Goal: Task Accomplishment & Management: Manage account settings

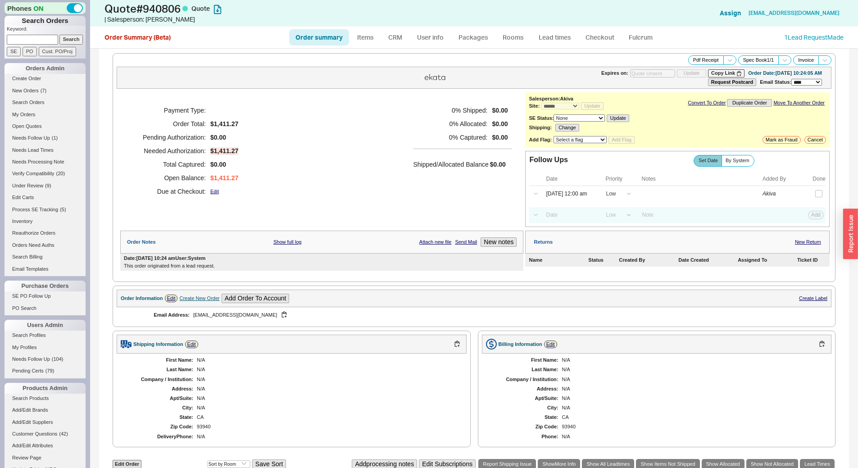
select select "*"
select select "LOW"
select select "3"
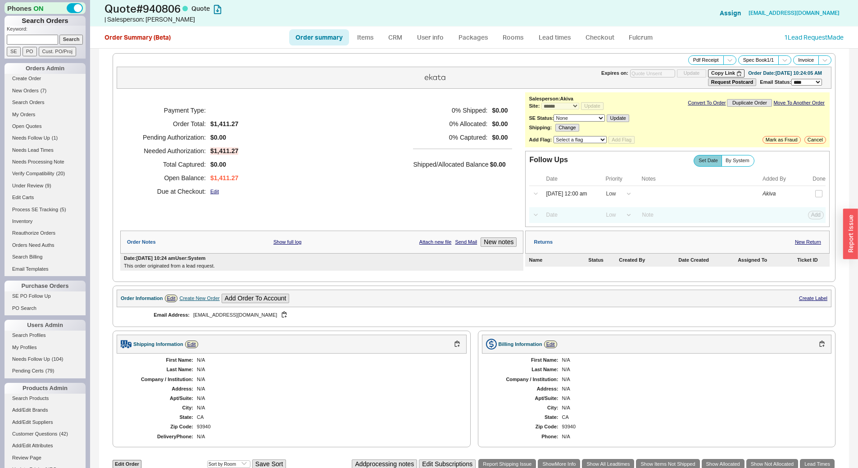
scroll to position [194, 0]
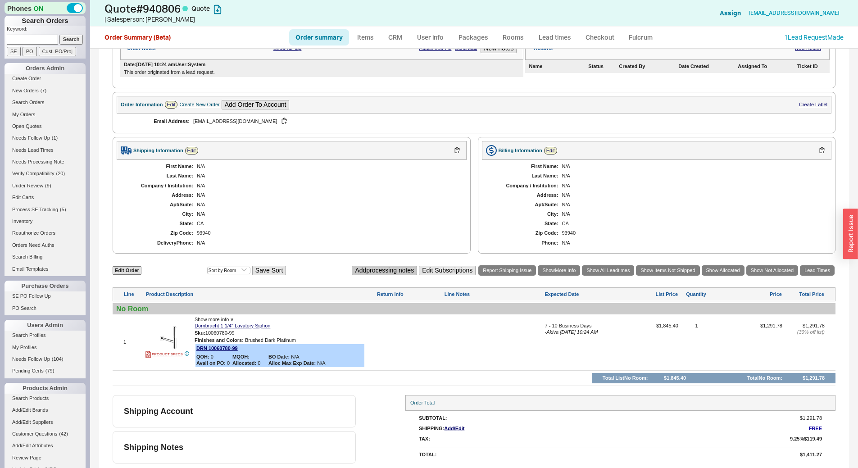
click at [354, 270] on button "Add processing notes" at bounding box center [384, 270] width 65 height 9
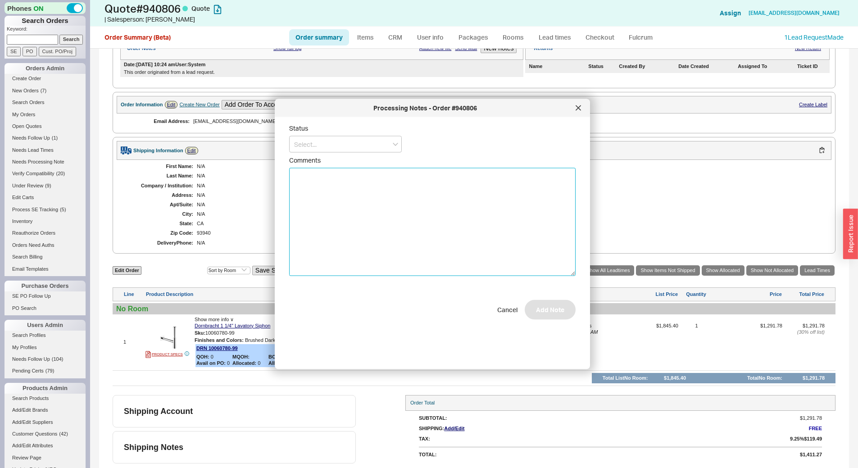
click at [310, 195] on textarea "Comments" at bounding box center [432, 222] width 286 height 108
type textarea "submit on p.o. to order from Atlanta"
click at [343, 150] on input at bounding box center [345, 144] width 113 height 17
click at [332, 214] on div "No Status" at bounding box center [345, 211] width 112 height 16
type input "No Status"
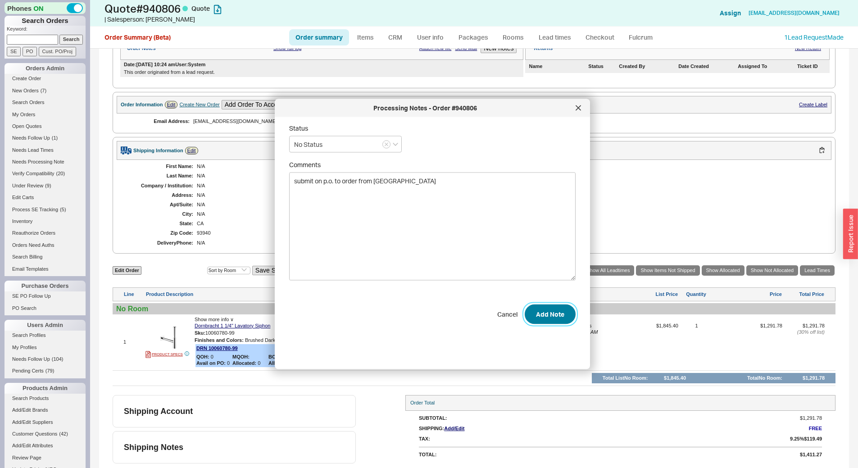
click at [543, 314] on button "Add Note" at bounding box center [549, 314] width 51 height 20
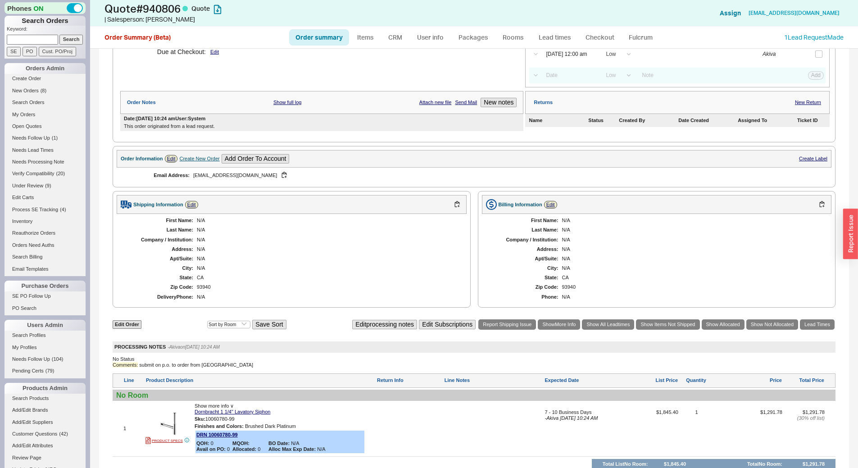
scroll to position [59, 0]
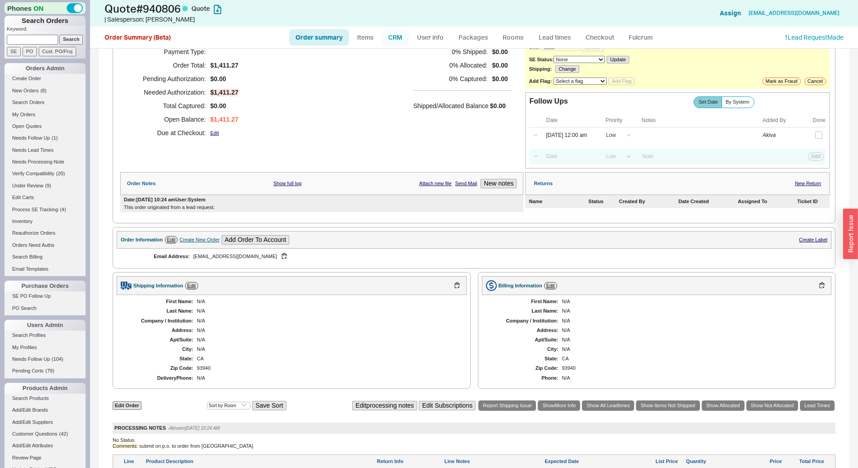
click at [392, 39] on link "CRM" at bounding box center [395, 37] width 27 height 16
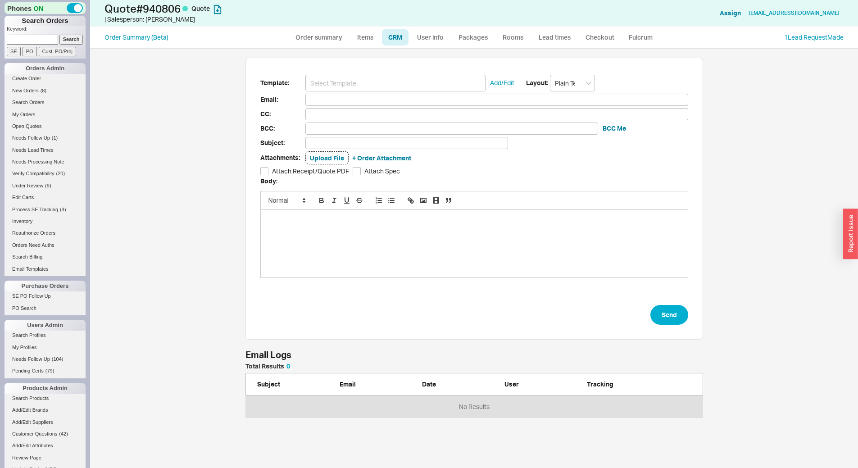
scroll to position [413, 761]
click at [399, 83] on input at bounding box center [395, 83] width 180 height 17
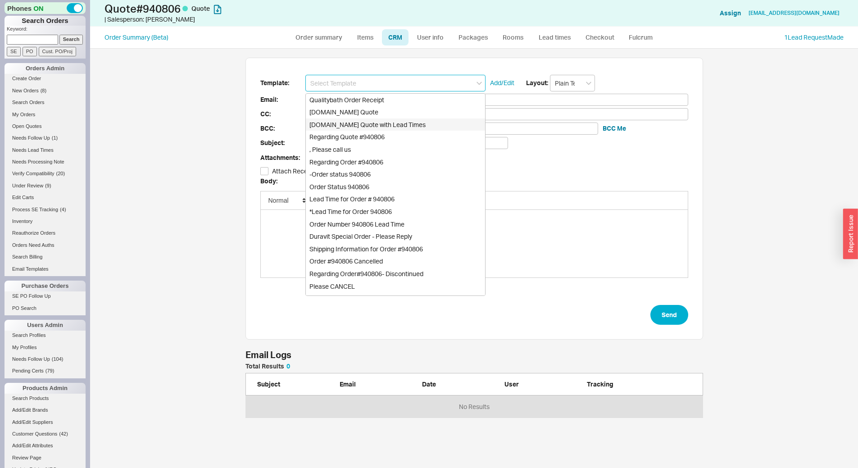
click at [419, 123] on div "[DOMAIN_NAME] Quote with Lead Times" at bounding box center [395, 124] width 179 height 13
type input "Receipt"
type input "khonda@stockerallaire.com"
type input "Quality Bath Quote #940806 with Lead Times"
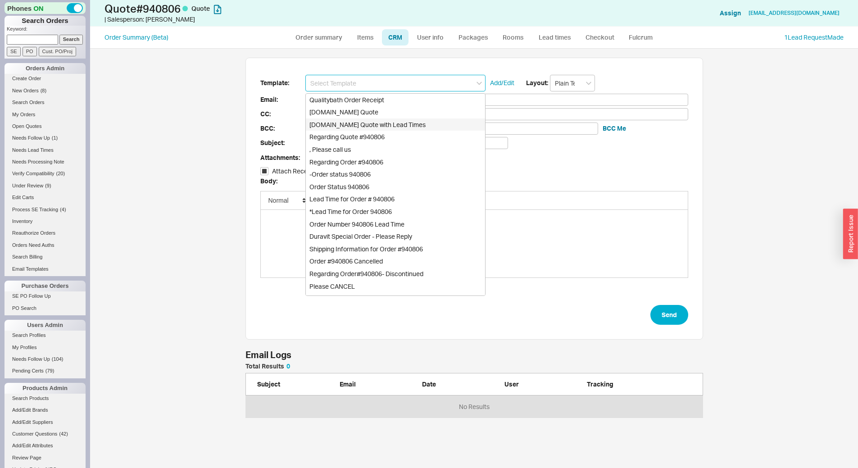
checkbox input "true"
type input "[DOMAIN_NAME] Quote with Lead Times"
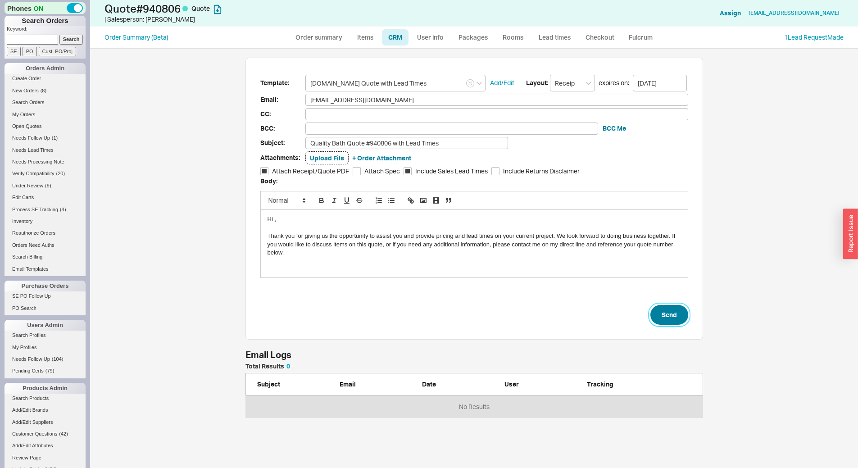
click at [655, 308] on button "Send" at bounding box center [669, 315] width 38 height 20
select select "*"
select select "LOW"
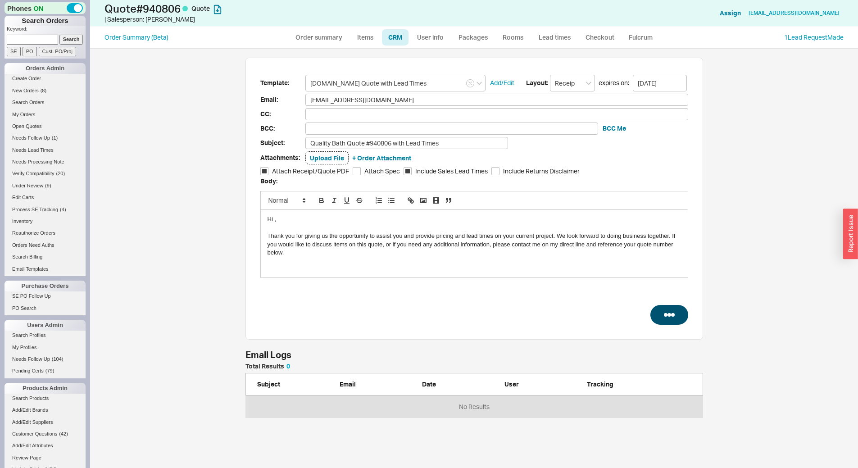
select select "3"
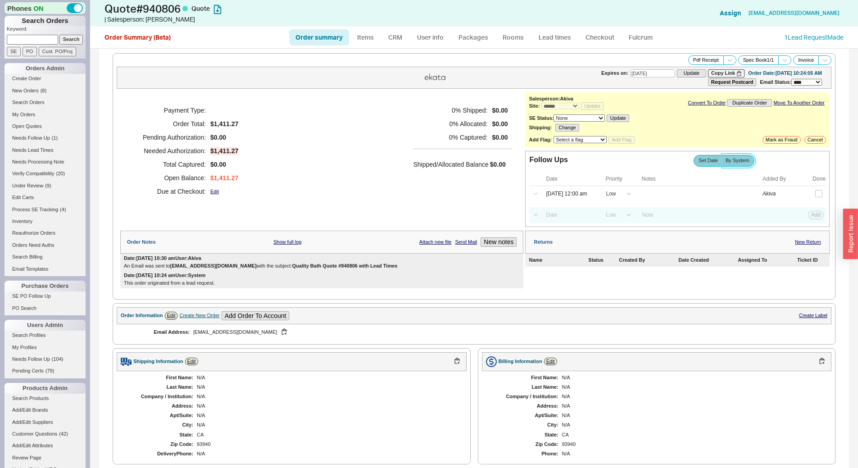
click at [730, 163] on span "By System" at bounding box center [737, 161] width 24 height 6
click at [0, 0] on input "By System" at bounding box center [0, 0] width 0 height 0
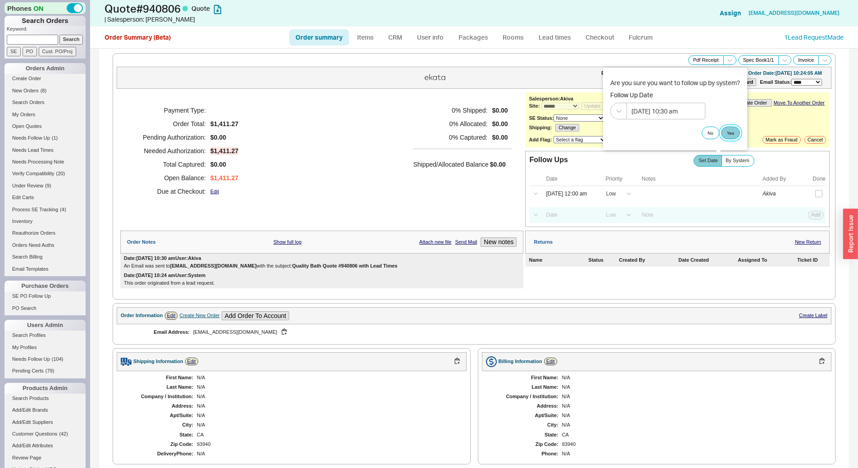
click at [734, 132] on button "Yes" at bounding box center [730, 133] width 19 height 13
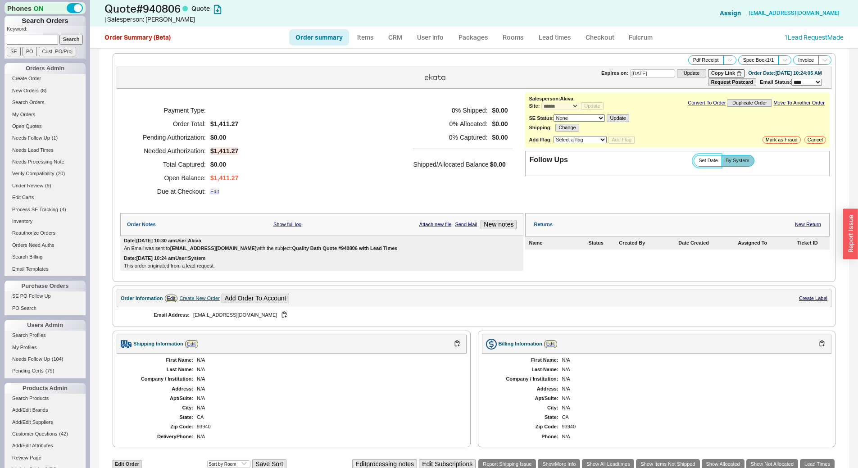
scroll to position [180, 0]
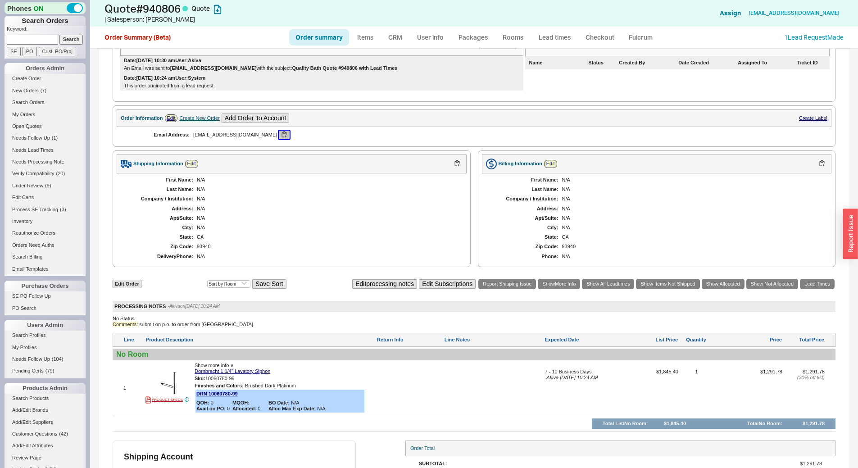
click at [279, 131] on button "button" at bounding box center [284, 135] width 11 height 9
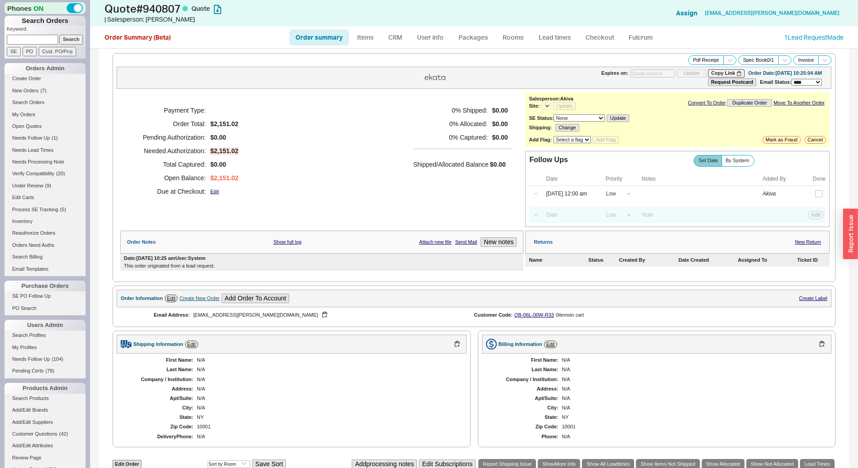
select select "*"
select select "LOW"
select select "3"
select select "*"
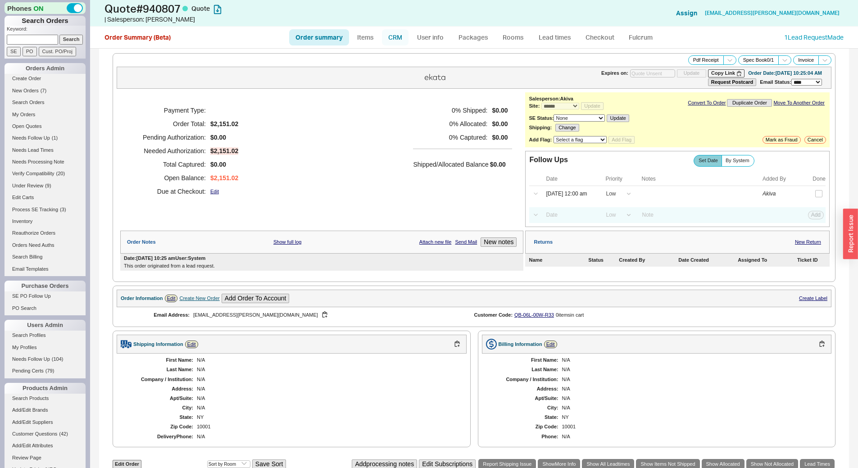
drag, startPoint x: 397, startPoint y: 37, endPoint x: 398, endPoint y: 45, distance: 8.1
click at [398, 37] on link "CRM" at bounding box center [395, 37] width 27 height 16
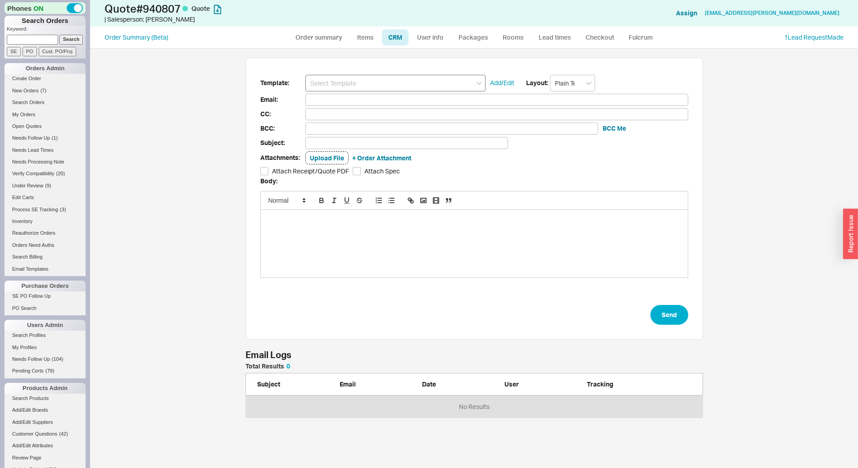
scroll to position [413, 761]
click at [404, 85] on input at bounding box center [395, 83] width 180 height 17
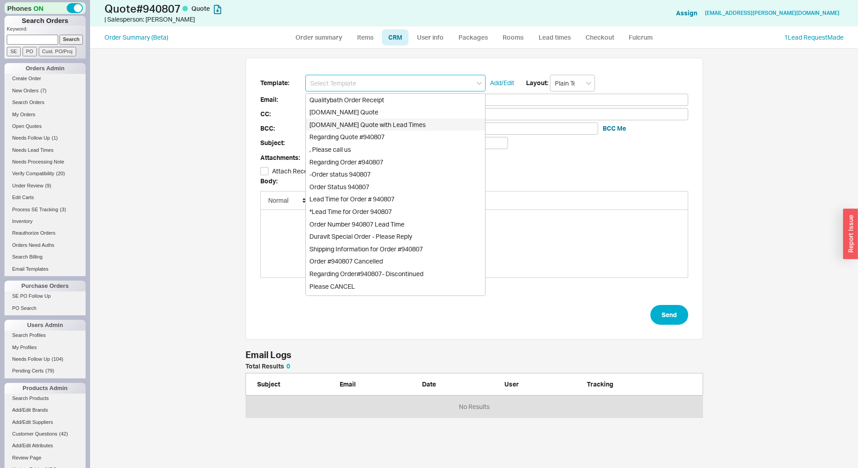
click at [421, 124] on div "[DOMAIN_NAME] Quote with Lead Times" at bounding box center [395, 124] width 179 height 13
type input "[DOMAIN_NAME] Quote with Lead Times"
type input "Receipt"
type input "bph@mcbride-architects.com"
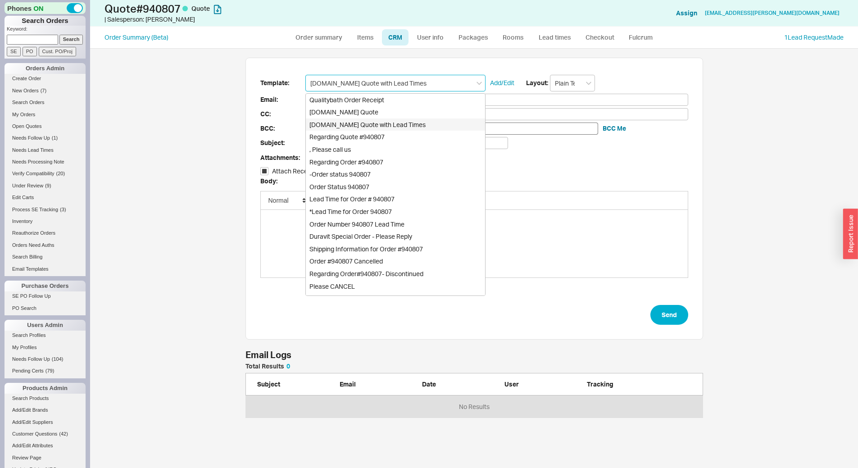
type input "Quality Bath Quote #940807 with Lead Times"
checkbox input "true"
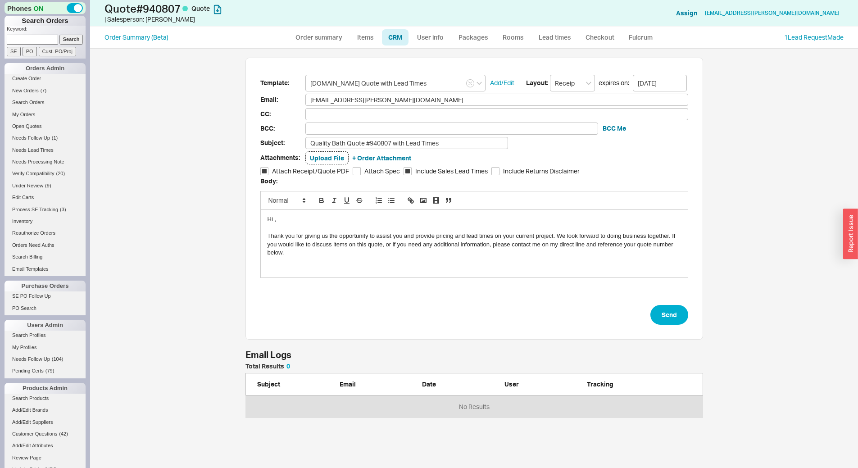
click at [675, 302] on form "Template: Qualitybath.com Quote with Lead Times Add/Edit Layout: Receipt expire…" at bounding box center [474, 200] width 428 height 250
click at [677, 310] on button "Send" at bounding box center [669, 315] width 38 height 20
select select "*"
select select "LOW"
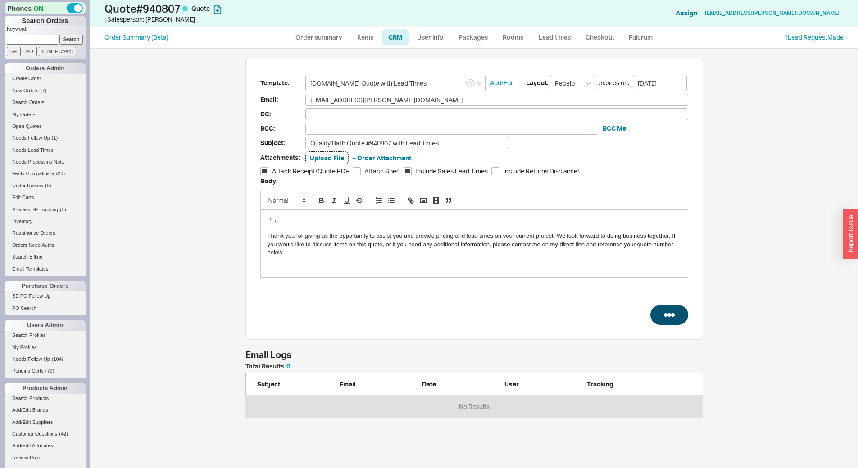
select select "LOW"
select select "3"
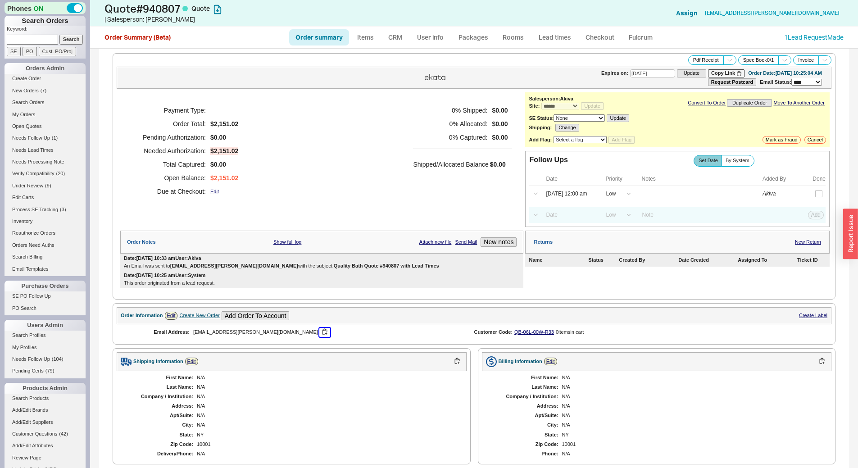
drag, startPoint x: 267, startPoint y: 332, endPoint x: 287, endPoint y: 333, distance: 19.8
click at [319, 332] on button "button" at bounding box center [324, 332] width 11 height 9
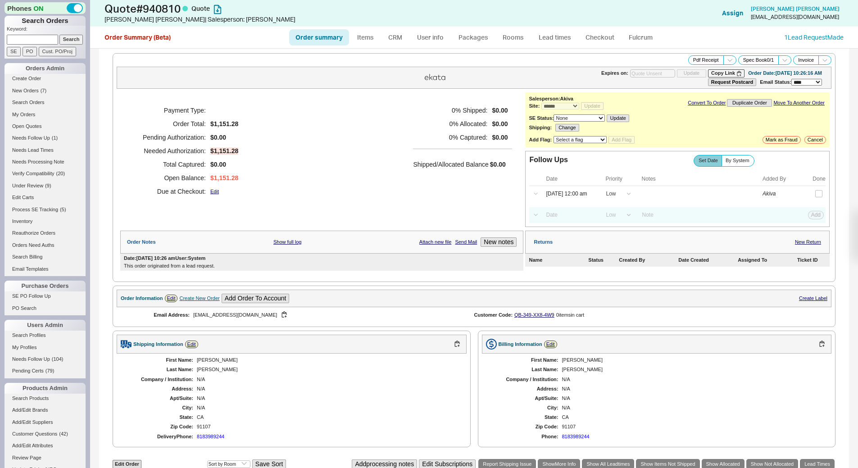
select select "*"
select select "LOW"
select select "3"
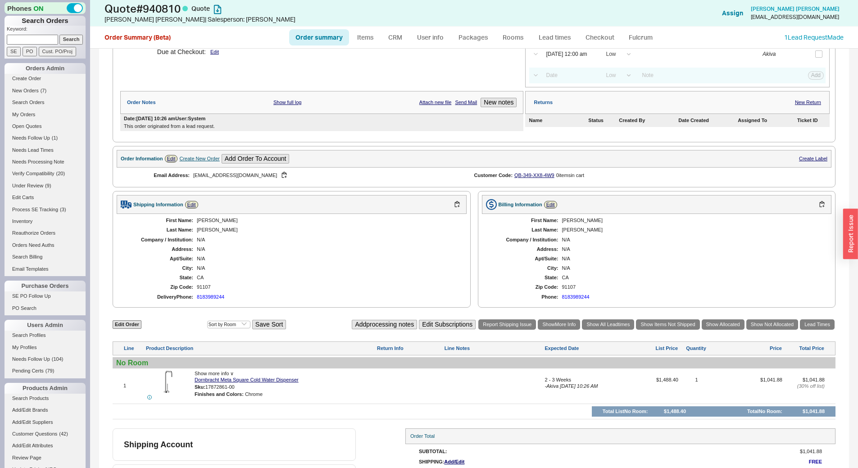
scroll to position [83, 0]
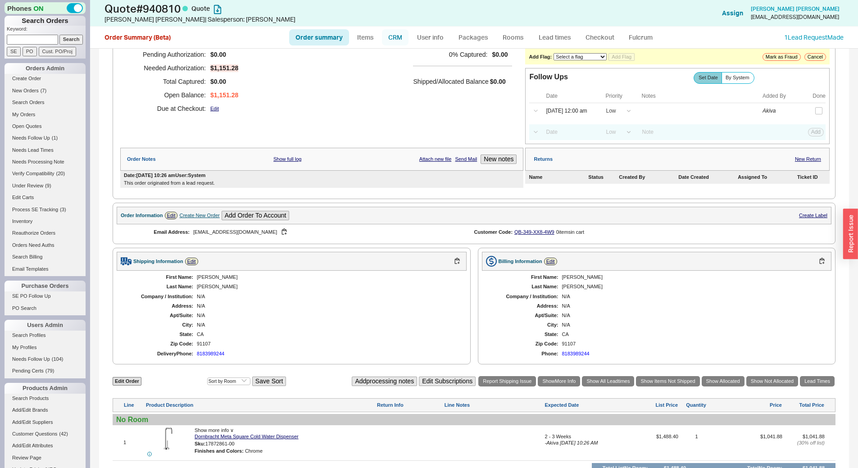
click at [393, 37] on link "CRM" at bounding box center [395, 37] width 27 height 16
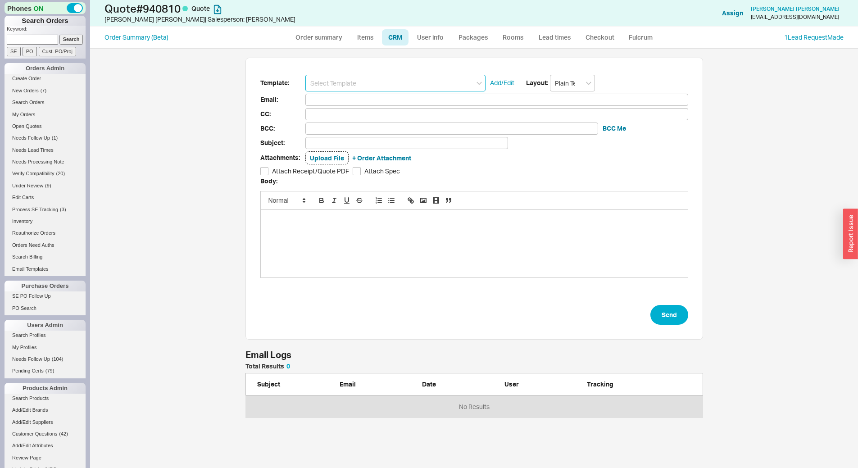
scroll to position [48, 451]
drag, startPoint x: 402, startPoint y: 73, endPoint x: 408, endPoint y: 89, distance: 17.1
click at [404, 78] on input at bounding box center [395, 83] width 180 height 17
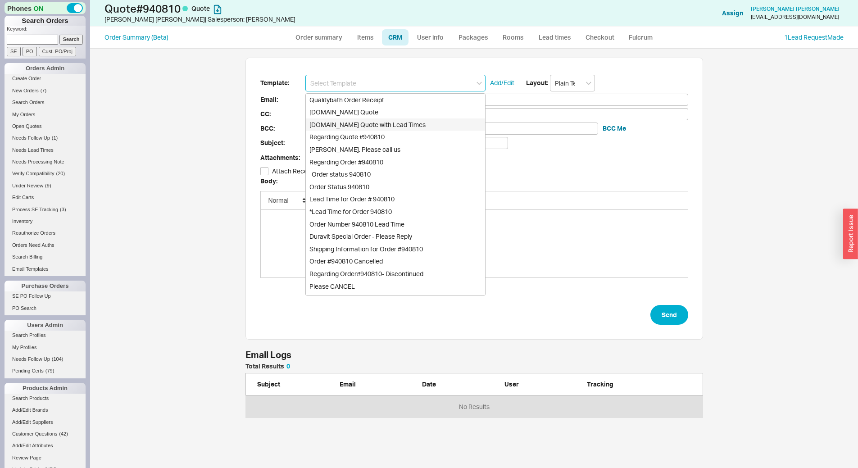
click at [428, 121] on div "[DOMAIN_NAME] Quote with Lead Times" at bounding box center [395, 124] width 179 height 13
type input "Receipt"
type input "alexandraprosenfeld@gmail.com"
type input "Quality Bath Quote #940810 with Lead Times"
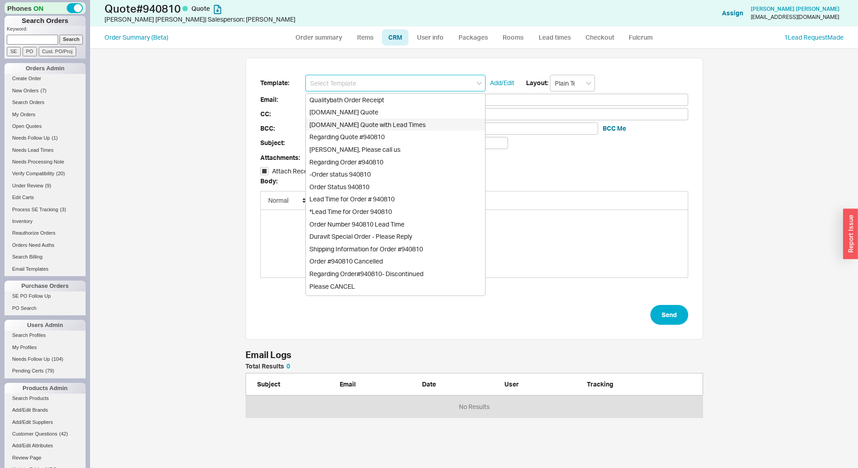
checkbox input "true"
type input "[DOMAIN_NAME] Quote with Lead Times"
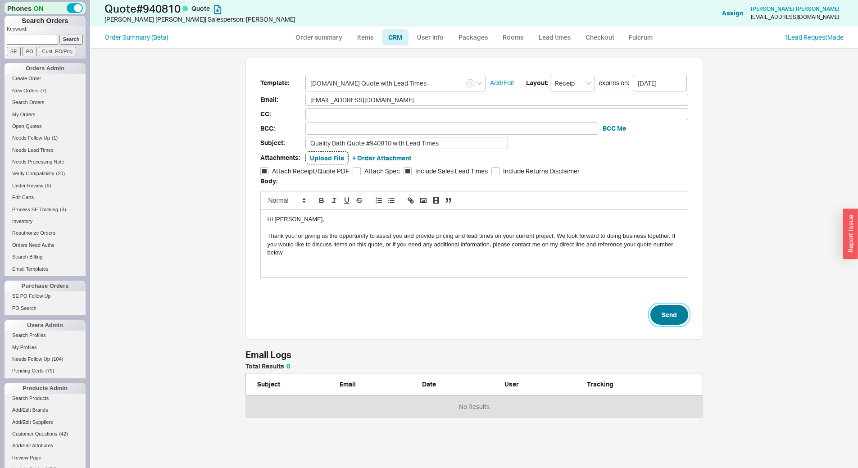
click at [656, 321] on button "Send" at bounding box center [669, 315] width 38 height 20
select select "*"
select select "LOW"
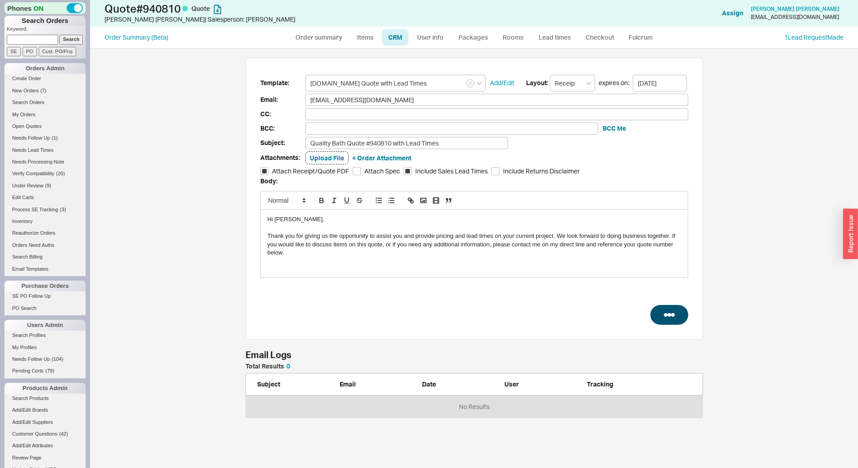
select select "3"
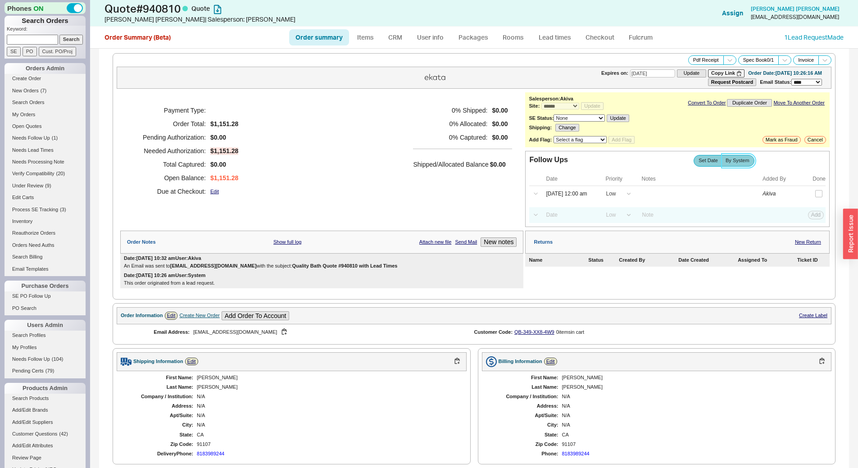
click at [735, 162] on span "By System" at bounding box center [737, 161] width 24 height 6
click at [0, 0] on input "By System" at bounding box center [0, 0] width 0 height 0
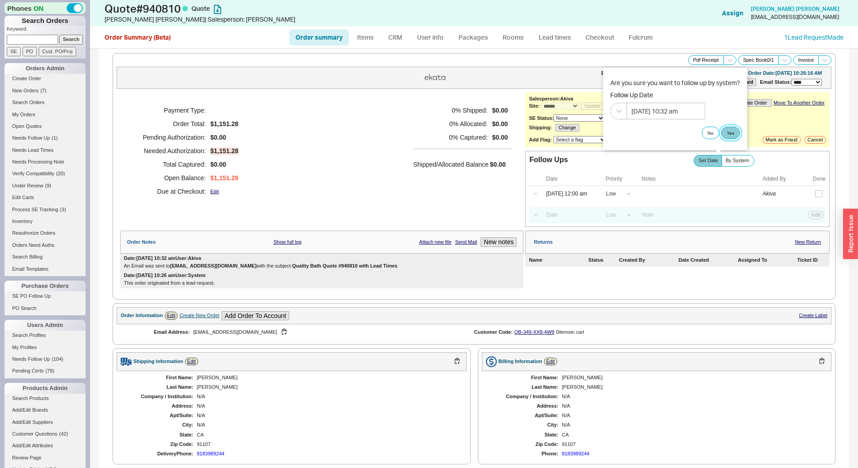
click at [733, 127] on button "Yes" at bounding box center [730, 133] width 19 height 13
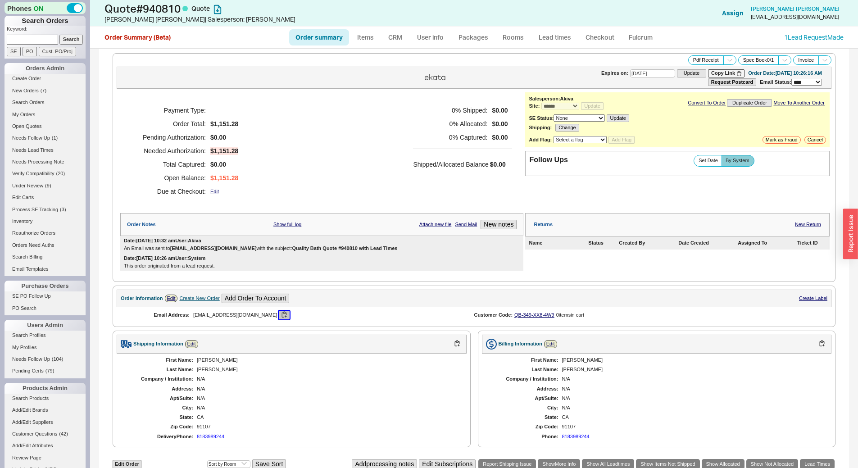
click at [279, 316] on button "button" at bounding box center [284, 315] width 11 height 9
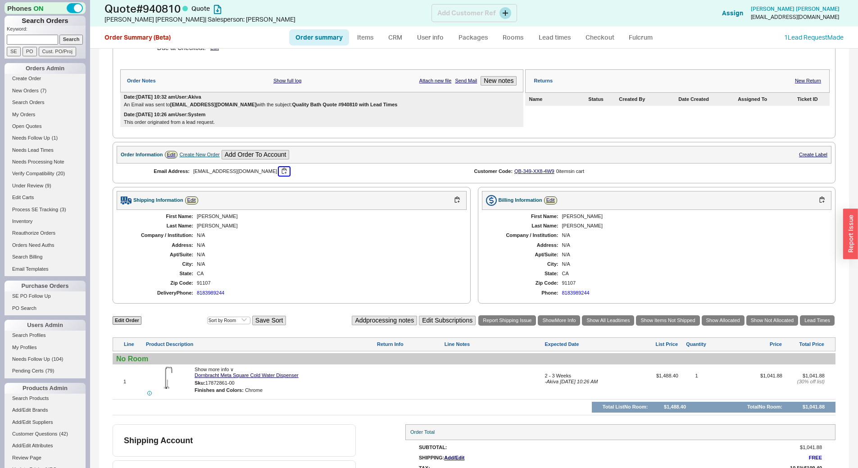
scroll to position [128, 0]
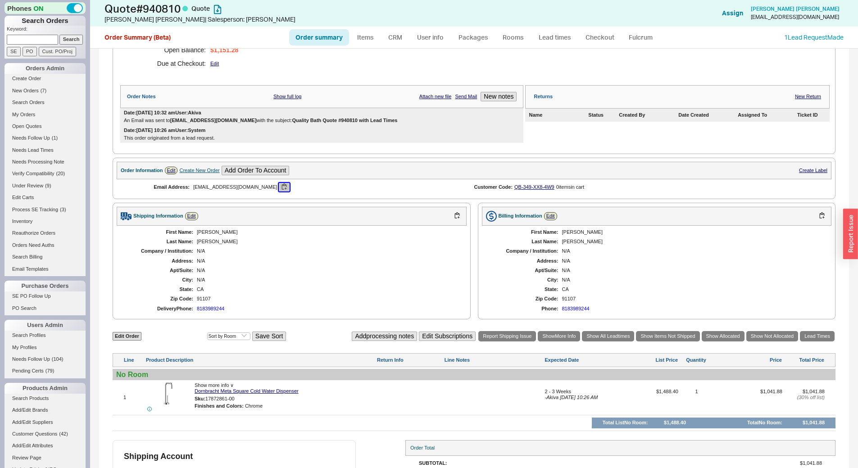
click at [279, 185] on button "button" at bounding box center [284, 187] width 11 height 9
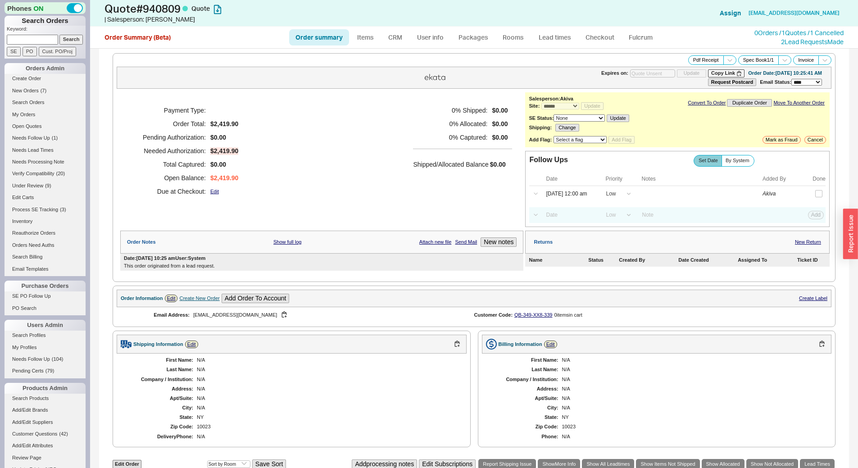
select select "*"
select select "LOW"
select select "3"
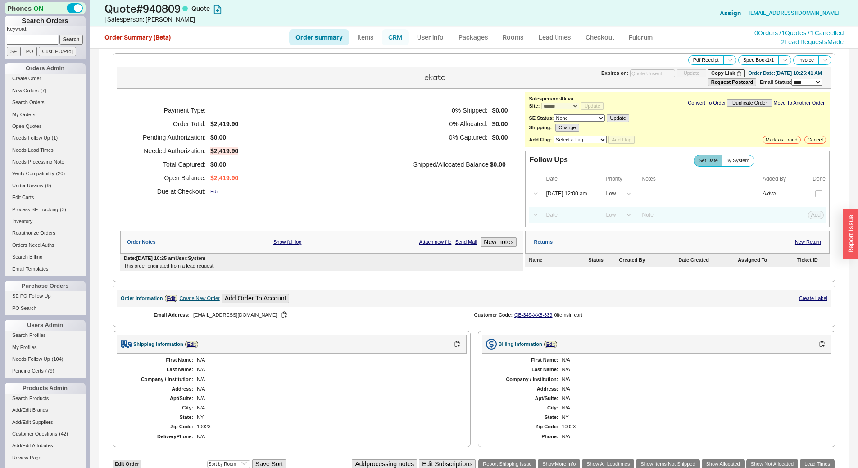
click at [398, 38] on link "CRM" at bounding box center [395, 37] width 27 height 16
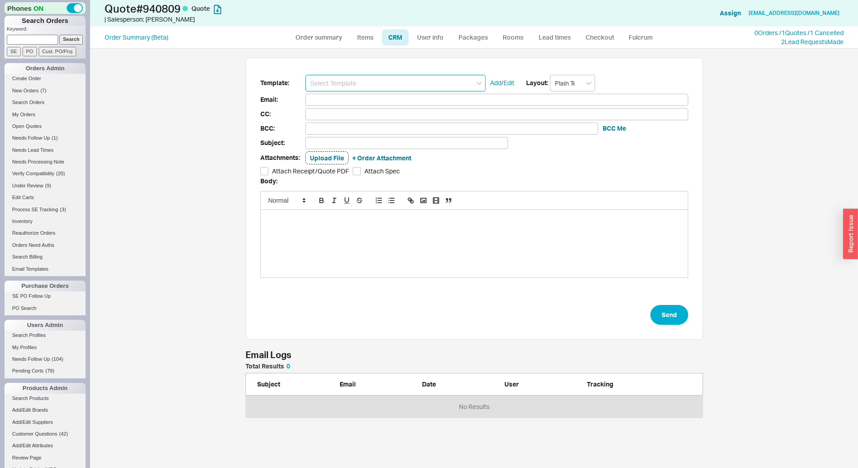
click at [411, 81] on input at bounding box center [395, 83] width 180 height 17
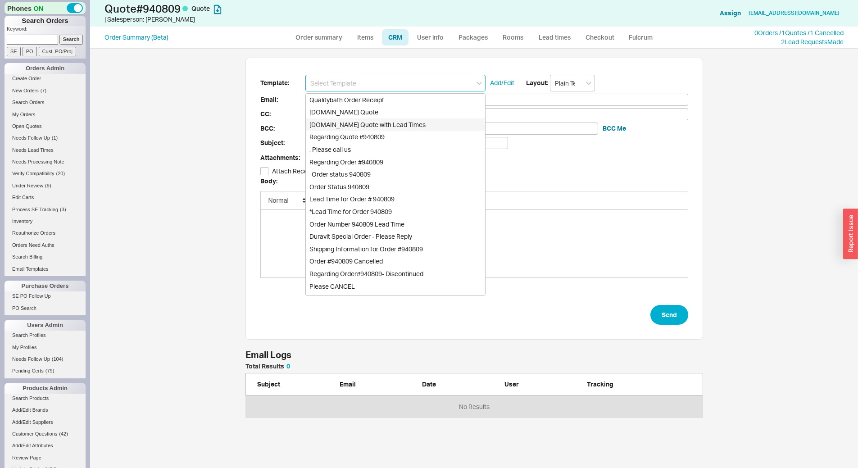
click at [430, 124] on div "[DOMAIN_NAME] Quote with Lead Times" at bounding box center [395, 124] width 179 height 13
type input "Receipt"
type input "mszuslik@miany.com"
type input "Quality Bath Quote #940809 with Lead Times"
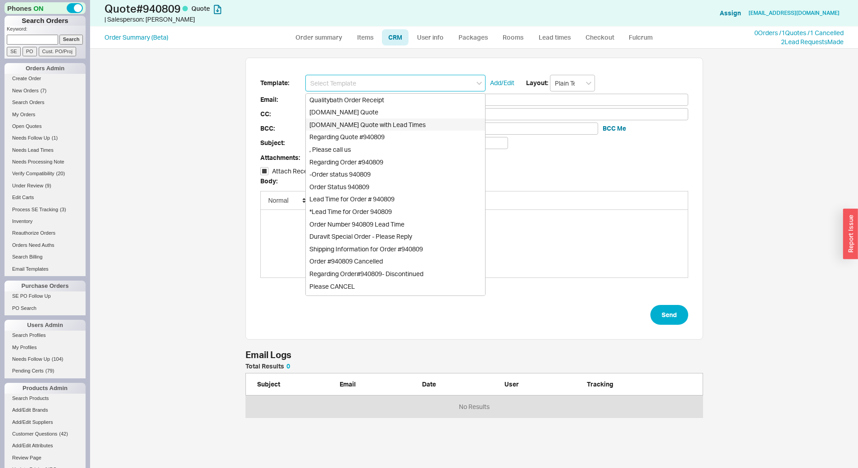
checkbox input "true"
type input "[DOMAIN_NAME] Quote with Lead Times"
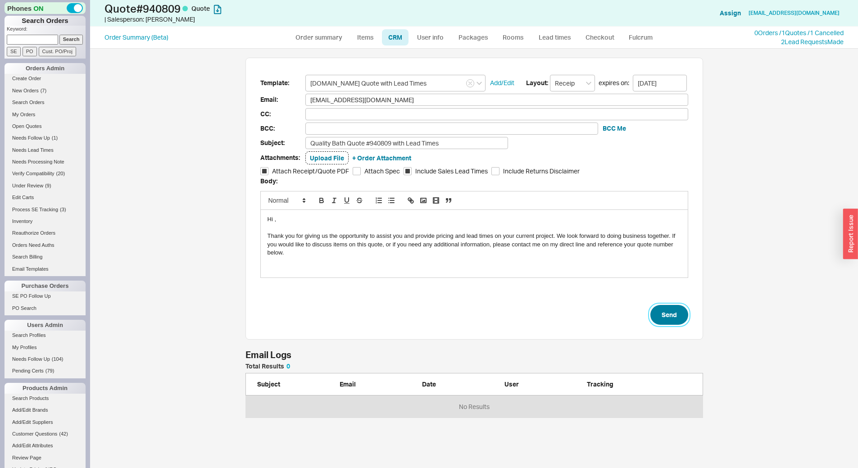
click at [672, 307] on button "Send" at bounding box center [669, 315] width 38 height 20
select select "*"
select select "LOW"
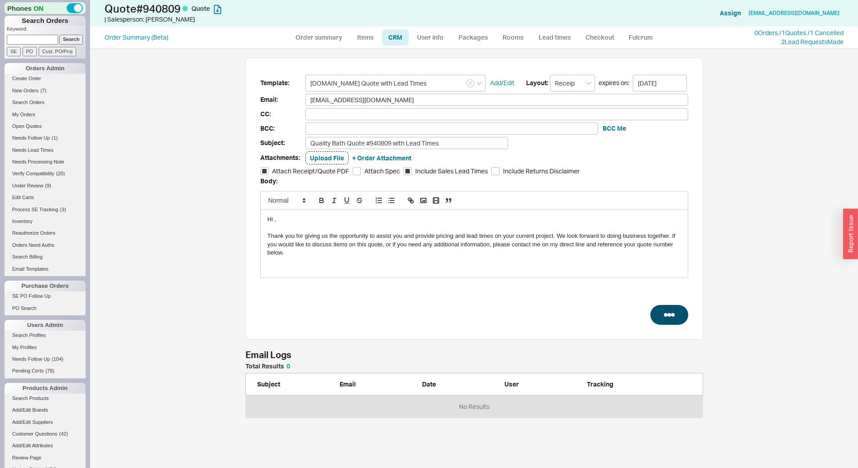
select select "3"
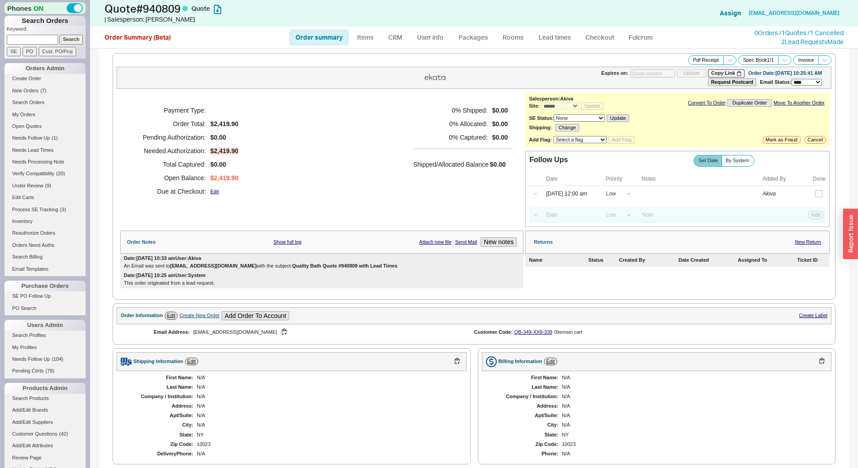
type input "[DATE]"
click at [279, 331] on button "button" at bounding box center [284, 332] width 11 height 9
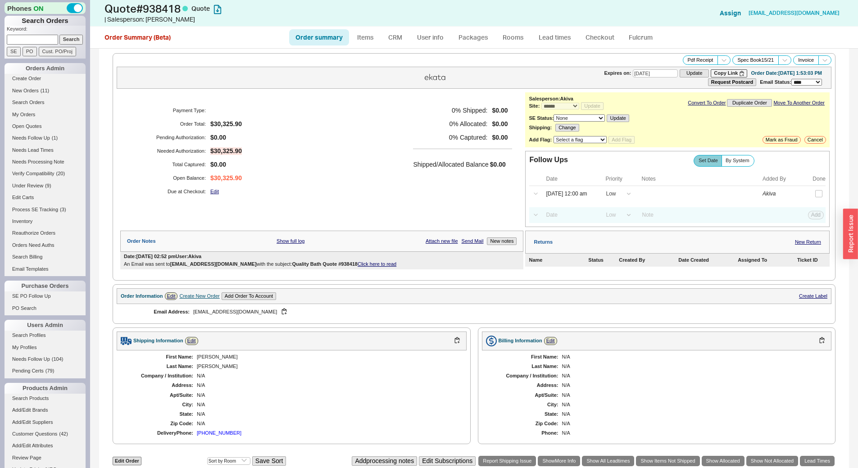
select select "*"
select select "LOW"
select select "3"
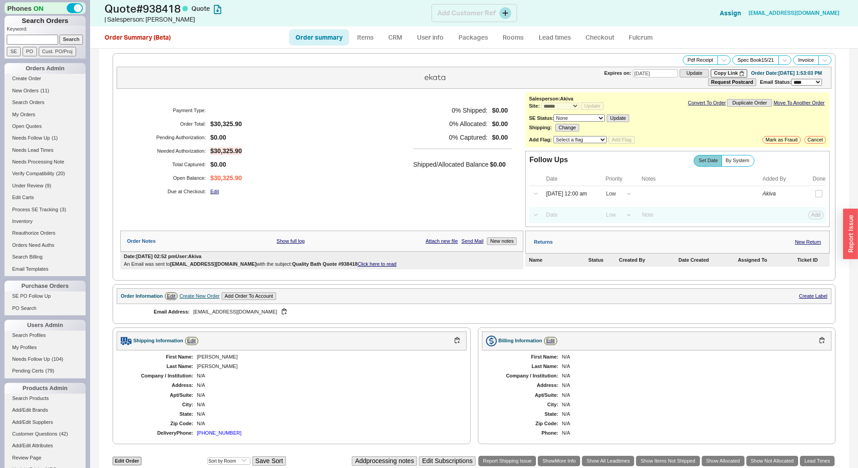
scroll to position [301, 0]
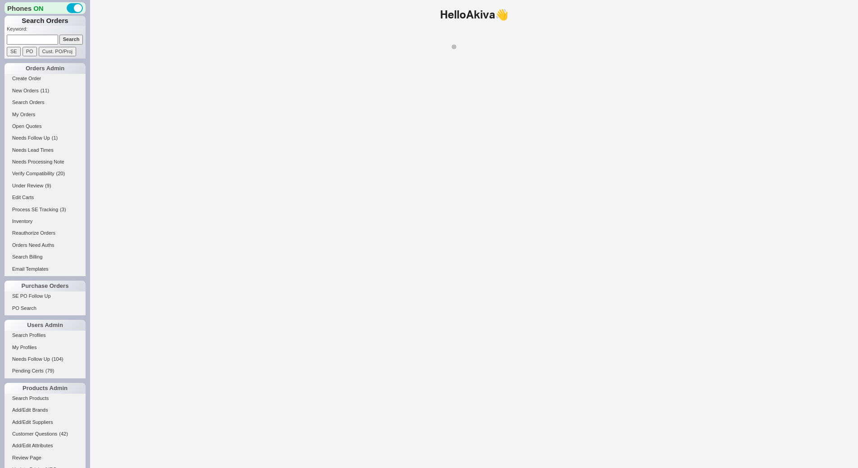
click at [42, 41] on input at bounding box center [32, 39] width 51 height 9
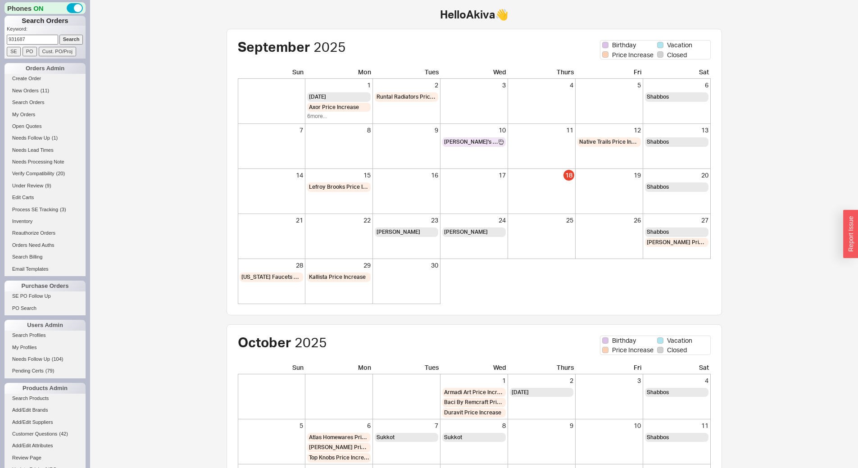
type input "931687"
click at [59, 35] on input "Search" at bounding box center [71, 39] width 24 height 9
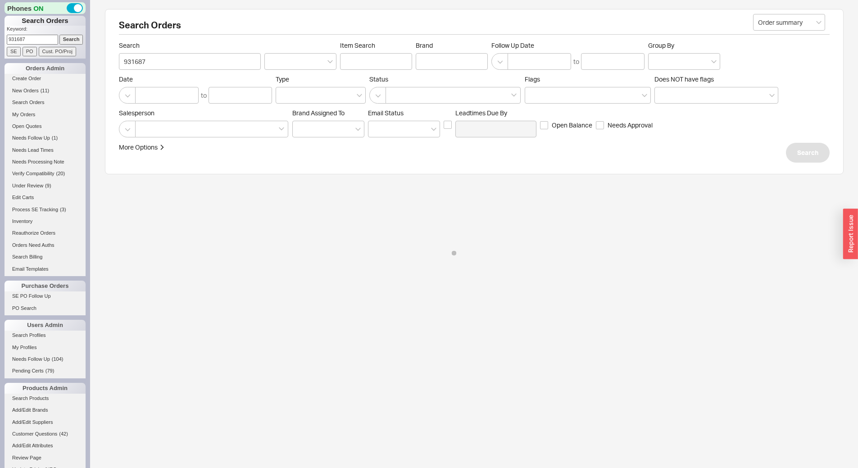
select select "*"
select select "LOW"
select select "3"
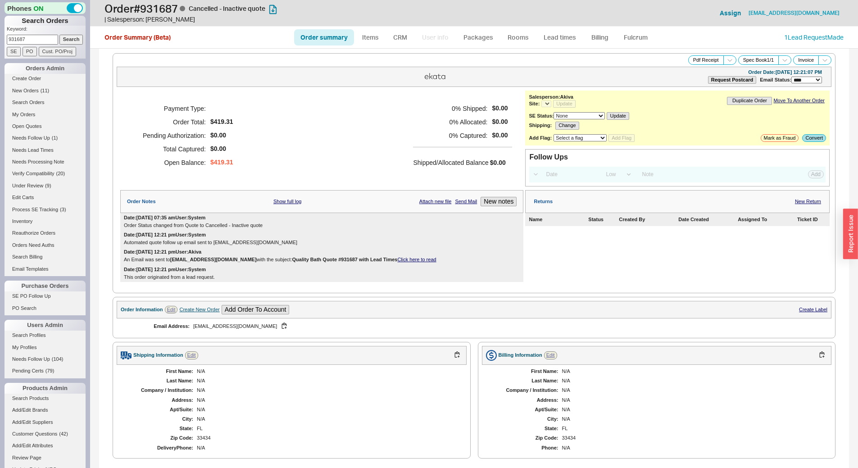
select select "*"
click at [36, 114] on link "My Orders" at bounding box center [45, 114] width 81 height 9
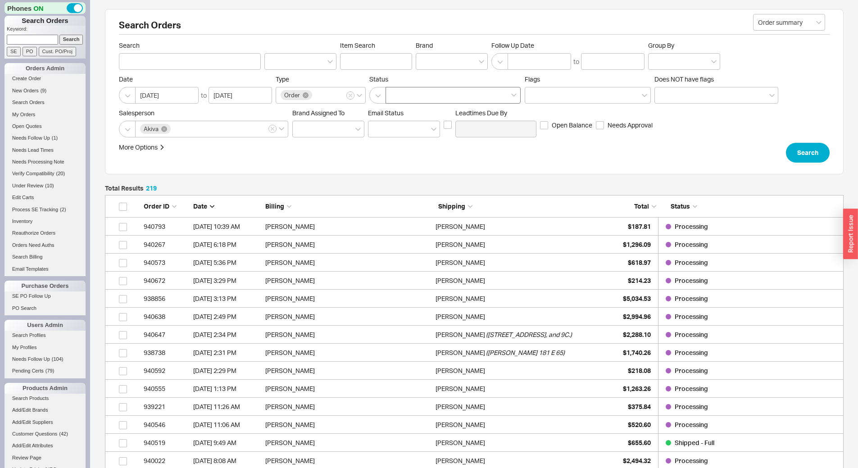
scroll to position [3960, 732]
click at [441, 64] on div at bounding box center [452, 61] width 72 height 17
click at [427, 64] on input "Brand" at bounding box center [423, 61] width 6 height 10
type input "lefr"
click at [452, 84] on div "Lefroy Brooks" at bounding box center [451, 80] width 71 height 16
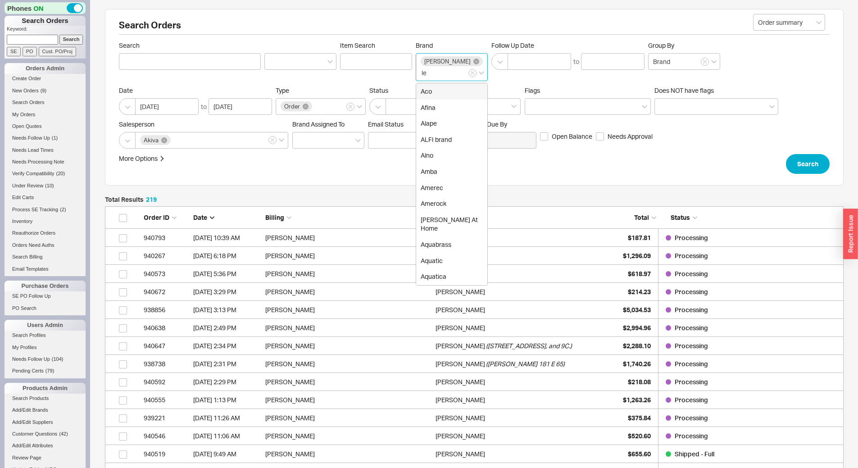
type input "Brand"
click at [794, 174] on button "Search" at bounding box center [808, 164] width 44 height 20
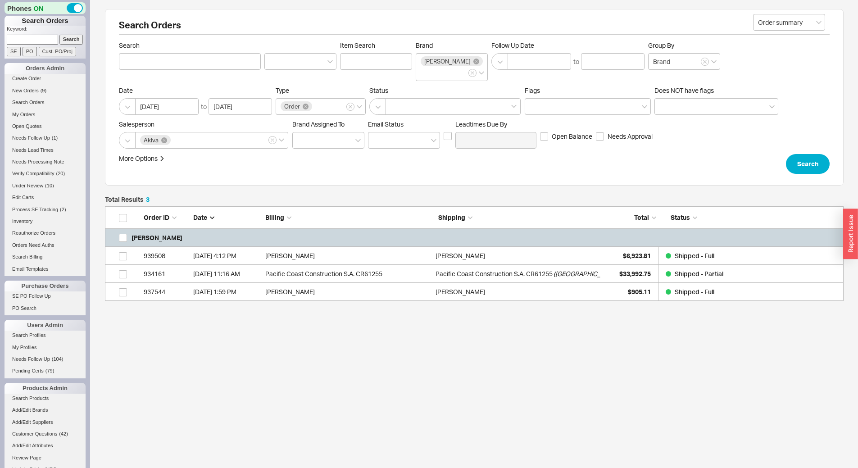
scroll to position [88, 732]
click at [600, 283] on span "( VILLA CANTERA 411 )" at bounding box center [592, 274] width 78 height 18
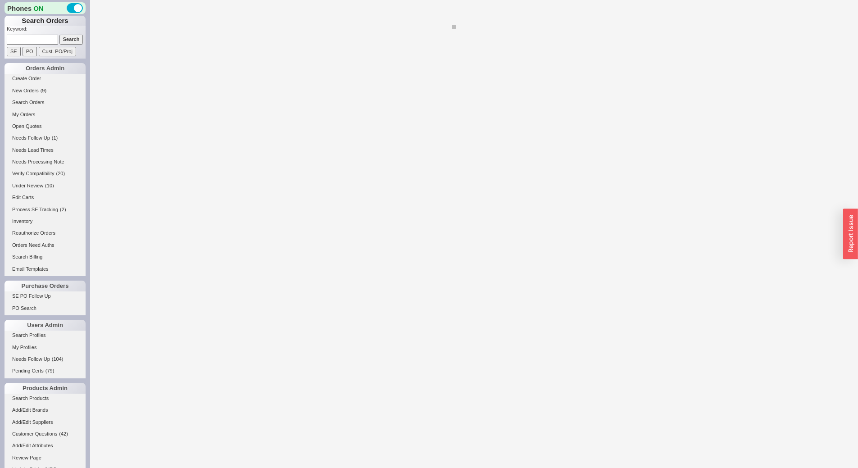
select select "*"
select select "LOW"
select select "3"
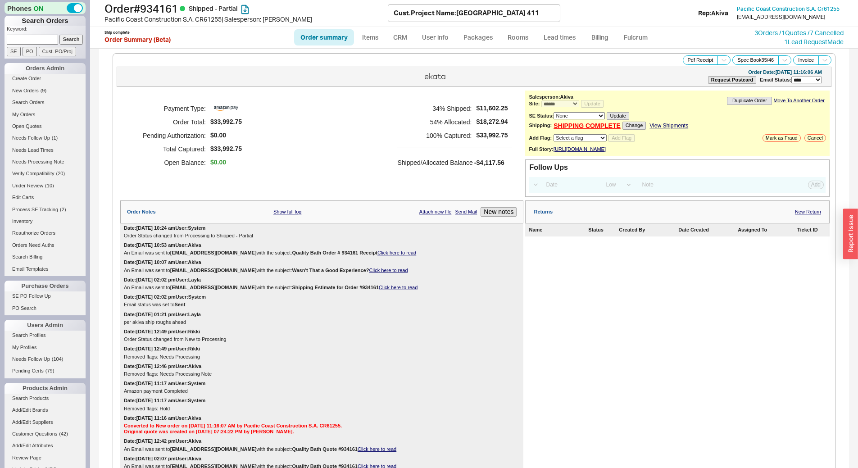
scroll to position [450, 0]
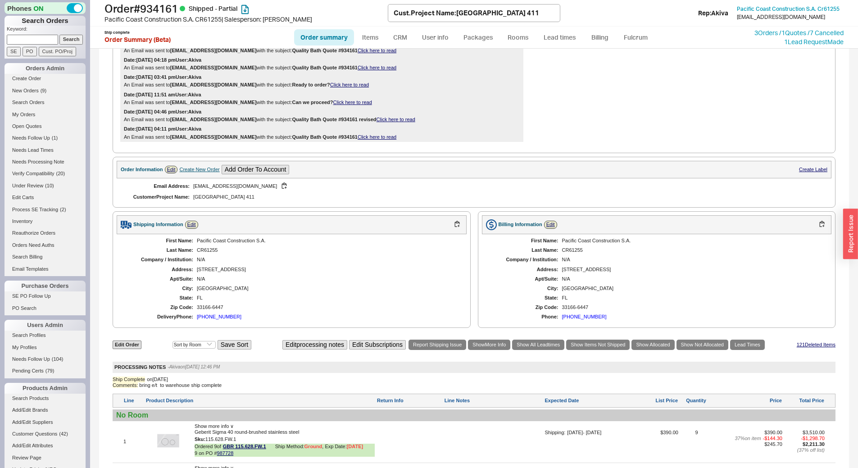
click at [206, 172] on div "Create New Order" at bounding box center [199, 170] width 40 height 6
select select "Project Name"
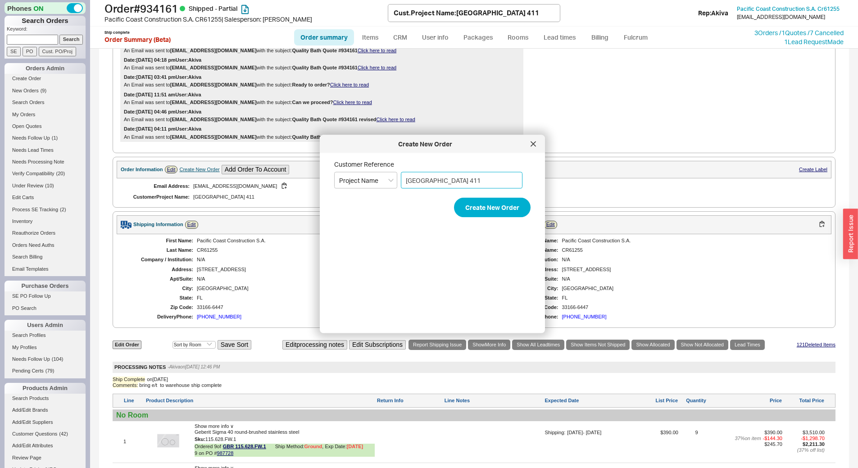
click at [461, 178] on input "VILLA CANTERA 411" at bounding box center [462, 180] width 122 height 17
click at [488, 210] on button "Create New Order" at bounding box center [492, 208] width 77 height 20
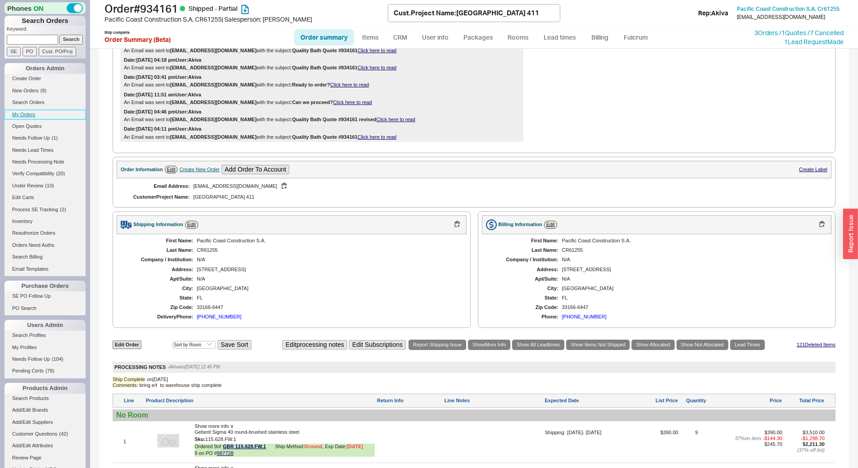
click at [32, 117] on link "My Orders" at bounding box center [45, 114] width 81 height 9
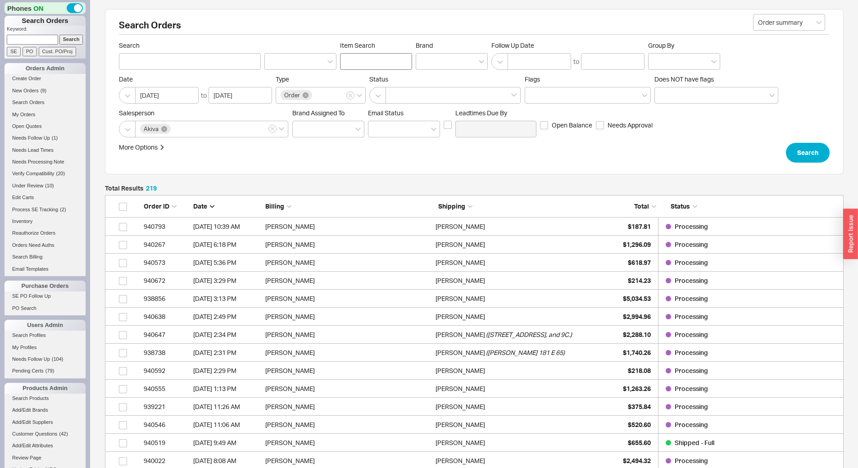
scroll to position [3960, 732]
click at [445, 68] on div at bounding box center [452, 61] width 72 height 17
click at [427, 67] on input "Brand" at bounding box center [423, 61] width 6 height 10
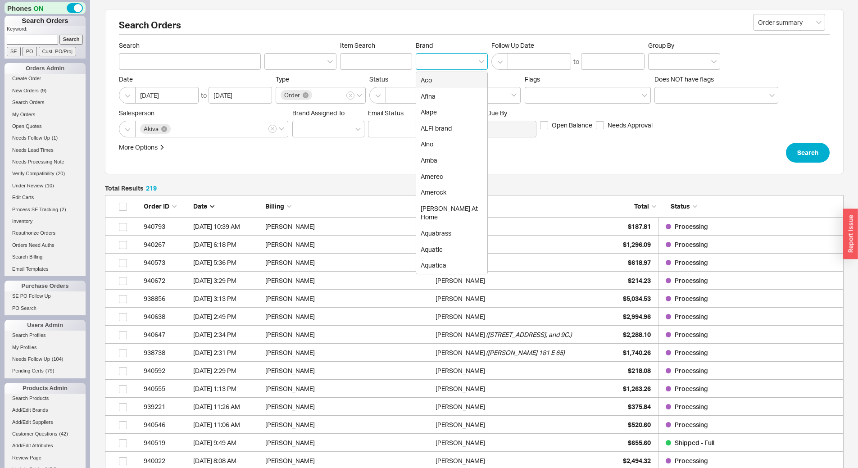
type input "j"
click at [462, 91] on div "James Martin" at bounding box center [451, 96] width 71 height 16
type input "Brand"
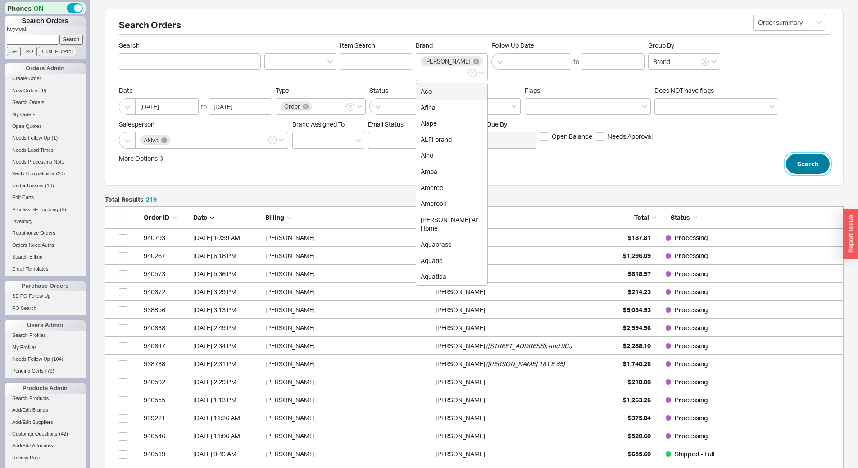
click at [797, 167] on button "Search" at bounding box center [808, 164] width 44 height 20
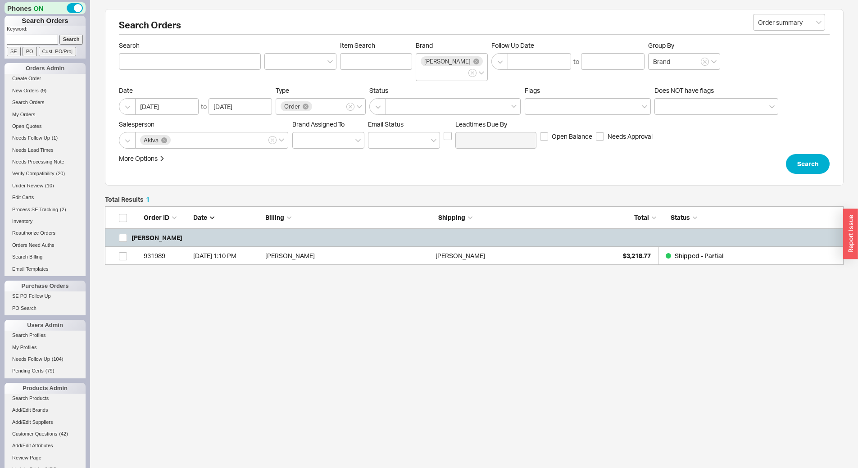
scroll to position [52, 732]
click at [536, 258] on div "Aliza Goldman" at bounding box center [518, 256] width 166 height 18
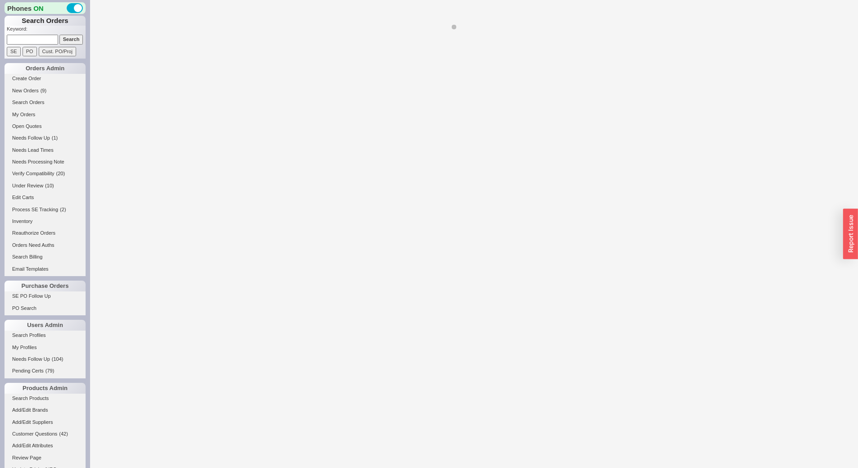
select select "*"
select select "LOW"
select select "3"
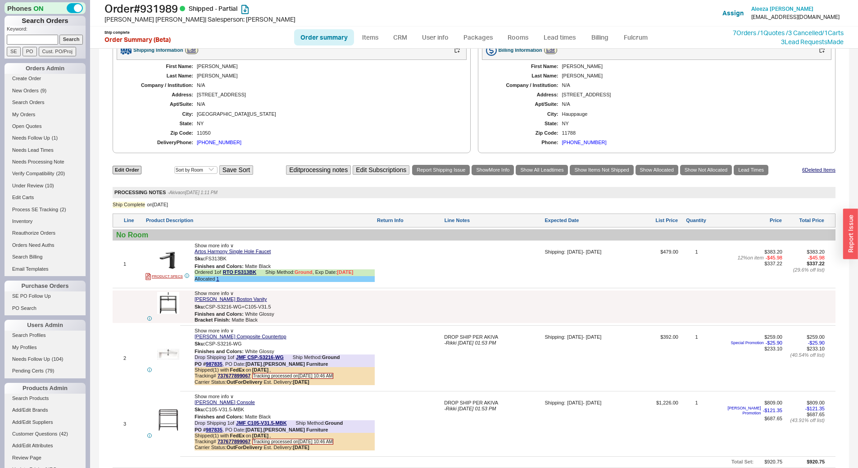
scroll to position [409, 0]
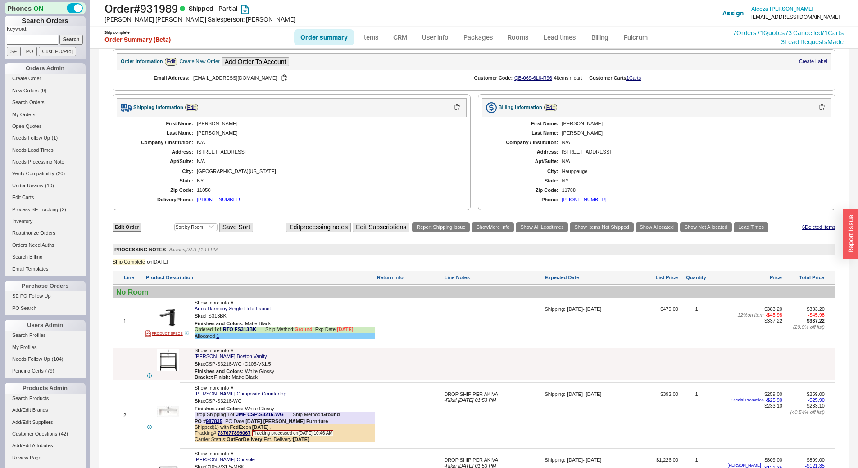
click at [208, 57] on div "Order Information Edit Create New Order Add Order To Account Create Label" at bounding box center [474, 62] width 714 height 18
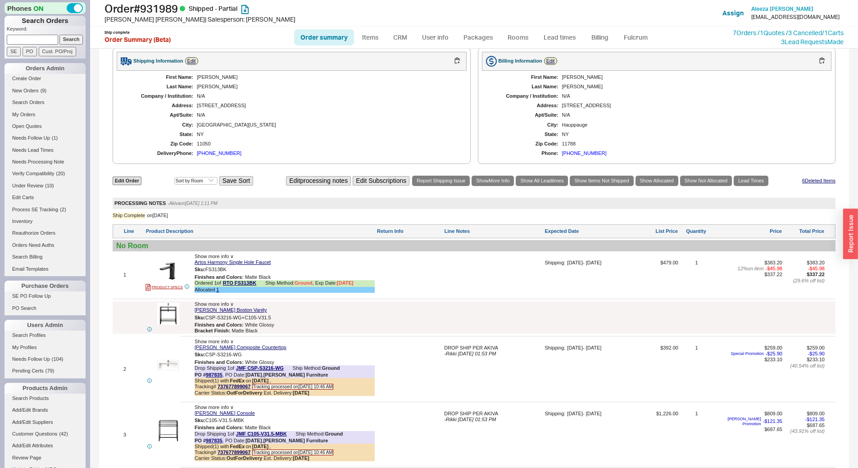
scroll to position [319, 0]
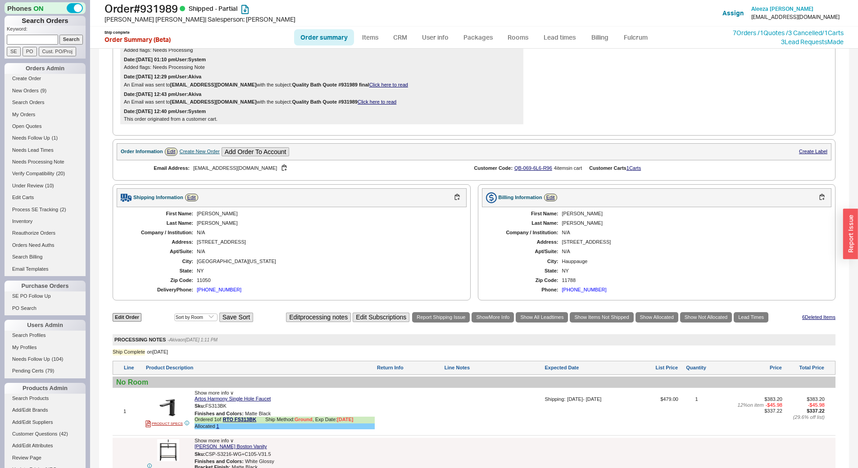
click at [194, 153] on div "Create New Order" at bounding box center [199, 152] width 40 height 6
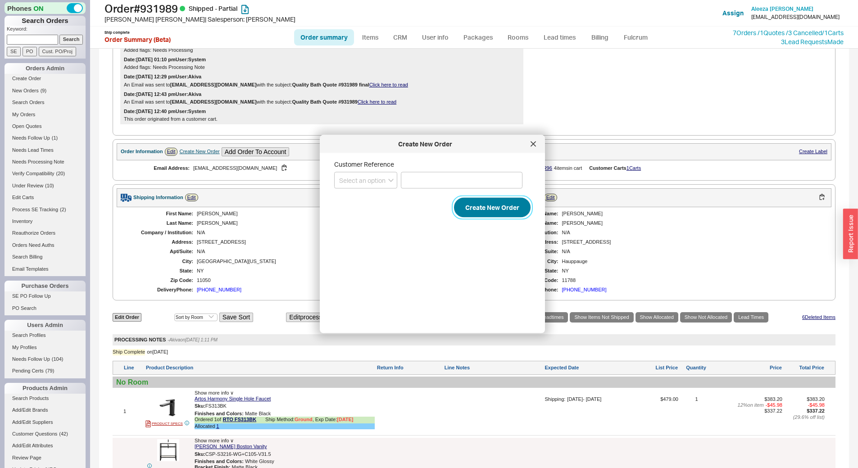
click at [475, 213] on button "Create New Order" at bounding box center [492, 208] width 77 height 20
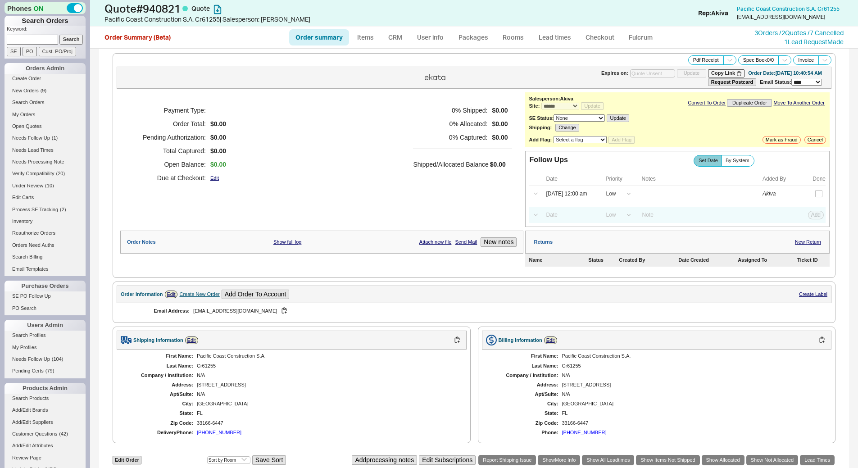
select select "*"
select select "LOW"
select select "3"
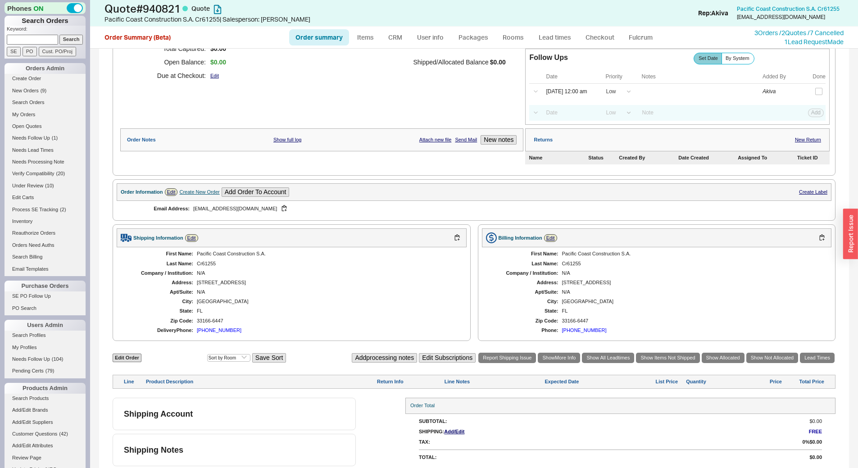
scroll to position [105, 0]
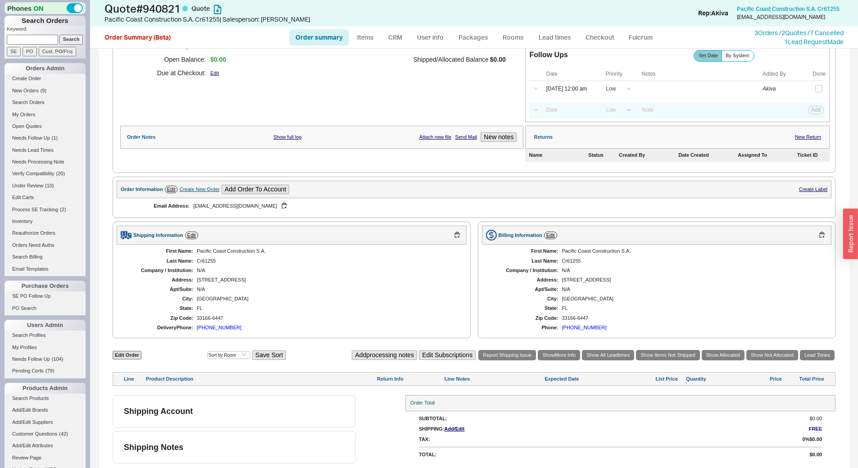
click at [173, 185] on div "Order Information Edit Create New Order Add Order To Account Create Label" at bounding box center [474, 190] width 714 height 18
click at [130, 353] on link "Edit Order" at bounding box center [127, 355] width 29 height 9
select select "3"
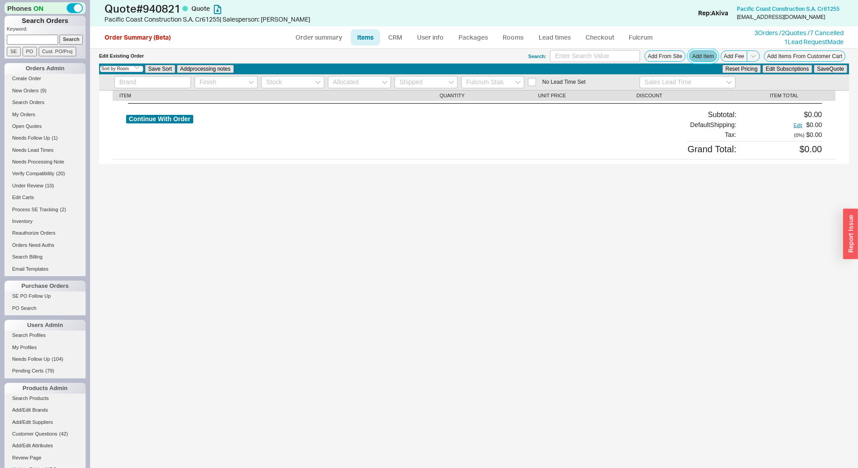
click at [701, 59] on button "Add Item" at bounding box center [703, 55] width 28 height 11
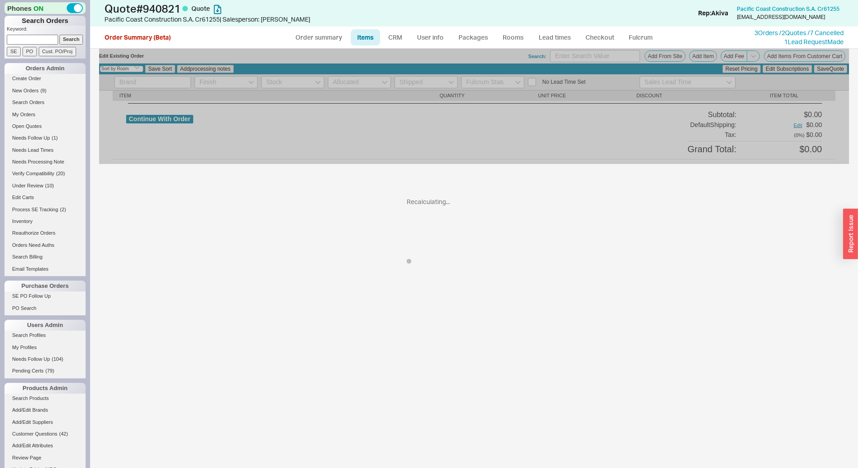
click at [599, 397] on div "Recalculating... Edit Existing Order Search: Add From Site Add Item Add Fee Add…" at bounding box center [474, 258] width 768 height 419
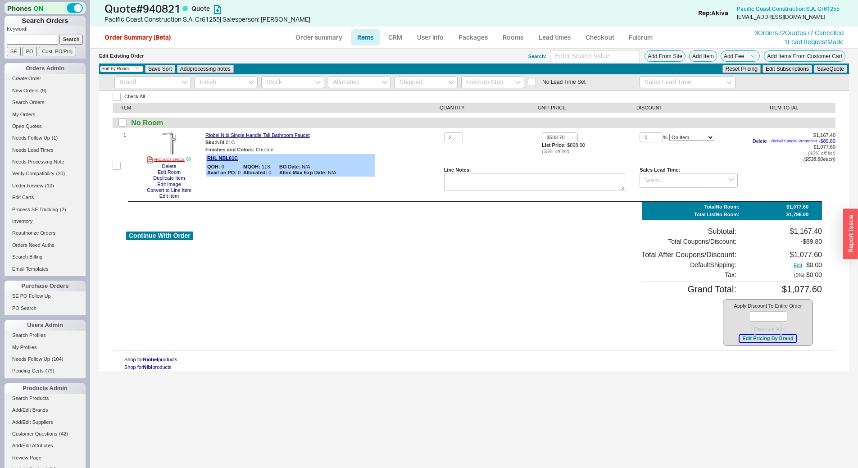
click at [747, 338] on button "Edit Pricing By Brand" at bounding box center [767, 338] width 56 height 7
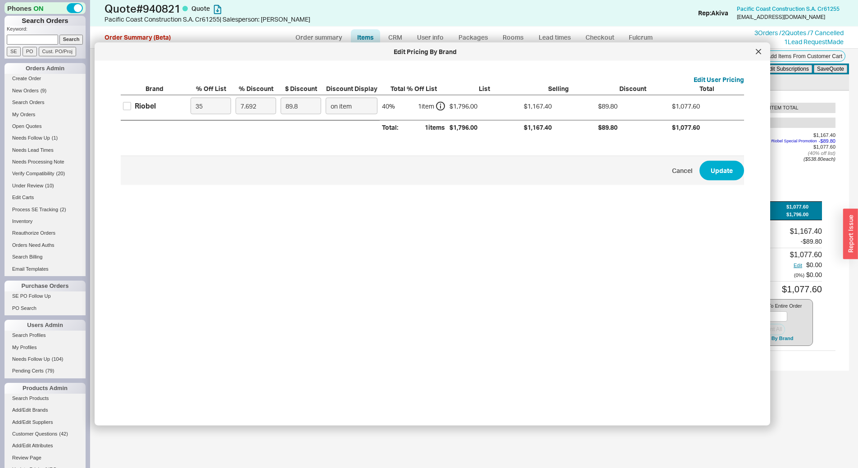
click at [145, 110] on div "Riobel" at bounding box center [145, 106] width 21 height 10
click at [131, 110] on input "Riobel" at bounding box center [127, 106] width 8 height 8
checkbox input "true"
click at [206, 106] on input "35" at bounding box center [210, 106] width 41 height 17
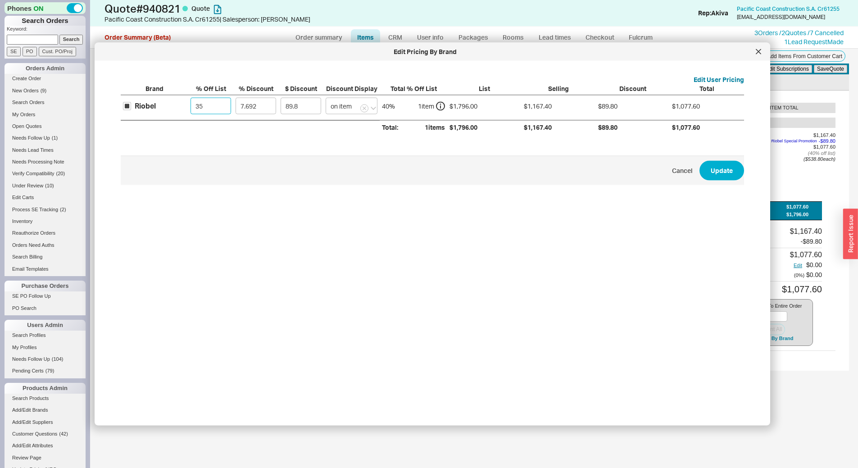
type input "0"
type input "138.15"
type input "0"
click at [249, 109] on input "7.692" at bounding box center [255, 106] width 41 height 17
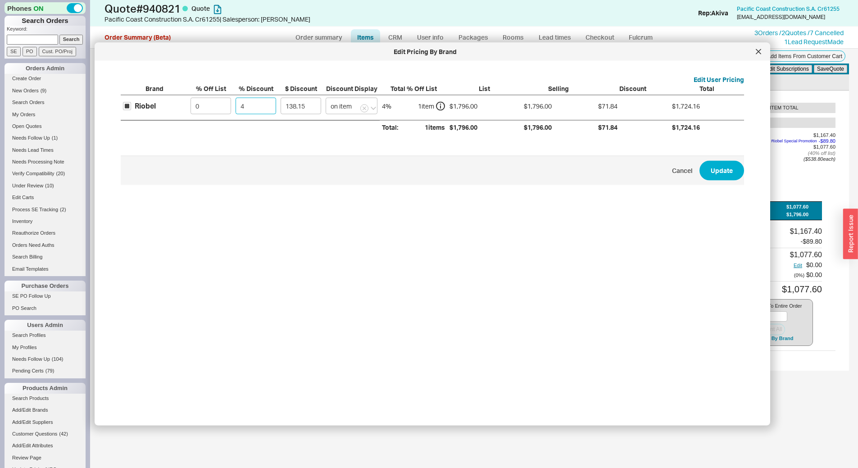
type input "4"
type input "71.84"
type input "45"
type input "808.2"
type input "45"
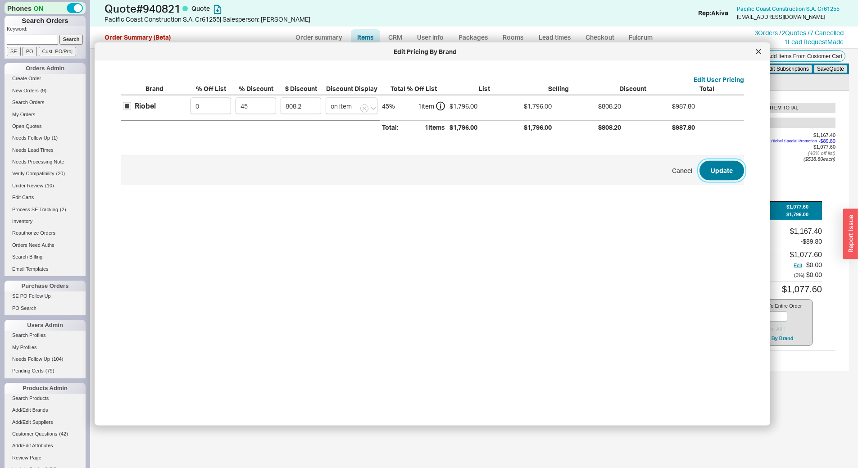
click at [716, 172] on button "Update" at bounding box center [721, 170] width 45 height 20
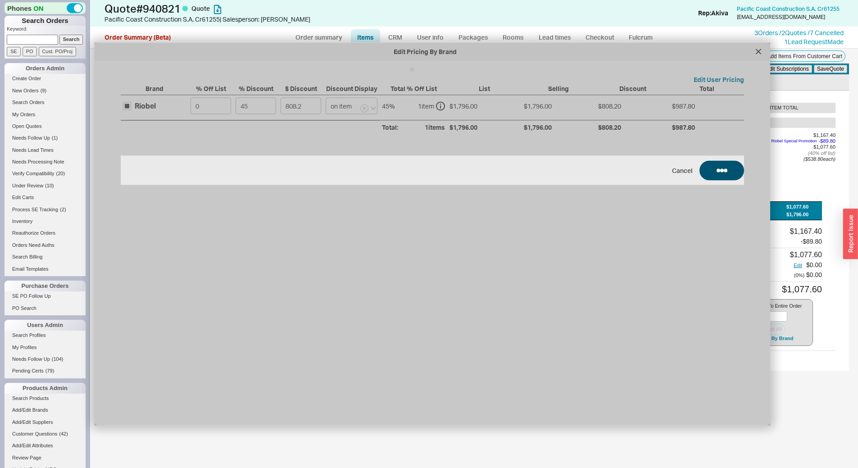
type input "$898.00"
type input "45"
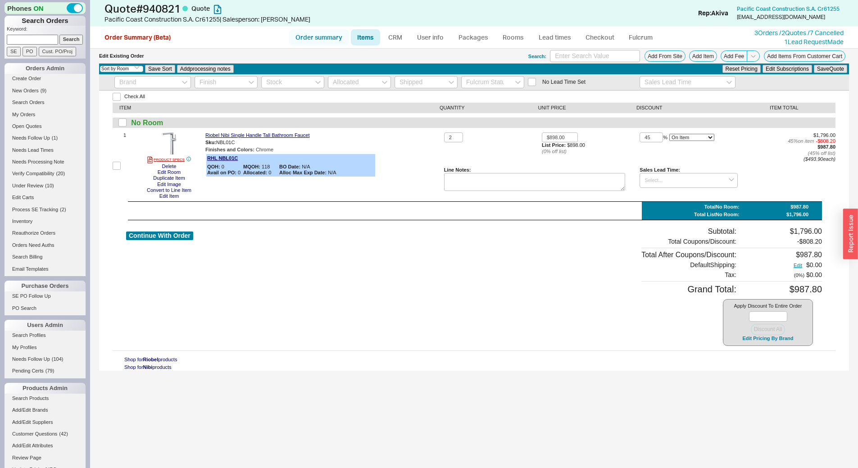
click at [308, 41] on link "Order summary" at bounding box center [319, 37] width 60 height 16
select select "*"
select select "LOW"
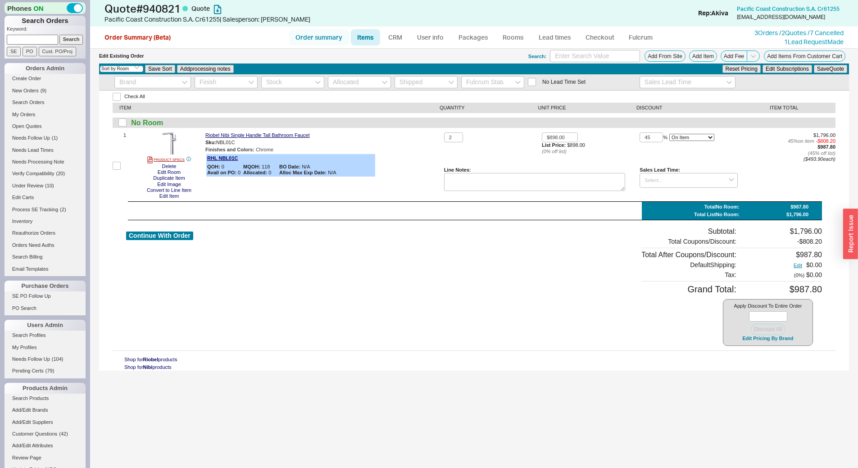
select select "3"
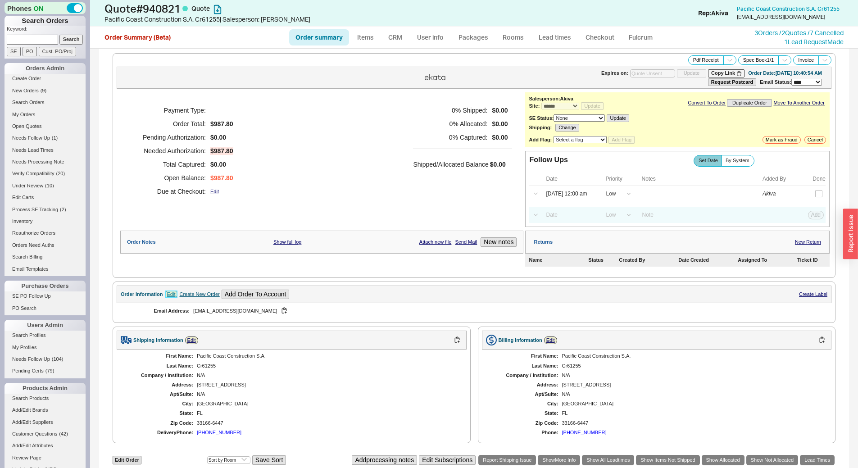
click at [166, 291] on link "Edit" at bounding box center [171, 294] width 13 height 8
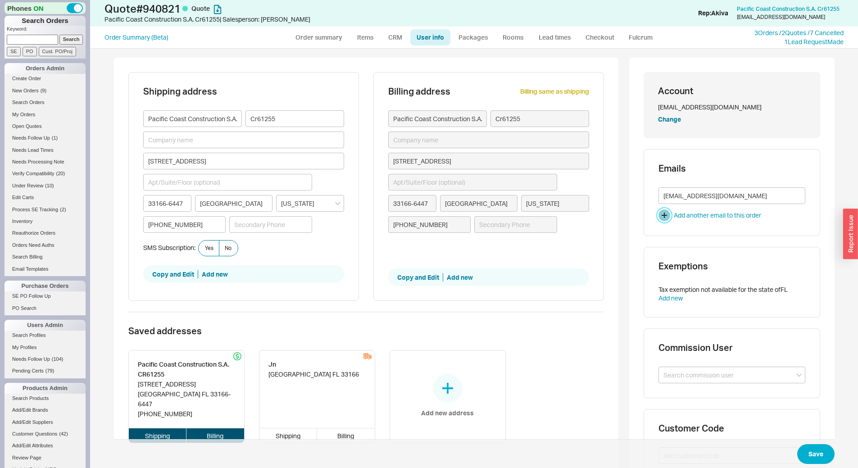
click at [662, 215] on button "button" at bounding box center [664, 215] width 12 height 12
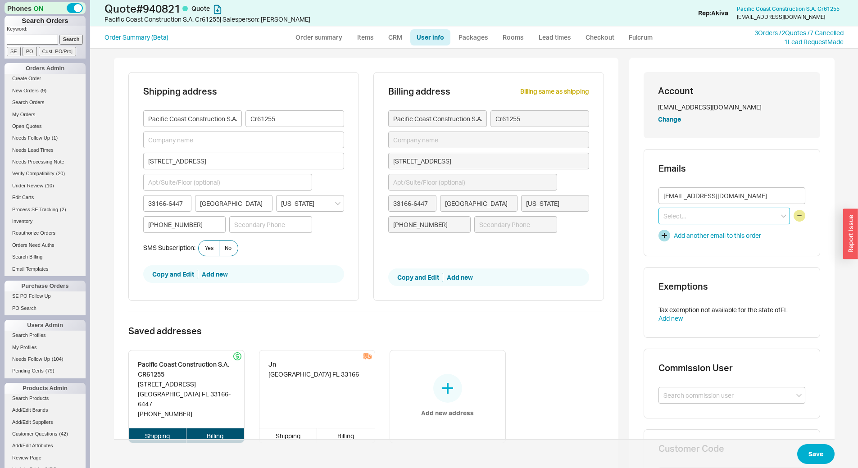
paste input "[PERSON_NAME][EMAIL_ADDRESS][DOMAIN_NAME]"
type input "[PERSON_NAME][EMAIL_ADDRESS][DOMAIN_NAME]"
click at [732, 235] on icon "create option [PERSON_NAME][EMAIL_ADDRESS][DOMAIN_NAME]" at bounding box center [714, 239] width 103 height 17
drag, startPoint x: 812, startPoint y: 449, endPoint x: 795, endPoint y: 442, distance: 19.2
click at [812, 450] on button "Save" at bounding box center [815, 454] width 37 height 20
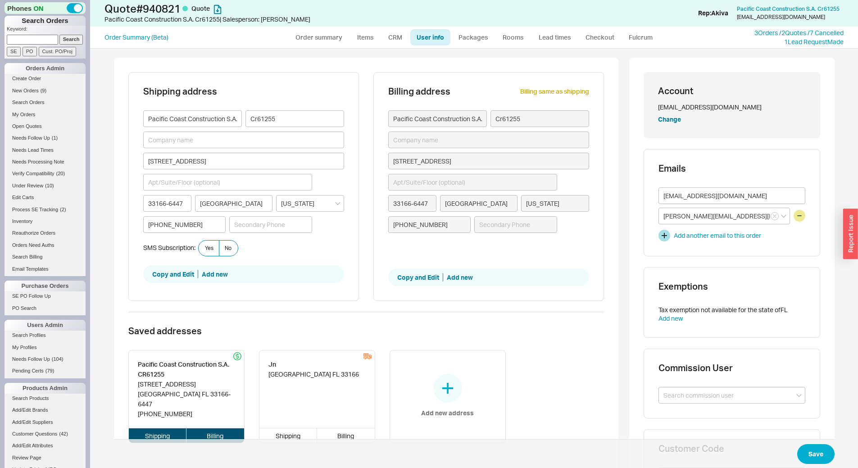
select select "*"
select select "LOW"
select select "3"
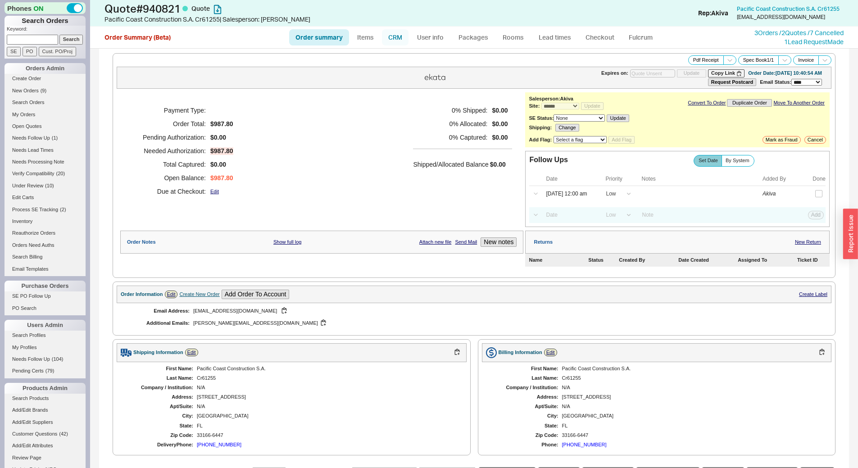
click at [398, 41] on link "CRM" at bounding box center [395, 37] width 27 height 16
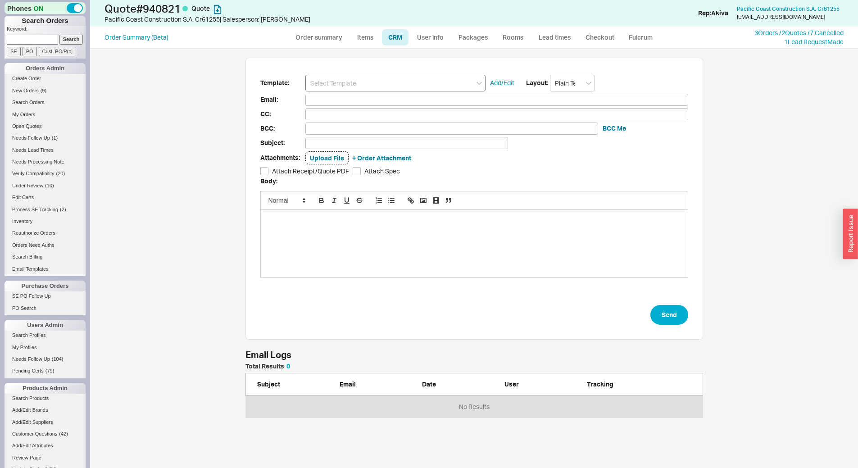
scroll to position [413, 761]
click at [394, 80] on input at bounding box center [395, 83] width 180 height 17
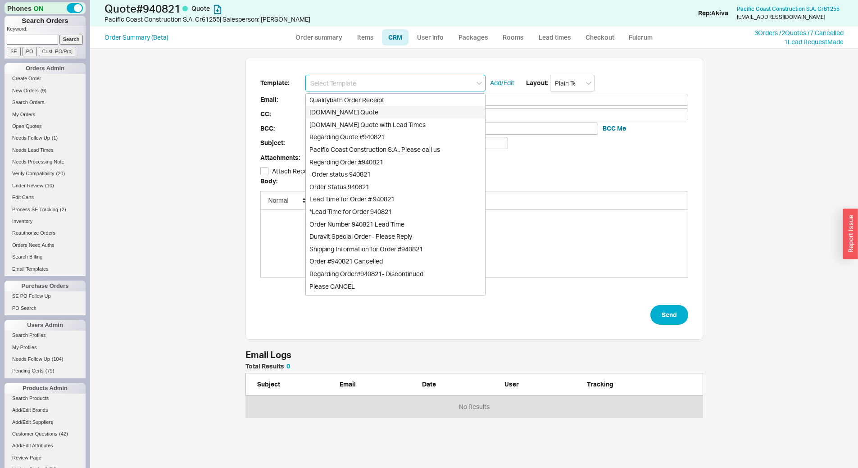
click at [411, 108] on div "[DOMAIN_NAME] Quote" at bounding box center [395, 112] width 179 height 13
type input "[DOMAIN_NAME] Quote"
type input "Receipt"
type input "[EMAIL_ADDRESS][DOMAIN_NAME]"
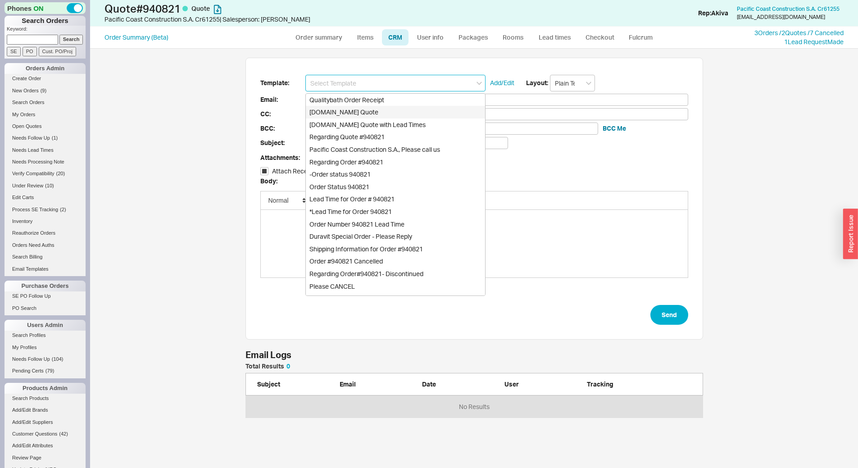
type input "[PERSON_NAME][EMAIL_ADDRESS][DOMAIN_NAME]"
type input "Quality Bath Quote #940821"
checkbox input "true"
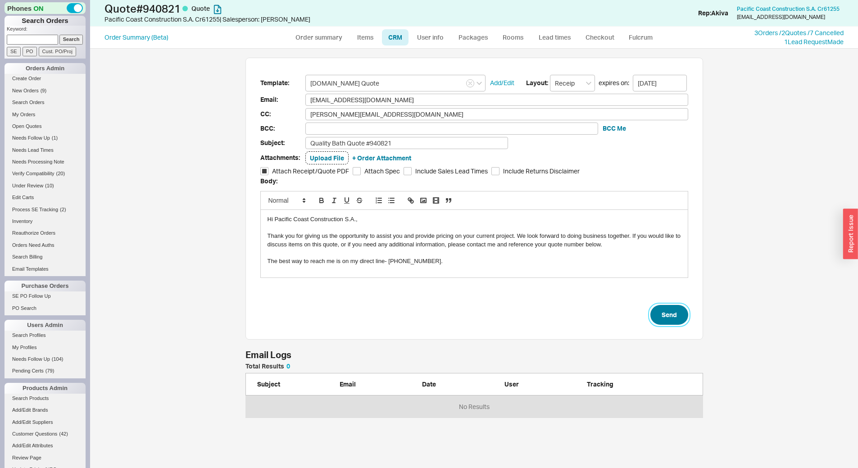
click at [673, 310] on button "Send" at bounding box center [669, 315] width 38 height 20
select select "*"
select select "LOW"
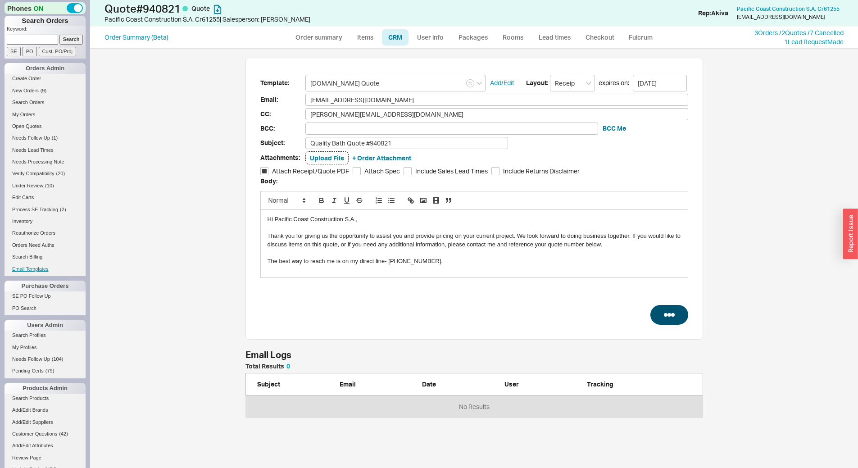
select select "3"
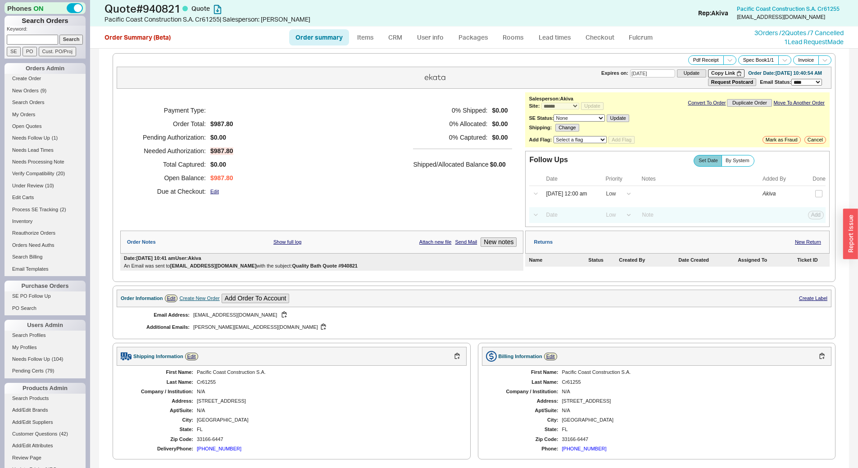
click at [336, 41] on link "Order summary" at bounding box center [319, 37] width 60 height 16
select select "*"
select select "LOW"
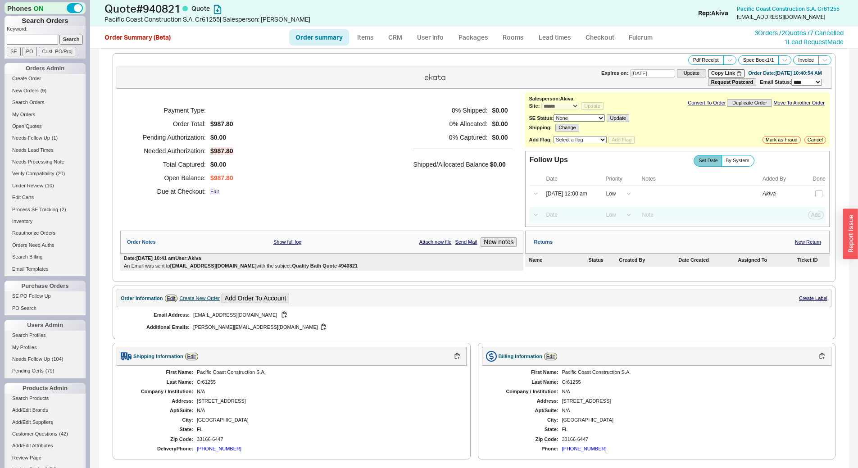
select select "3"
click at [711, 73] on button "Copy Link" at bounding box center [726, 73] width 36 height 8
click at [713, 70] on button "Copy Link" at bounding box center [726, 73] width 36 height 8
click at [392, 41] on link "CRM" at bounding box center [395, 37] width 27 height 16
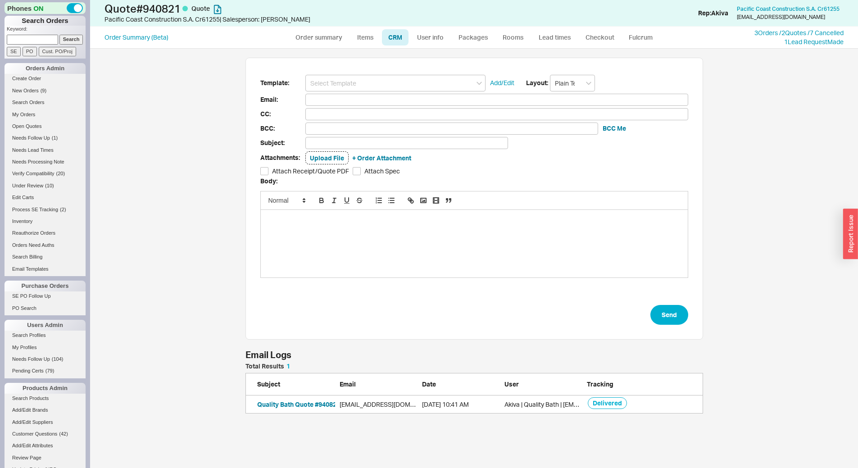
scroll to position [44, 451]
click at [318, 402] on button "Quality Bath Quote #940821" at bounding box center [298, 404] width 83 height 9
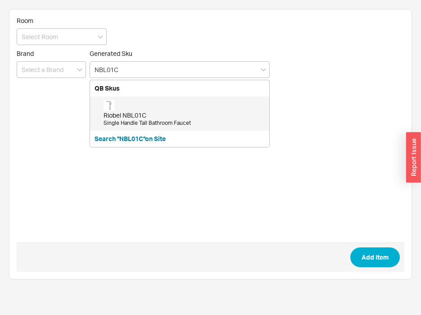
click at [187, 113] on div "Riobel NBL01C" at bounding box center [184, 115] width 161 height 9
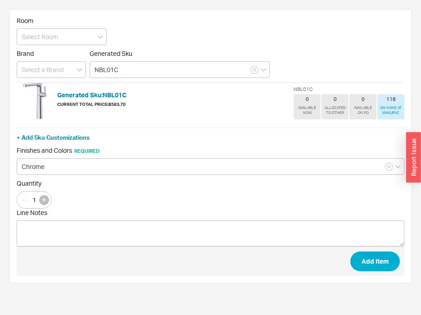
type input "NBL01C"
click at [49, 199] on button "button" at bounding box center [44, 200] width 10 height 10
type input "2"
click at [370, 265] on button "Add Item" at bounding box center [375, 261] width 50 height 20
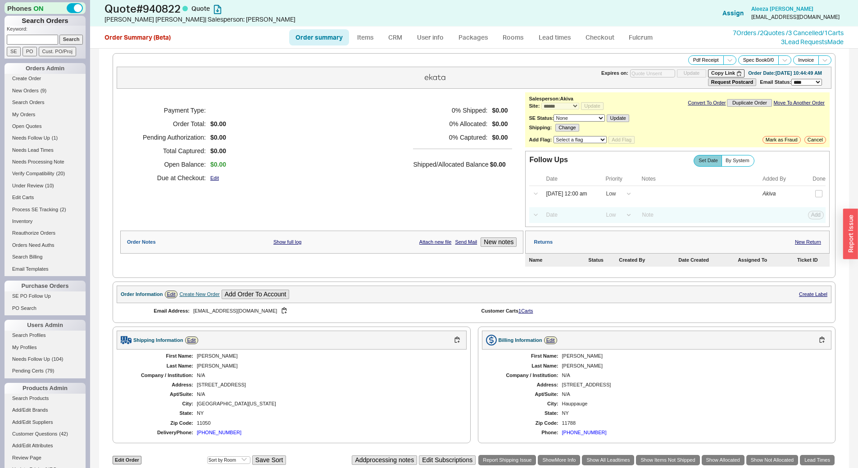
select select "*"
select select "LOW"
select select "3"
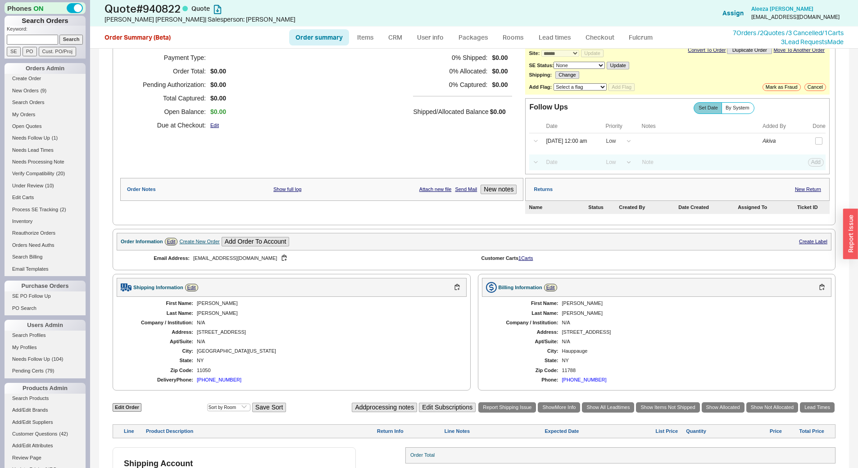
scroll to position [105, 0]
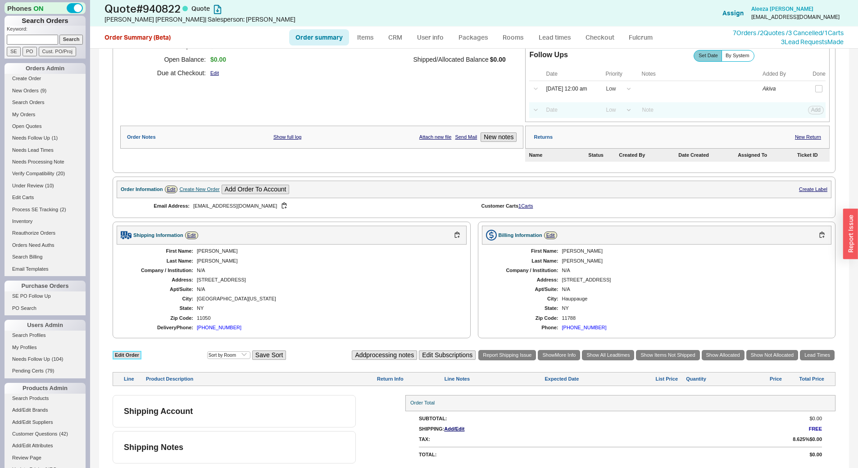
click at [136, 353] on link "Edit Order" at bounding box center [127, 355] width 29 height 9
select select "3"
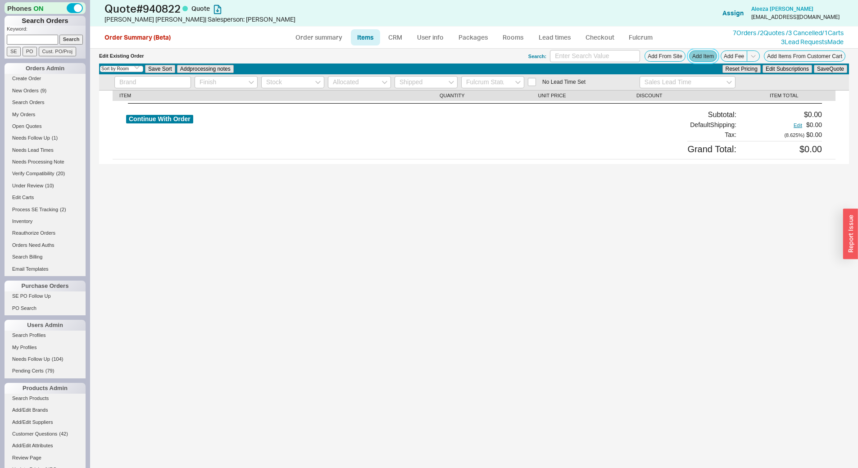
click at [695, 58] on button "Add Item" at bounding box center [703, 55] width 28 height 11
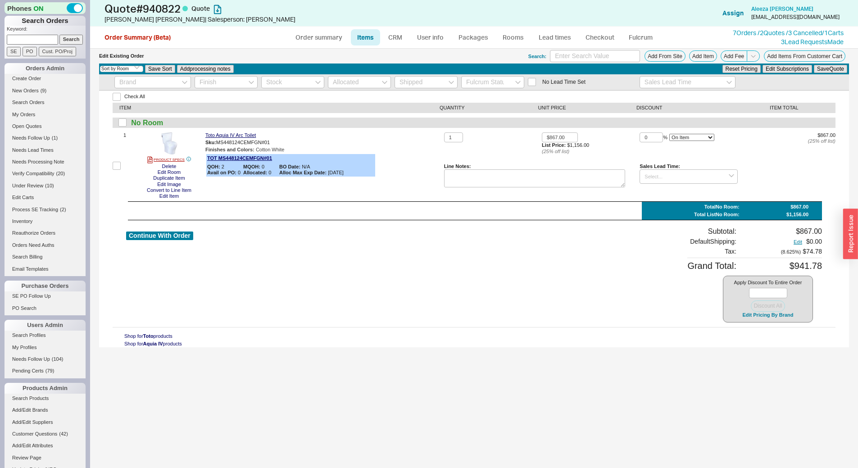
click at [193, 271] on div "Continue With Order Subtotal: $867.00 Default Shipping: Edit $0.00 Tax : ( 8.62…" at bounding box center [474, 274] width 696 height 95
click at [642, 136] on input "0" at bounding box center [650, 137] width 23 height 10
click at [825, 69] on button "Save Quote" at bounding box center [830, 69] width 33 height 8
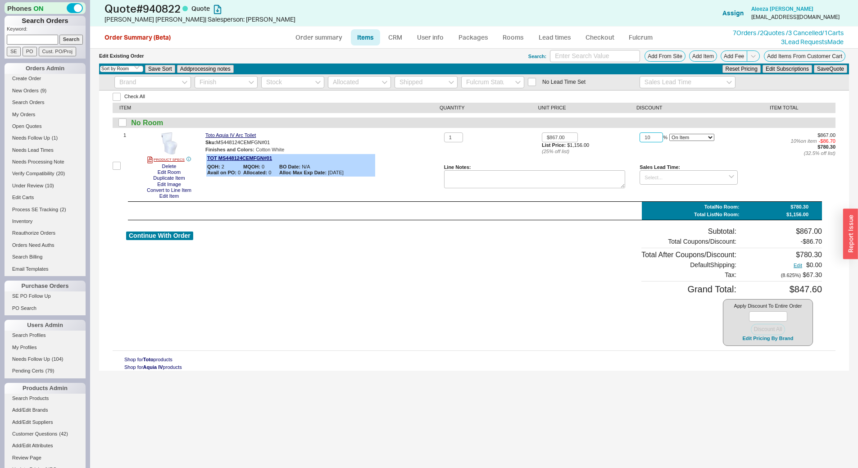
click at [660, 134] on input "10" at bounding box center [650, 137] width 23 height 10
type input "15"
click at [836, 74] on div "No Lead Time Set" at bounding box center [474, 82] width 750 height 16
click at [833, 71] on button "Save Quote" at bounding box center [830, 69] width 33 height 8
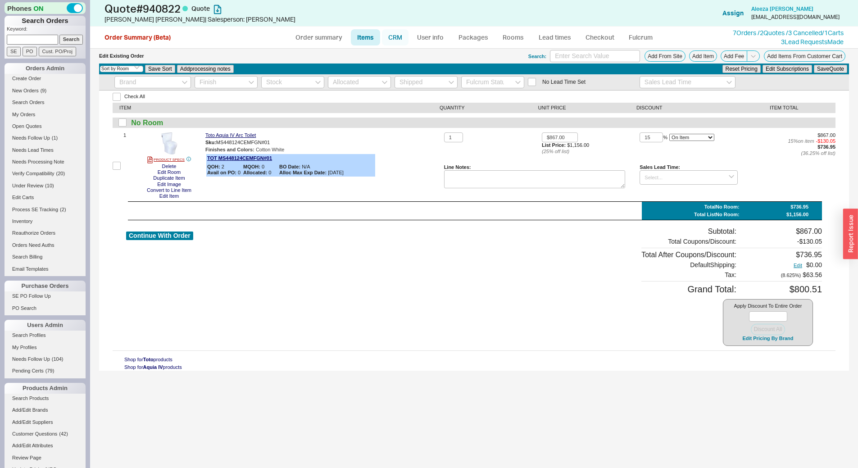
click at [402, 39] on link "CRM" at bounding box center [395, 37] width 27 height 16
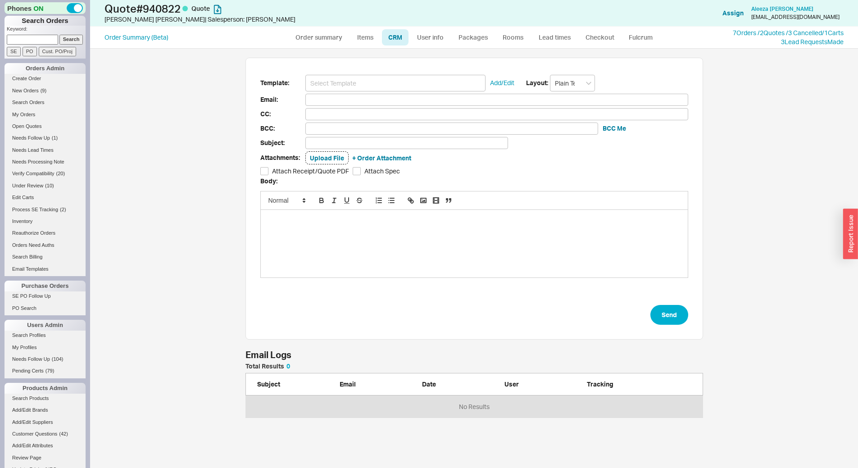
scroll to position [413, 761]
drag, startPoint x: 399, startPoint y: 70, endPoint x: 394, endPoint y: 89, distance: 19.4
click at [395, 85] on input at bounding box center [395, 83] width 180 height 17
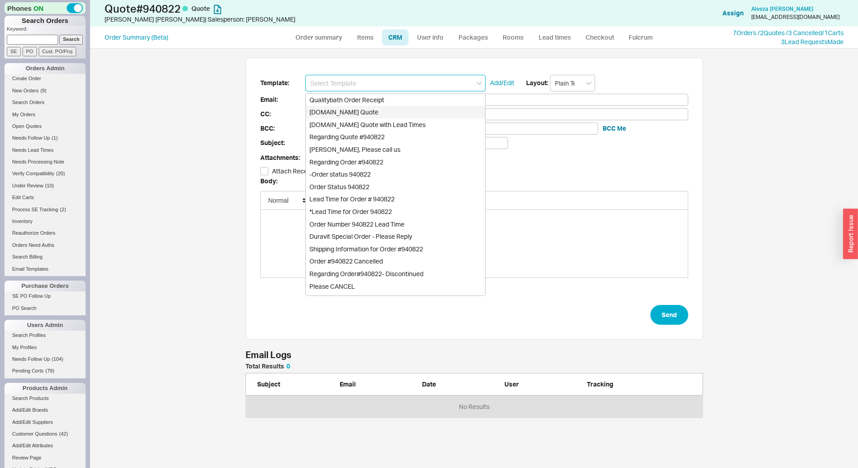
click at [392, 111] on div "[DOMAIN_NAME] Quote" at bounding box center [395, 112] width 179 height 13
type input "Receipt"
type input "Legalleeza@gmail.com"
type input "Quality Bath Quote #940822"
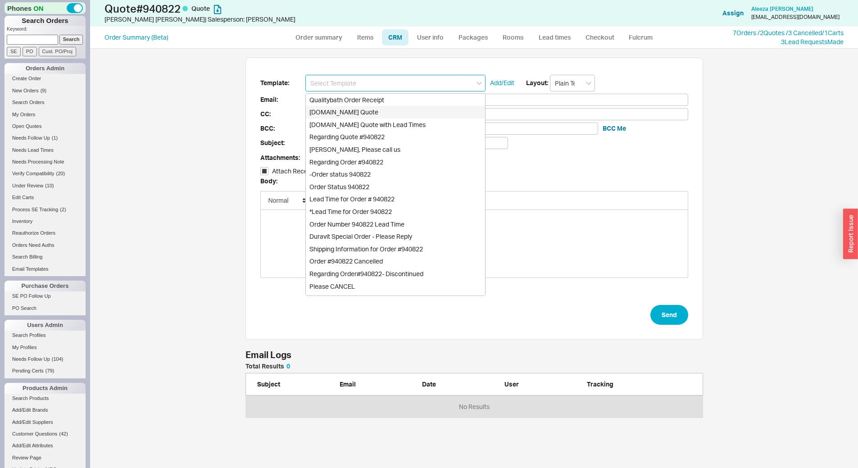
checkbox input "true"
type input "[DOMAIN_NAME] Quote"
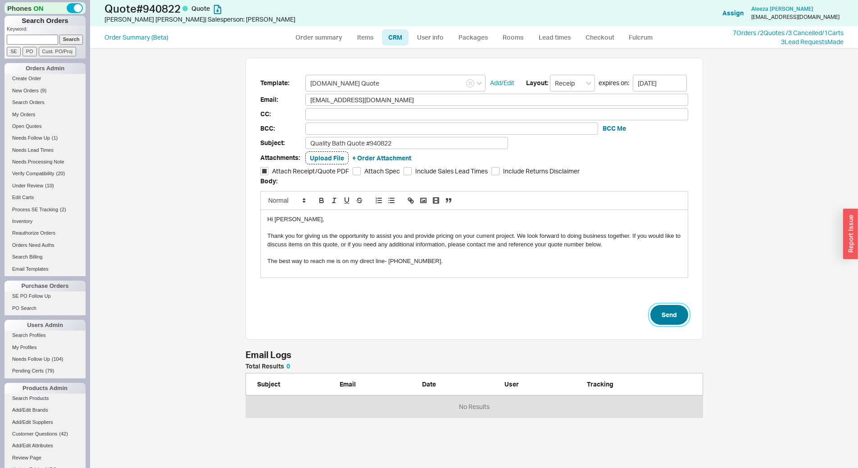
click at [674, 317] on button "Send" at bounding box center [669, 315] width 38 height 20
select select "*"
select select "LOW"
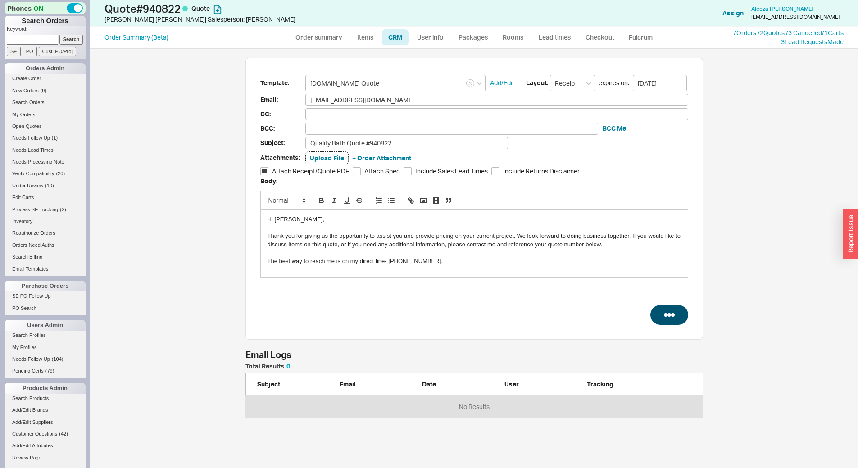
select select "3"
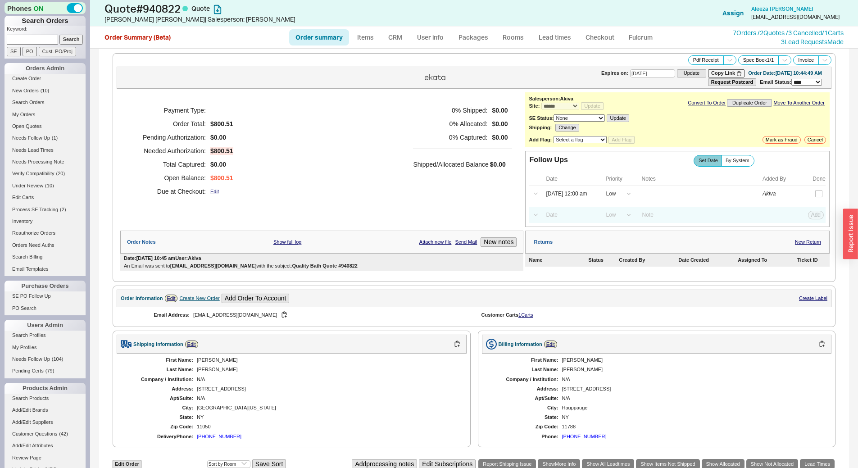
paste input "mayraa_rojas@yahoo.com"
click at [64, 40] on input "Search" at bounding box center [71, 39] width 24 height 9
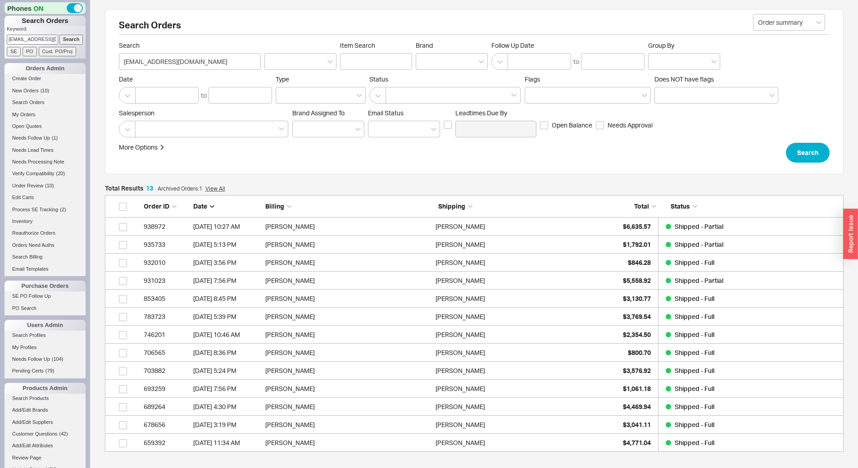
scroll to position [250, 732]
click at [14, 38] on input "mayraa_rojas@yahoo.com" at bounding box center [32, 39] width 51 height 9
type input "940203"
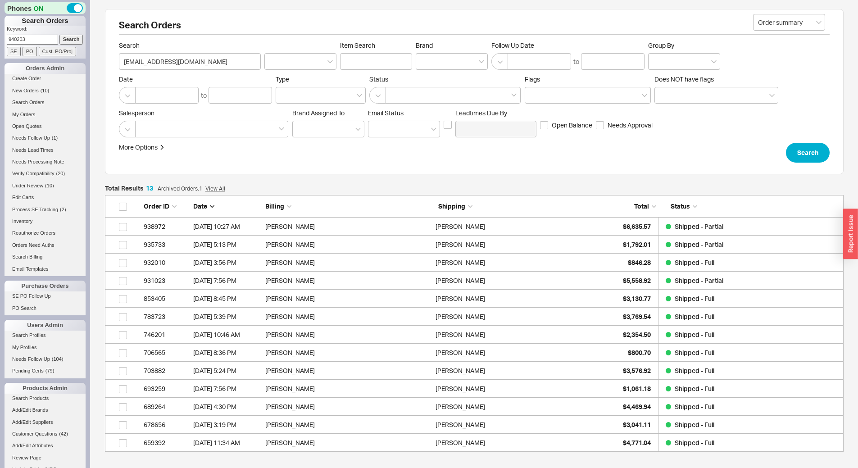
click at [59, 35] on input "Search" at bounding box center [71, 39] width 24 height 9
type input "940203"
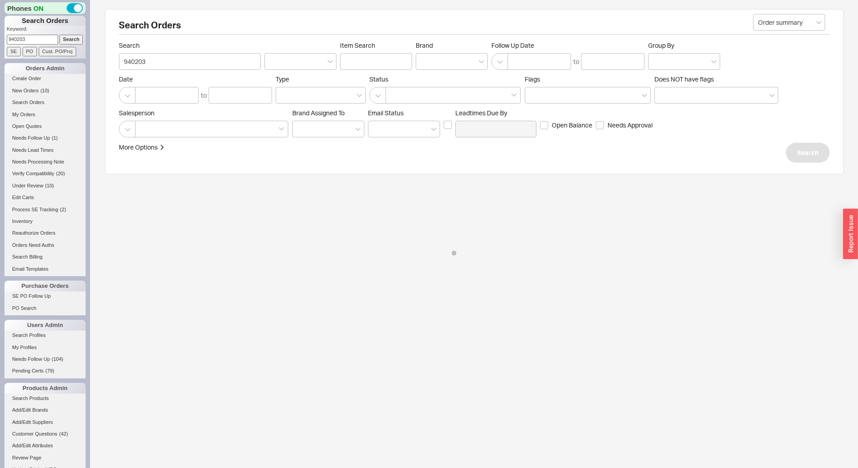
select select "*"
select select "LOW"
select select "3"
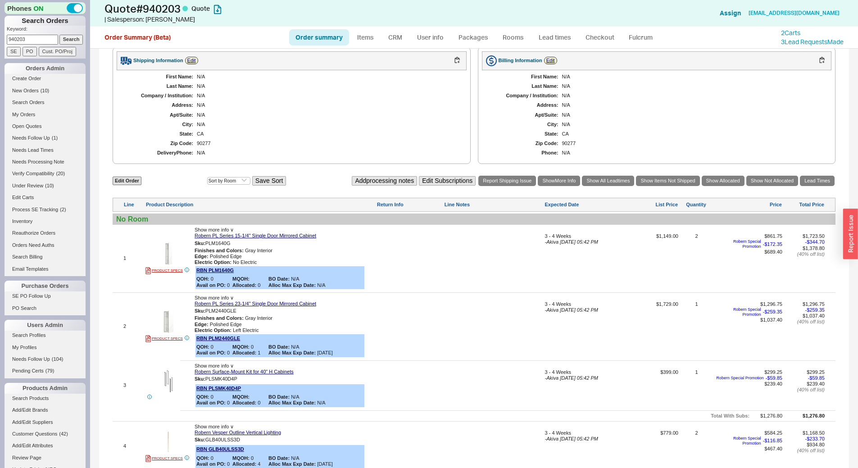
scroll to position [438, 0]
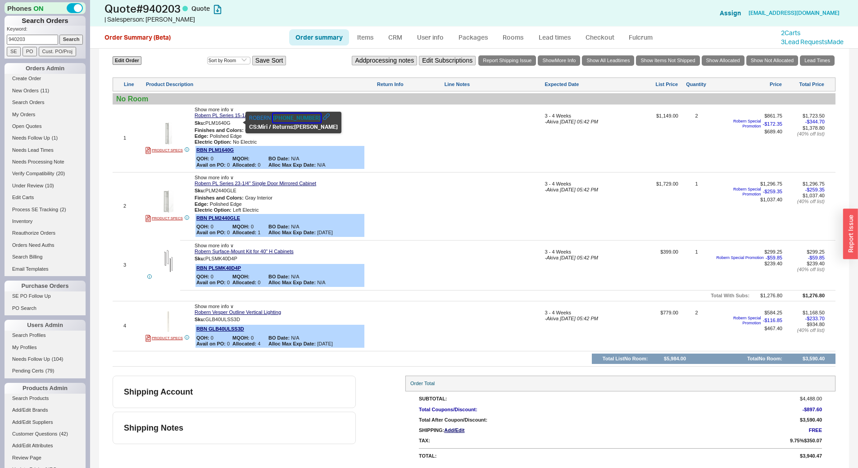
click at [288, 117] on button "800-877-2376" at bounding box center [297, 117] width 48 height 9
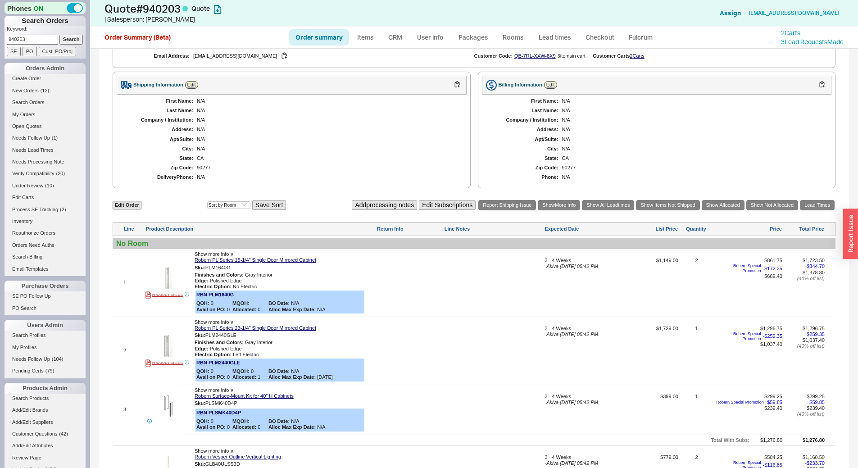
scroll to position [393, 0]
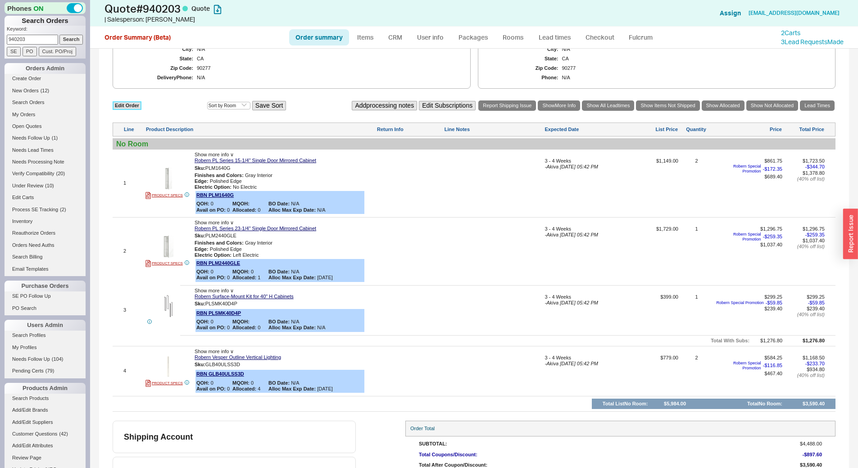
click at [134, 107] on link "Edit Order" at bounding box center [127, 105] width 29 height 9
select select "3"
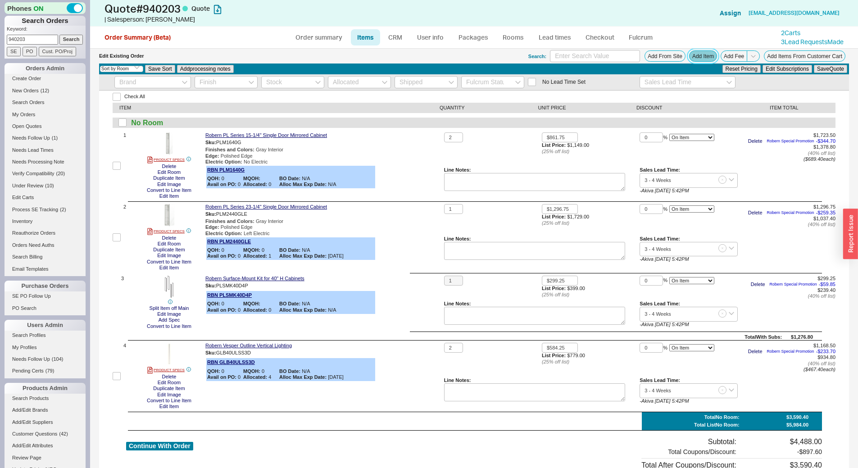
click at [693, 55] on button "Add Item" at bounding box center [703, 55] width 28 height 11
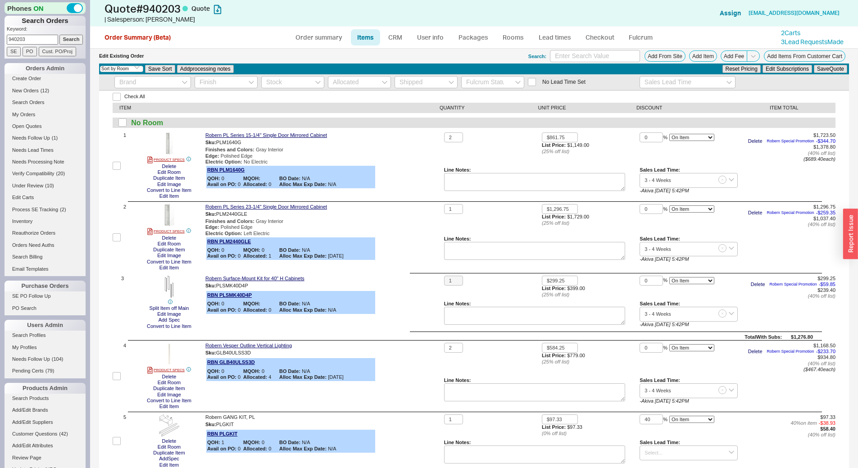
click at [326, 411] on div "Check All ITEM QUANTITY UNIT PRICE DISCOUNT ITEM TOTAL No Room 1 PRODUCT SPECS …" at bounding box center [474, 364] width 750 height 549
click at [396, 38] on link "CRM" at bounding box center [395, 37] width 27 height 16
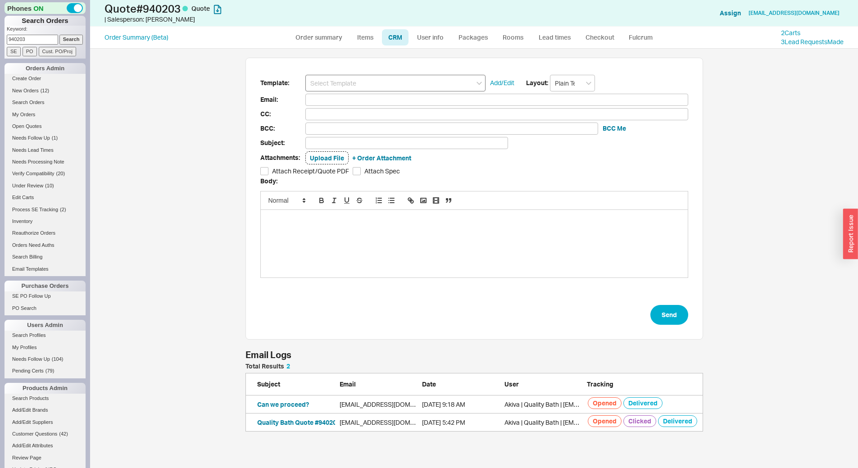
scroll to position [62, 451]
click at [396, 78] on input at bounding box center [395, 83] width 180 height 17
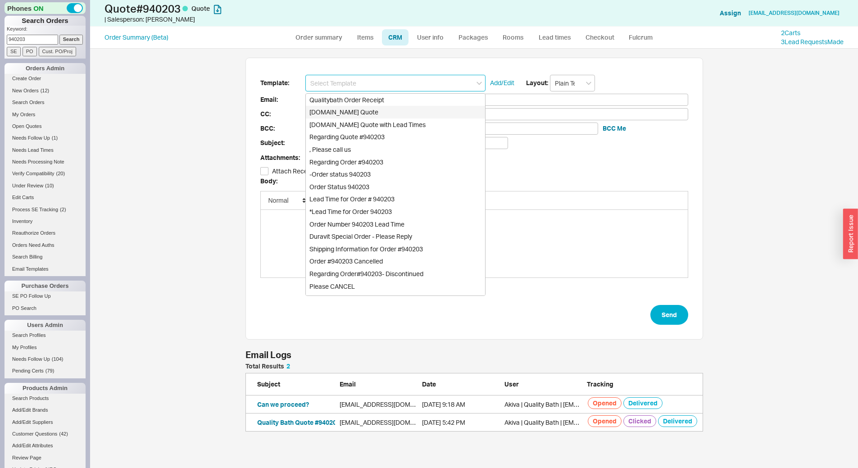
click at [407, 113] on div "Qualitybath.com Quote" at bounding box center [395, 112] width 179 height 13
type input "Receipt"
type input "dmmcgrath@Gmail.com"
type input "Quality Bath Quote #940203"
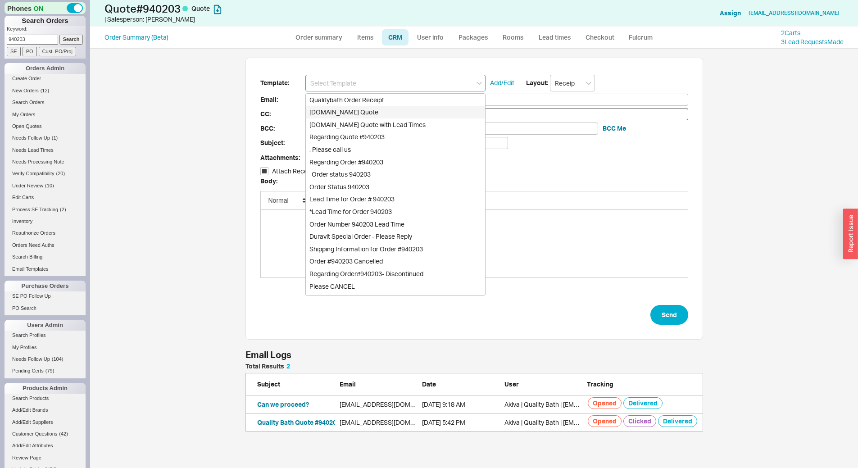
checkbox input "true"
type input "Qualitybath.com Quote"
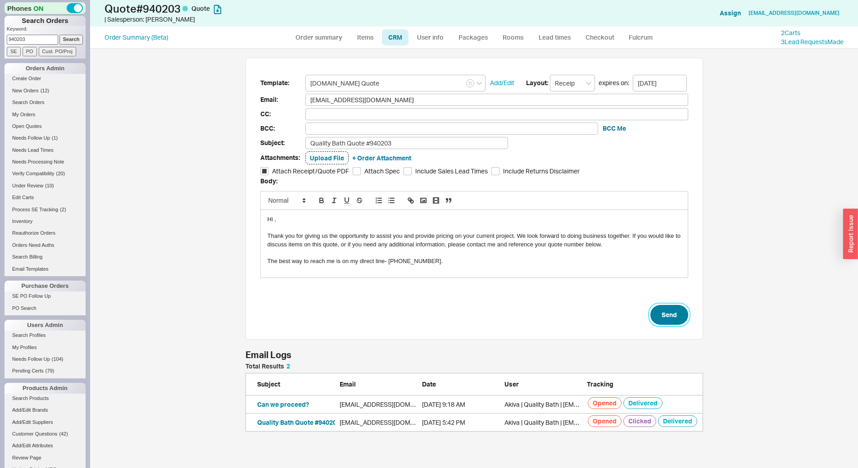
click at [666, 313] on button "Send" at bounding box center [669, 315] width 38 height 20
select select "*"
select select "LOW"
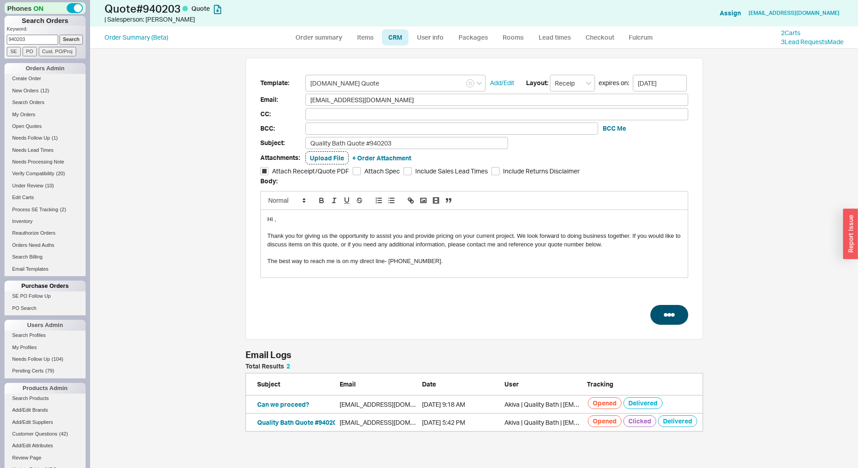
select select "3"
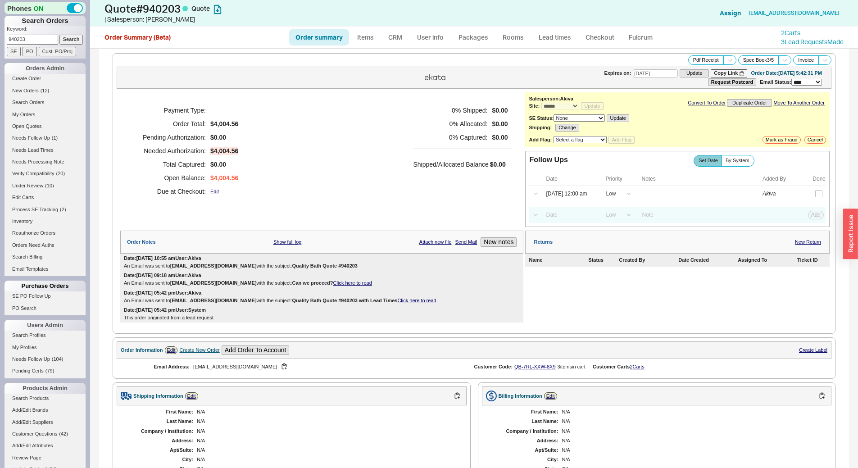
type input "10/02/2025"
click at [710, 76] on button "Copy Link" at bounding box center [728, 73] width 36 height 8
click at [38, 41] on input "940203" at bounding box center [32, 39] width 51 height 9
type input "939079"
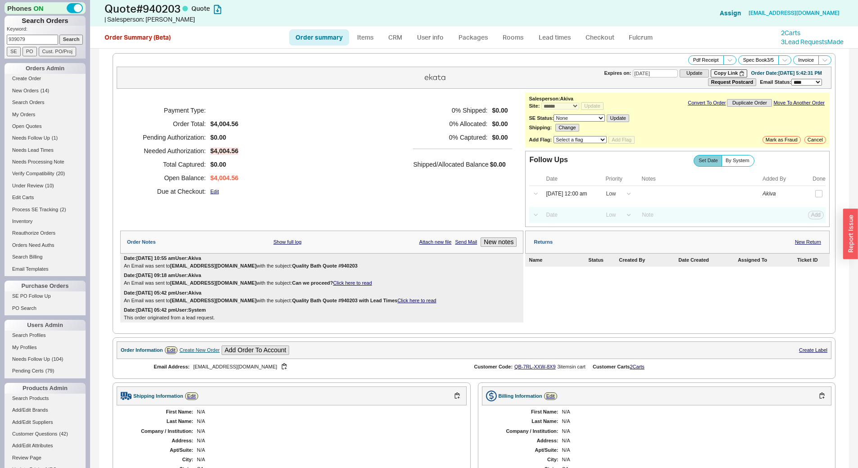
click at [59, 35] on input "Search" at bounding box center [71, 39] width 24 height 9
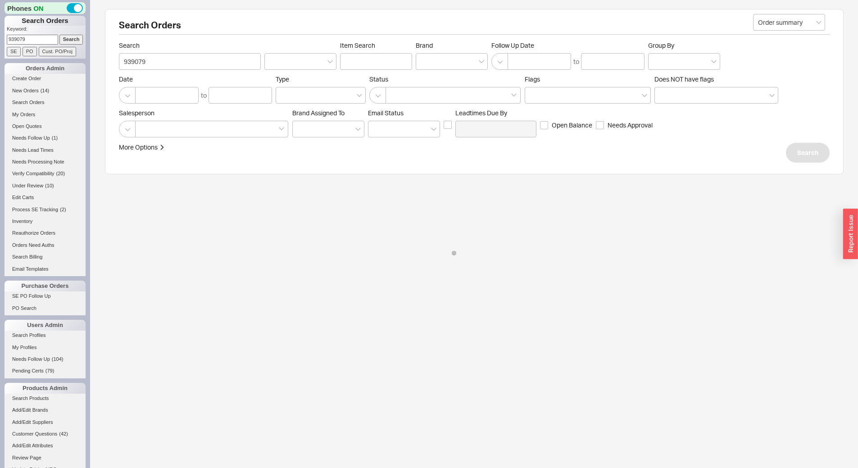
select select "*"
select select "LOW"
select select "3"
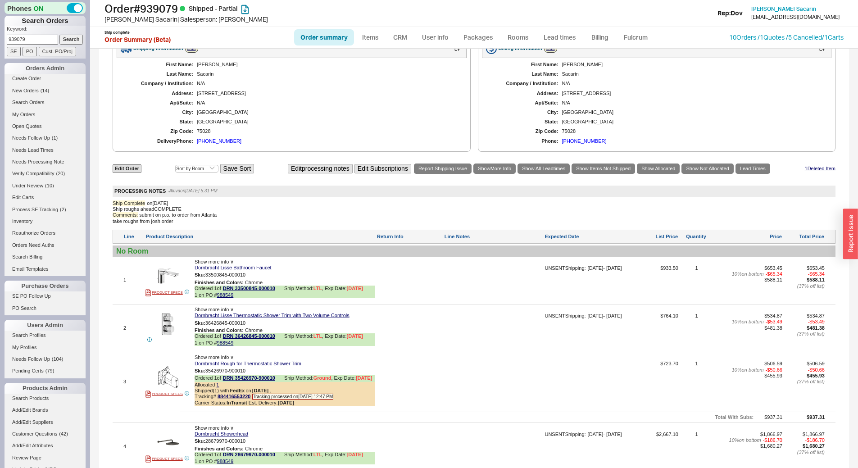
scroll to position [270, 0]
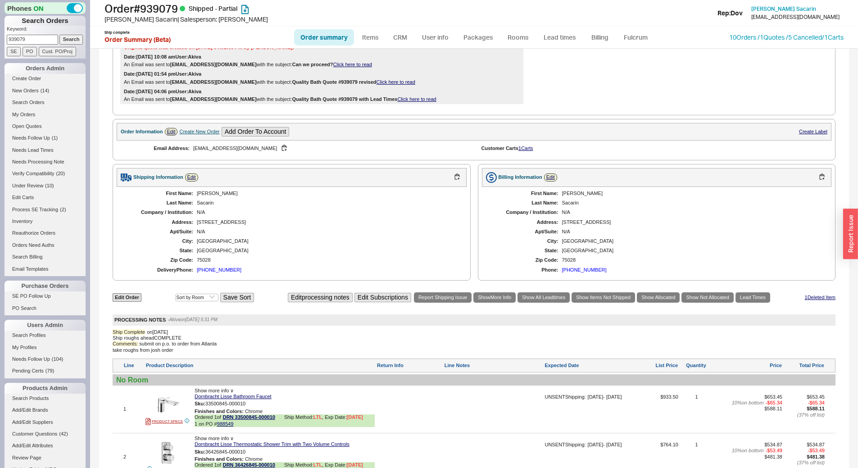
click at [187, 135] on div "Create New Order" at bounding box center [199, 132] width 40 height 6
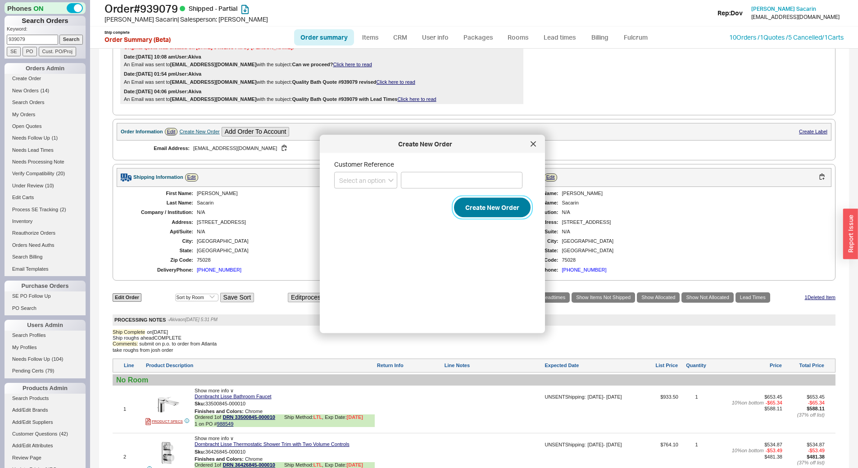
click at [485, 211] on button "Create New Order" at bounding box center [492, 208] width 77 height 20
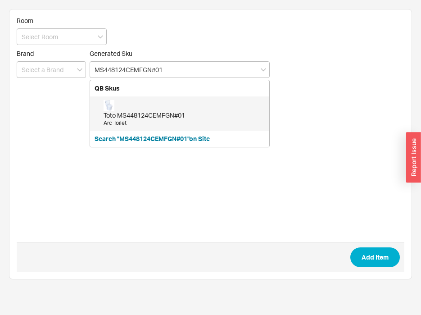
click at [189, 111] on div "Toto MS448124CEMFGN#01" at bounding box center [184, 115] width 161 height 9
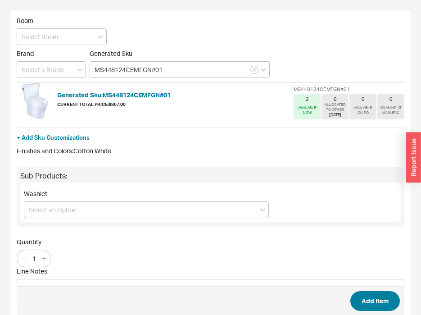
type input "MS448124CEMFGN#01"
click at [374, 301] on button "Add Item" at bounding box center [375, 301] width 50 height 20
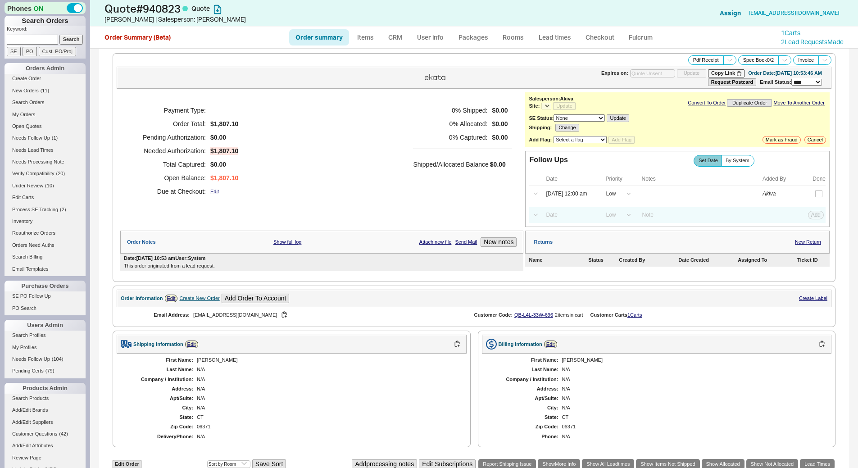
select select "*"
select select "LOW"
select select "3"
select select "*"
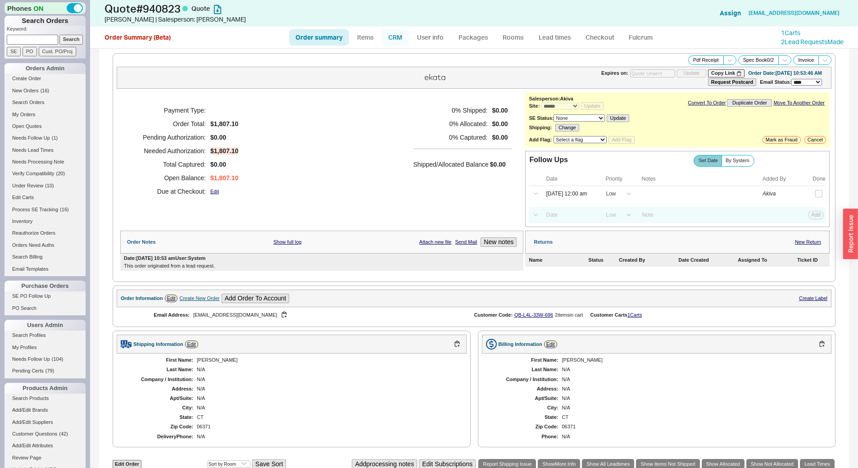
click at [390, 36] on link "CRM" at bounding box center [395, 37] width 27 height 16
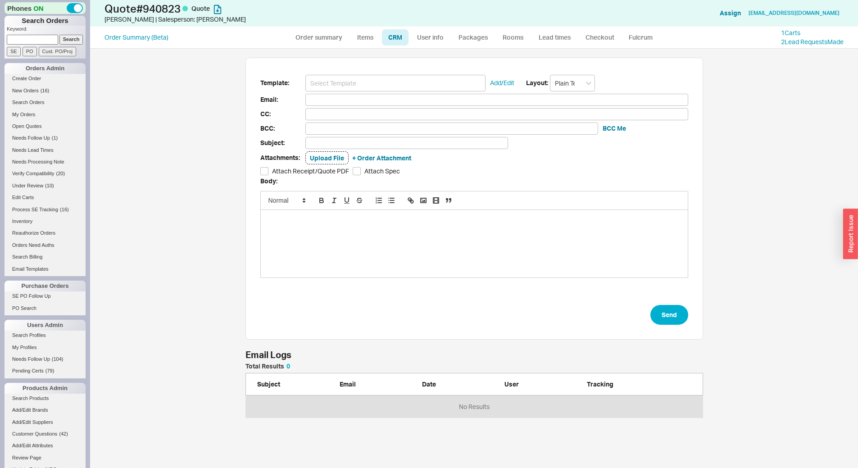
scroll to position [413, 761]
click at [392, 80] on input at bounding box center [395, 83] width 180 height 17
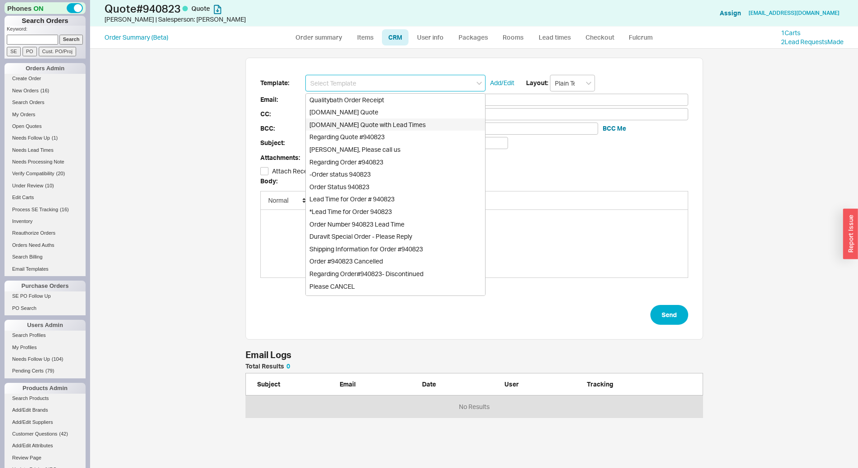
click at [415, 124] on div "[DOMAIN_NAME] Quote with Lead Times" at bounding box center [395, 124] width 179 height 13
type input "Receipt"
type input "[EMAIL_ADDRESS][DOMAIN_NAME]"
type input "Quality Bath Quote #940823 with Lead Times"
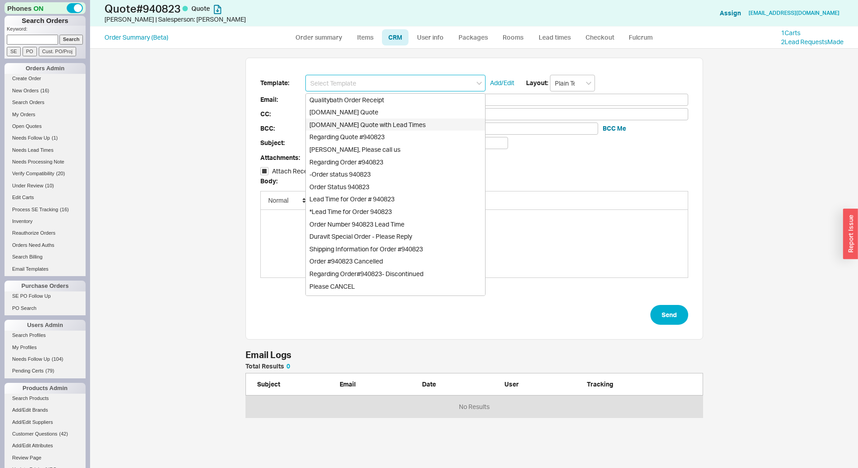
checkbox input "true"
type input "[DOMAIN_NAME] Quote with Lead Times"
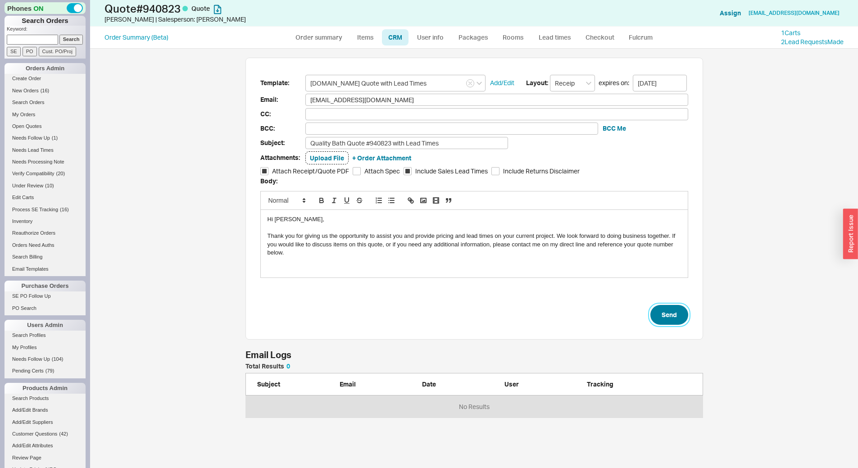
click at [677, 312] on button "Send" at bounding box center [669, 315] width 38 height 20
select select "*"
select select "LOW"
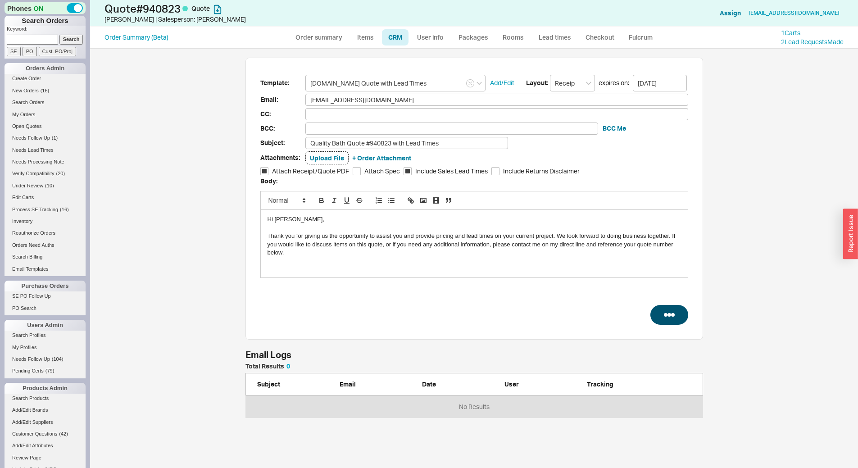
select select "3"
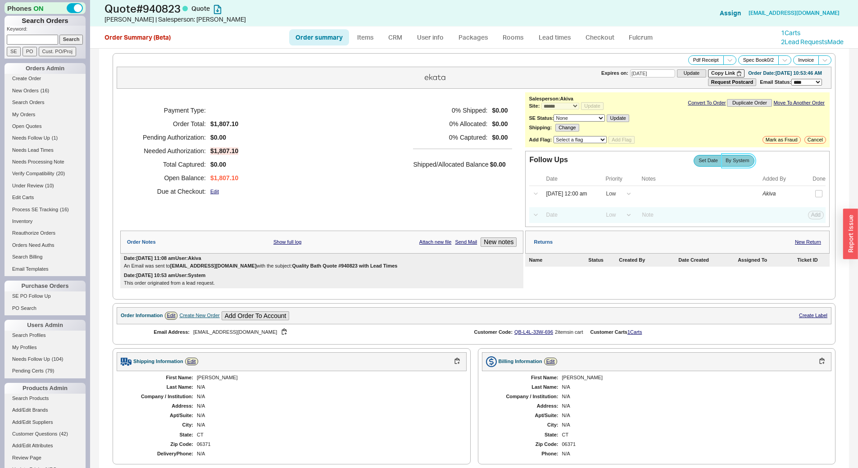
click at [746, 157] on label "By System" at bounding box center [737, 160] width 33 height 11
click at [0, 0] on input "By System" at bounding box center [0, 0] width 0 height 0
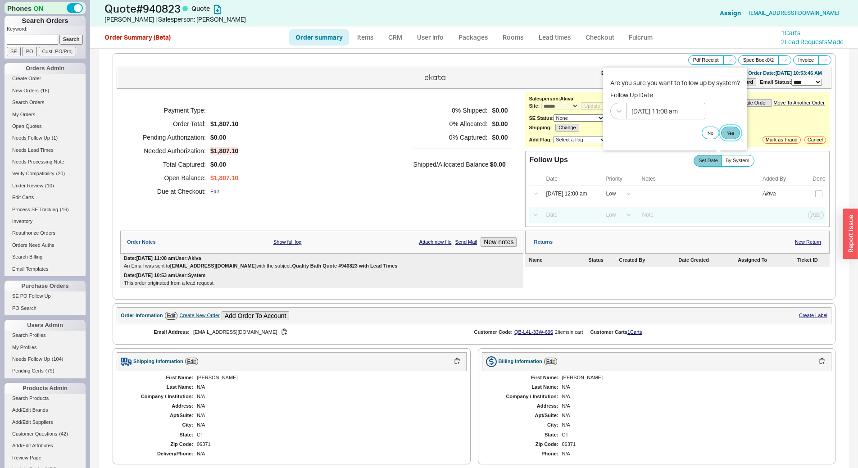
click at [733, 137] on button "Yes" at bounding box center [730, 133] width 19 height 13
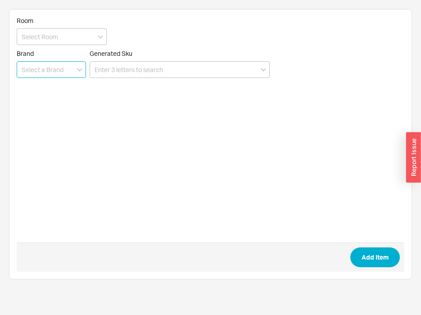
click at [54, 72] on input at bounding box center [51, 69] width 69 height 17
click at [52, 82] on div "Robern" at bounding box center [51, 88] width 68 height 16
type input "Robern"
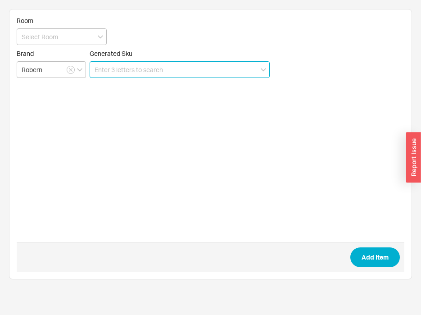
click at [126, 71] on input at bounding box center [180, 69] width 180 height 17
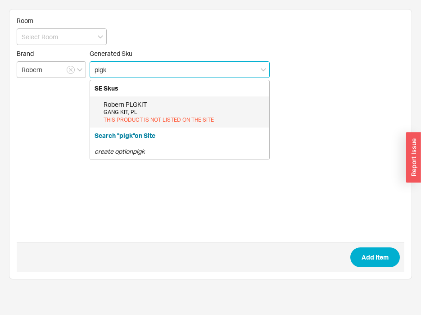
click at [151, 102] on div "Robern PLGKIT" at bounding box center [184, 104] width 161 height 9
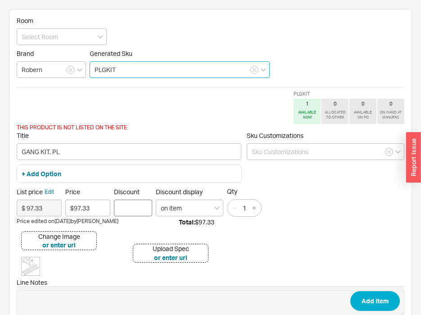
type input "PLGKIT"
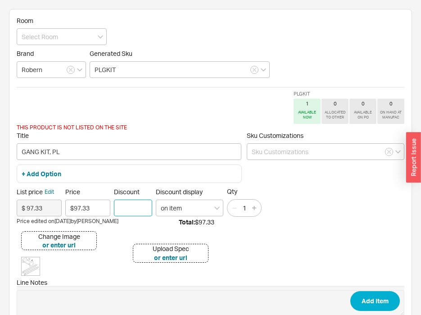
click at [137, 208] on input "Discount" at bounding box center [133, 207] width 38 height 17
type input "40"
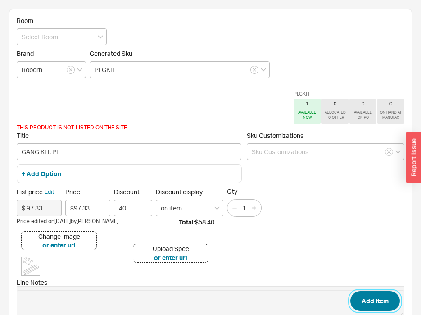
click at [379, 303] on button "Add Item" at bounding box center [375, 301] width 50 height 20
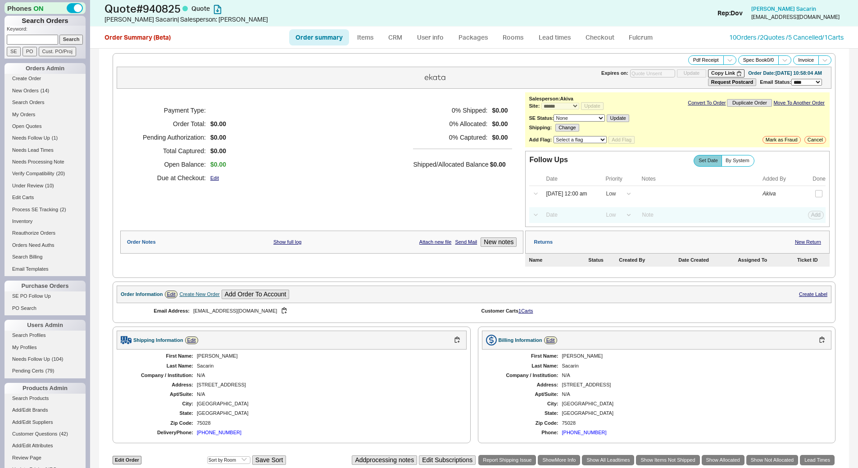
select select "*"
select select "LOW"
select select "3"
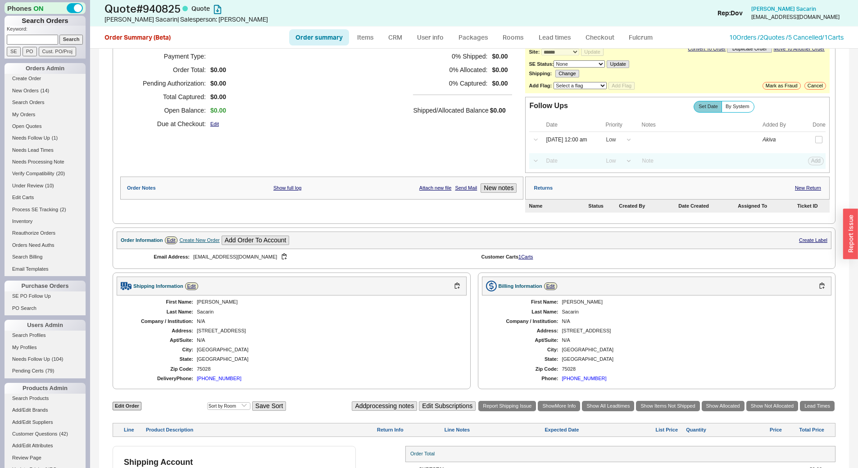
scroll to position [105, 0]
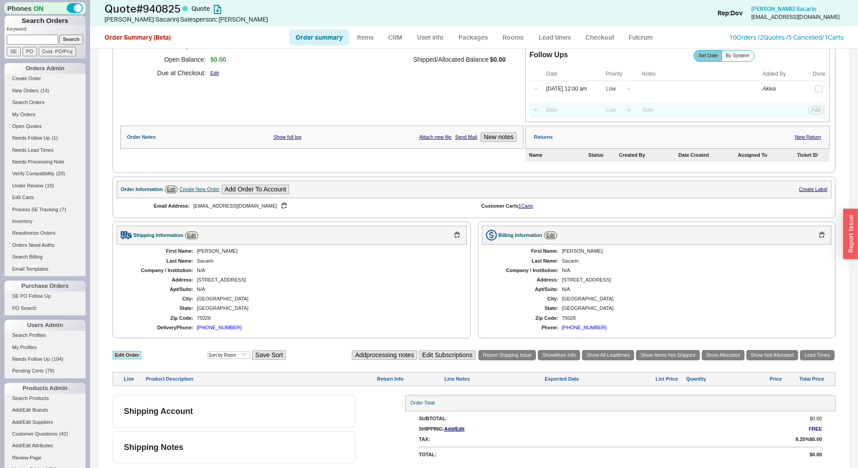
click at [124, 353] on link "Edit Order" at bounding box center [127, 355] width 29 height 9
select select "3"
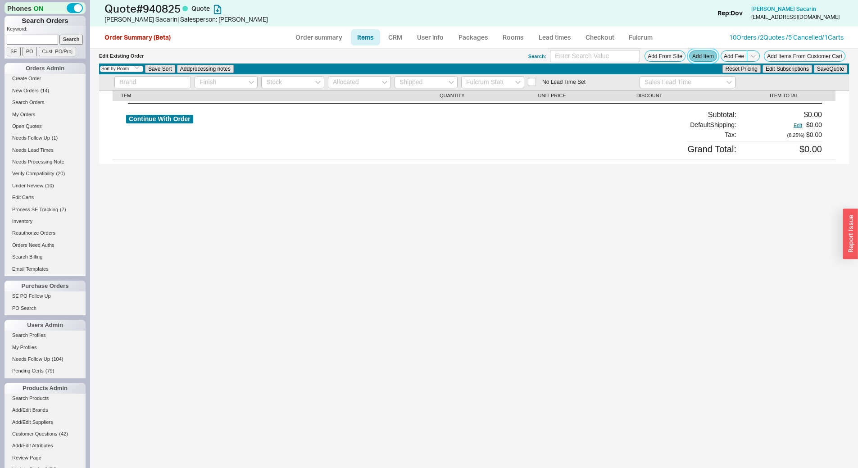
click at [707, 51] on button "Add Item" at bounding box center [703, 55] width 28 height 11
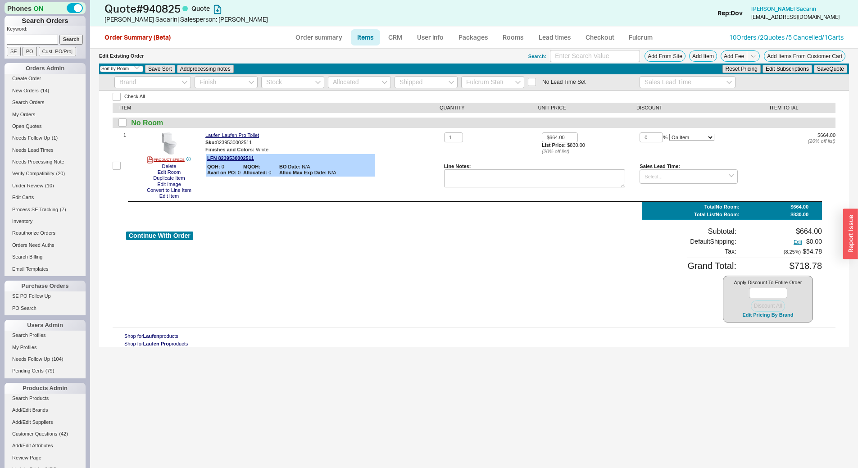
drag, startPoint x: 723, startPoint y: 292, endPoint x: 740, endPoint y: 277, distance: 22.0
click at [740, 277] on div "Apply Discount To Entire Order Discount All Edit Pricing By Brand" at bounding box center [768, 299] width 90 height 47
click at [644, 140] on input "0" at bounding box center [650, 137] width 23 height 10
type input "10"
click at [832, 70] on button "Save Quote" at bounding box center [830, 69] width 33 height 8
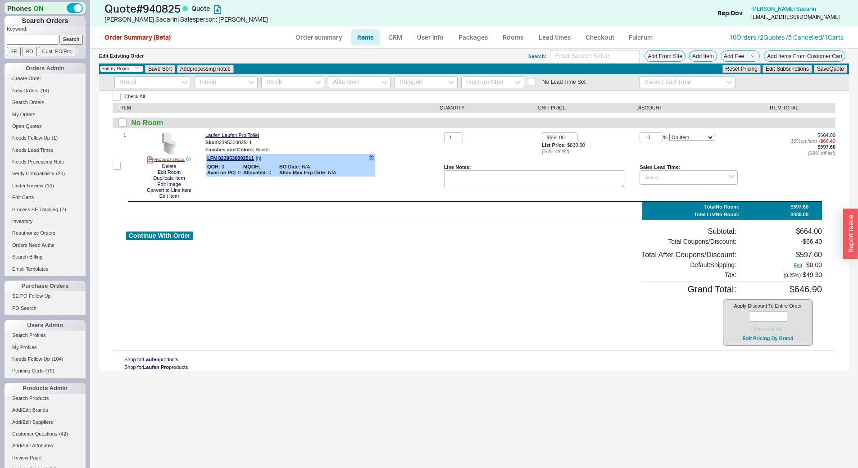
click at [373, 157] on icon at bounding box center [371, 157] width 5 height 5
click at [231, 137] on link "Laufen Laufen Pro Toilet" at bounding box center [232, 135] width 54 height 6
click at [330, 38] on link "Order summary" at bounding box center [319, 37] width 60 height 16
select select "*"
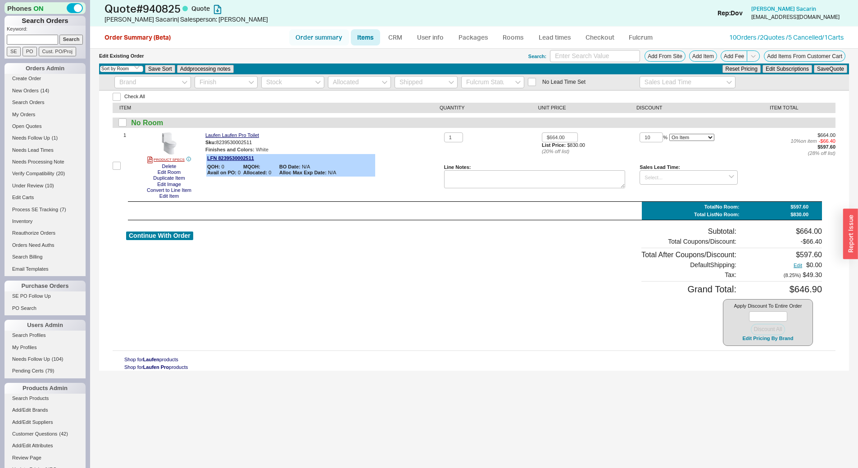
select select "LOW"
select select "3"
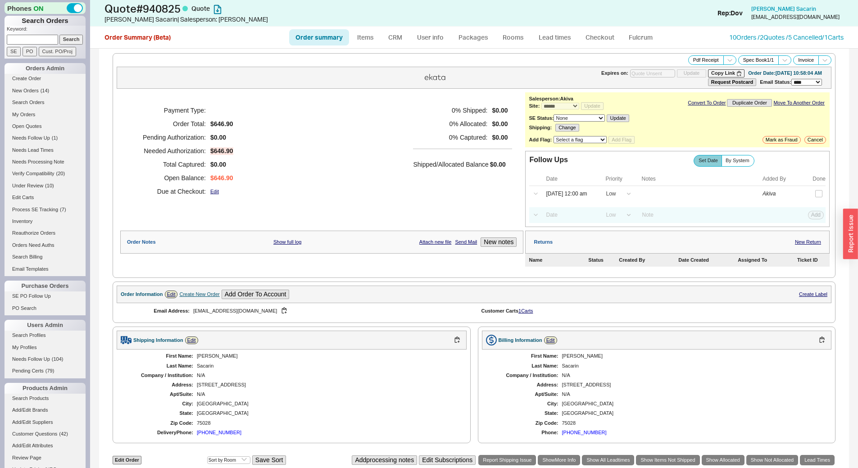
scroll to position [180, 0]
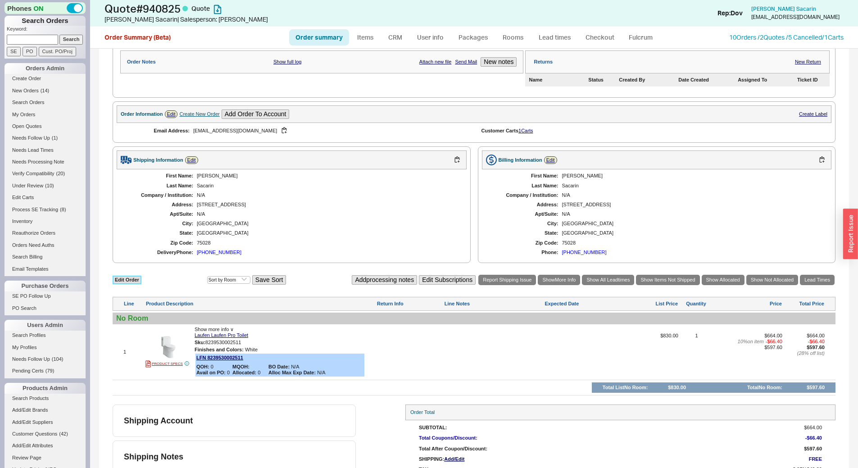
click at [126, 278] on link "Edit Order" at bounding box center [127, 280] width 29 height 9
select select "3"
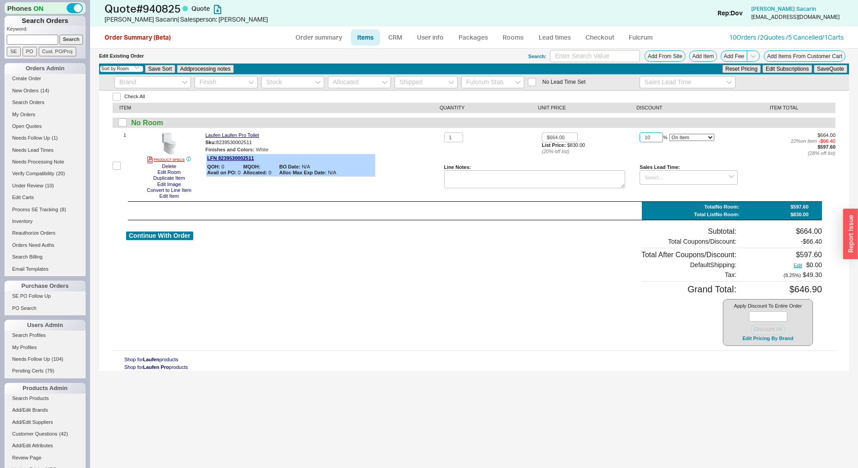
click at [647, 140] on input "10" at bounding box center [650, 137] width 23 height 10
type input "5"
click at [842, 69] on button "Save Quote" at bounding box center [830, 69] width 33 height 8
click at [325, 40] on link "Order summary" at bounding box center [319, 37] width 60 height 16
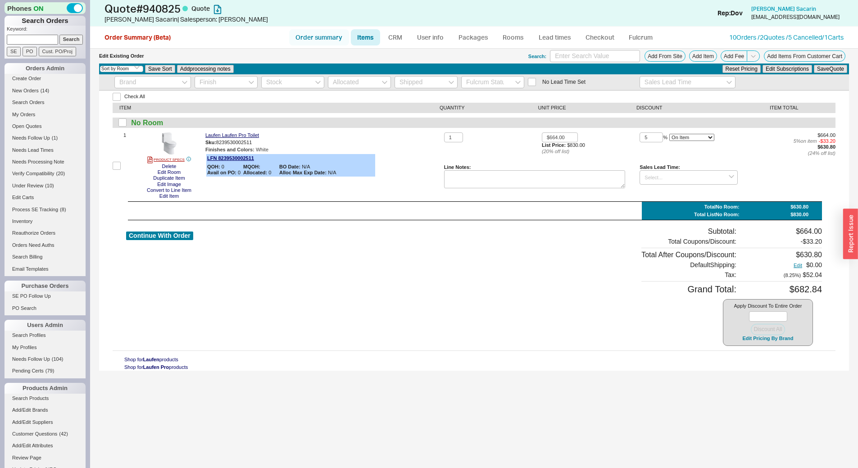
select select "*"
select select "LOW"
select select "3"
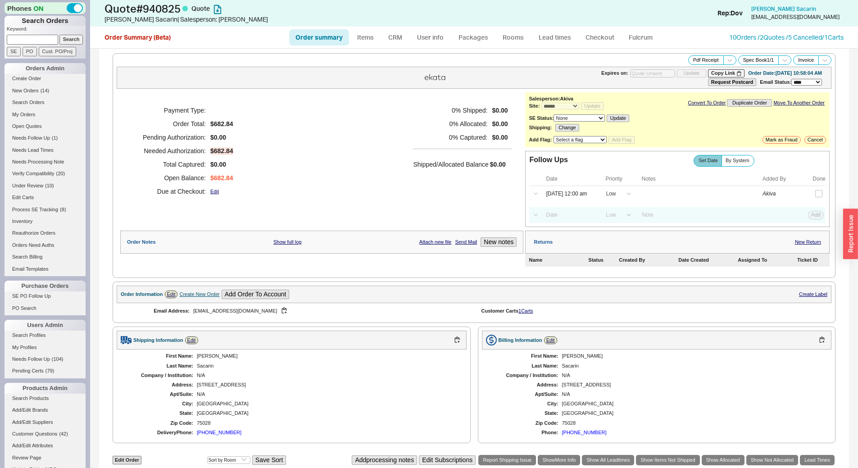
scroll to position [135, 0]
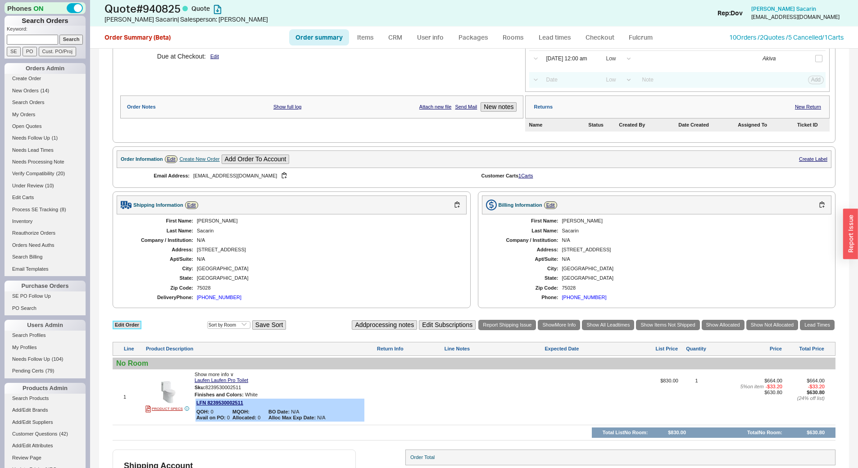
click at [135, 323] on link "Edit Order" at bounding box center [127, 325] width 29 height 9
select select "3"
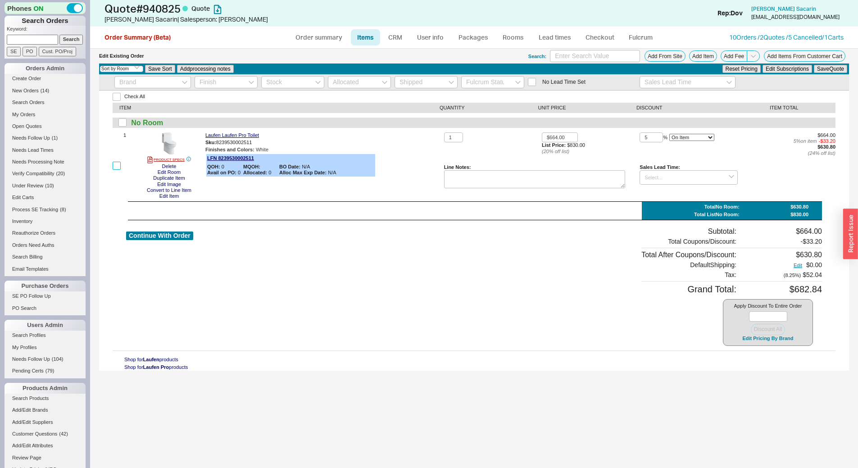
click at [119, 163] on input "checkbox" at bounding box center [117, 166] width 8 height 8
checkbox input "true"
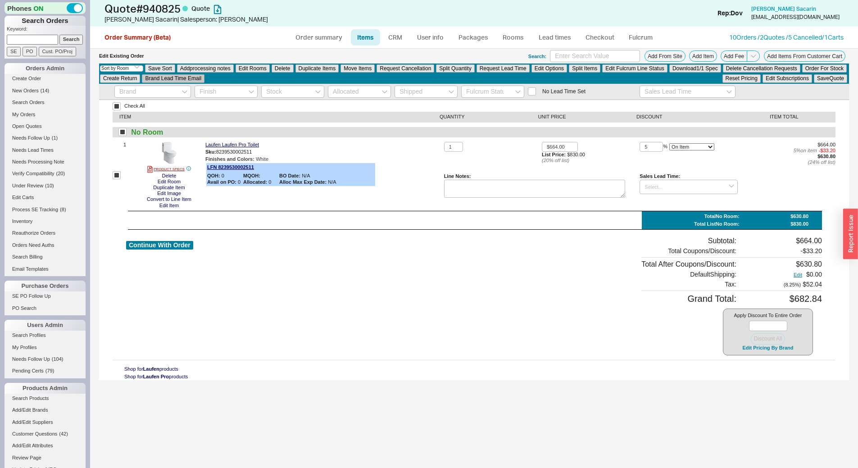
click at [204, 82] on button "Brand Lead Time Email" at bounding box center [173, 78] width 63 height 8
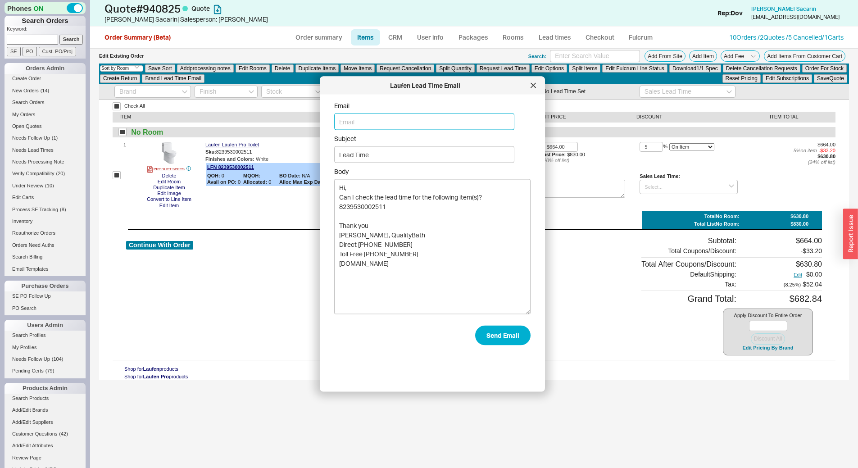
click at [357, 115] on input "Email" at bounding box center [424, 121] width 180 height 17
type input "wilson.caicedo@us.laufen.com"
click at [492, 335] on button "Send Email" at bounding box center [502, 336] width 55 height 20
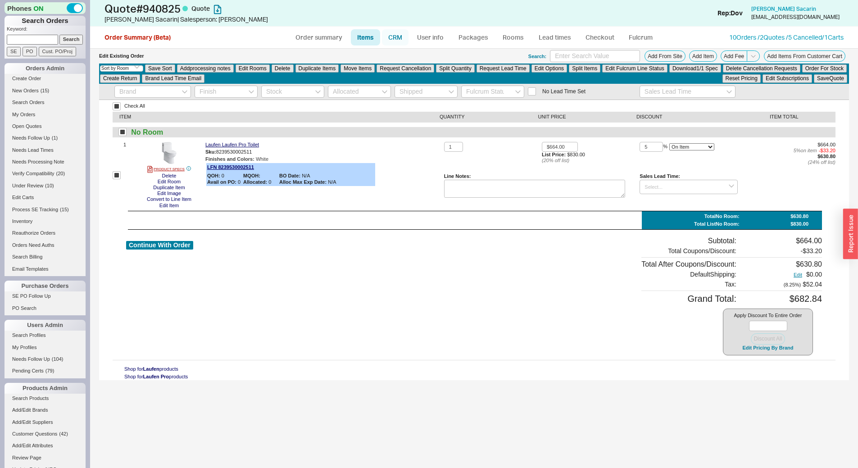
click at [402, 35] on link "CRM" at bounding box center [395, 37] width 27 height 16
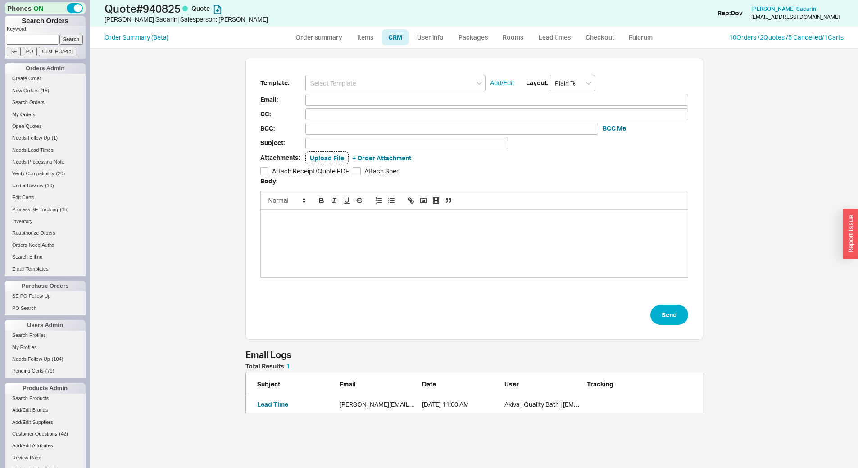
scroll to position [44, 451]
click at [397, 82] on input at bounding box center [395, 83] width 180 height 17
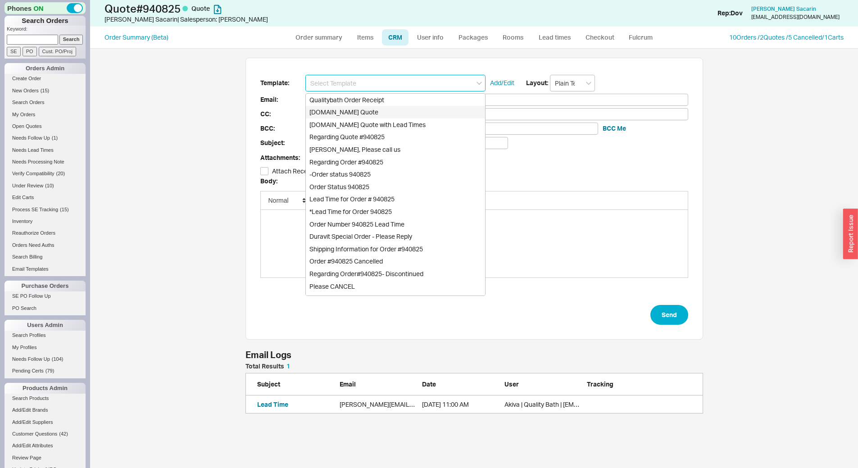
click at [396, 107] on div "Qualitybath.com Quote" at bounding box center [395, 112] width 179 height 13
type input "Receipt"
type input "sacarin@aol.com"
type input "Quality Bath Quote #940825"
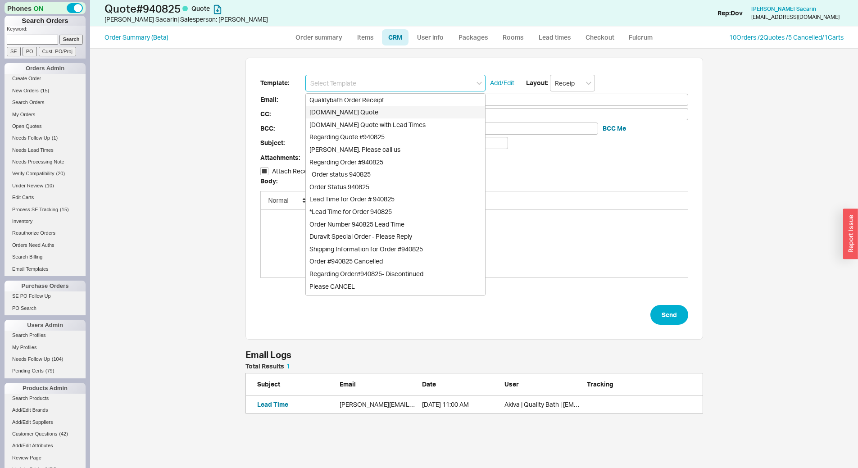
checkbox input "true"
type input "Qualitybath.com Quote"
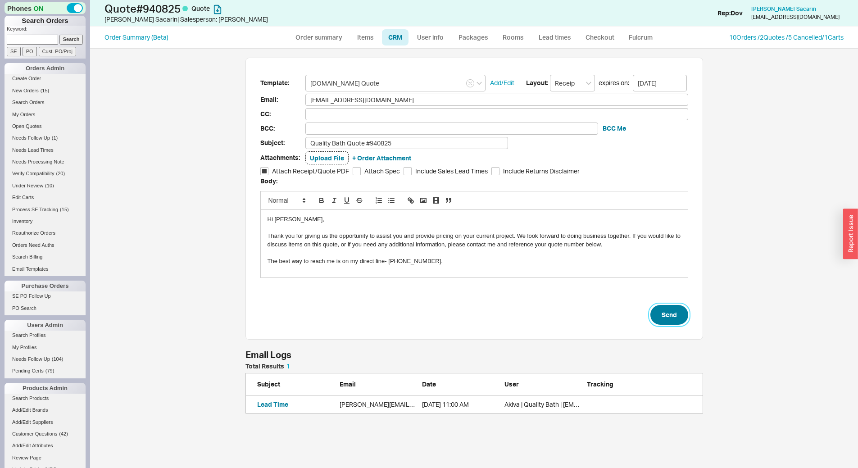
click at [678, 311] on button "Send" at bounding box center [669, 315] width 38 height 20
select select "*"
select select "LOW"
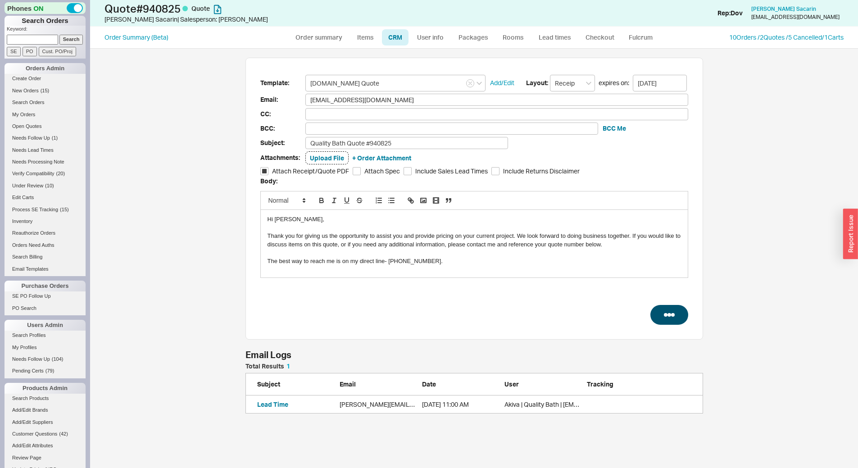
select select "3"
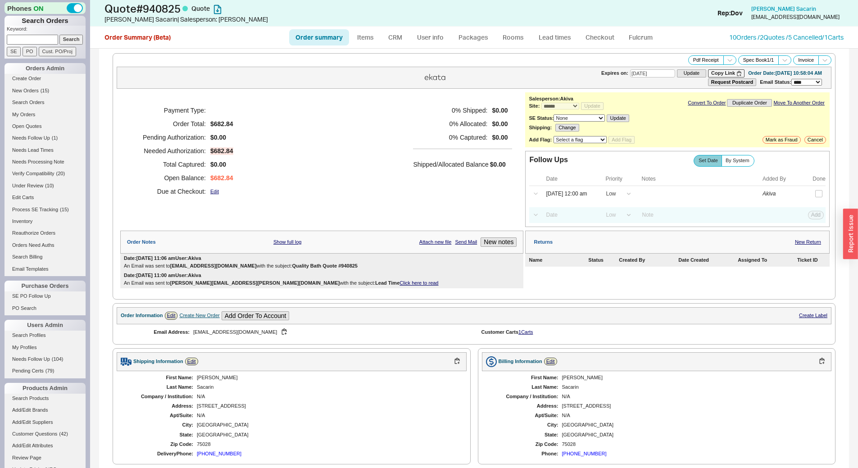
click at [322, 44] on link "Order summary" at bounding box center [319, 37] width 60 height 16
select select "*"
select select "LOW"
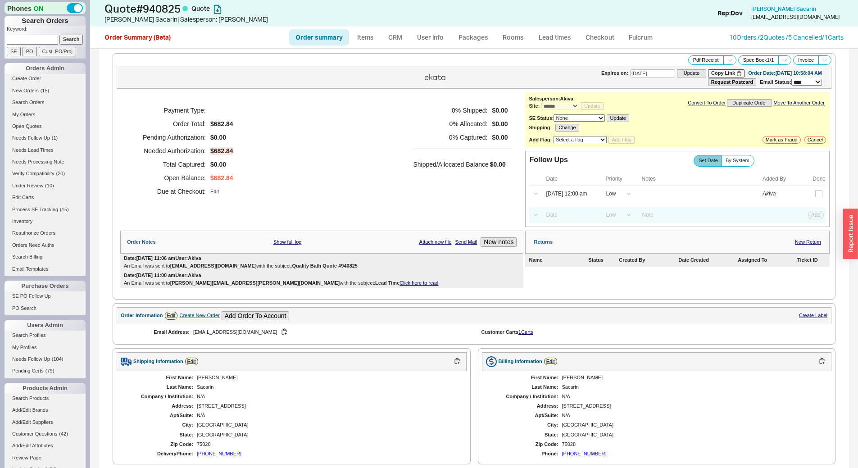
select select "3"
click at [324, 39] on link "Order summary" at bounding box center [319, 37] width 60 height 16
select select "*"
select select "LOW"
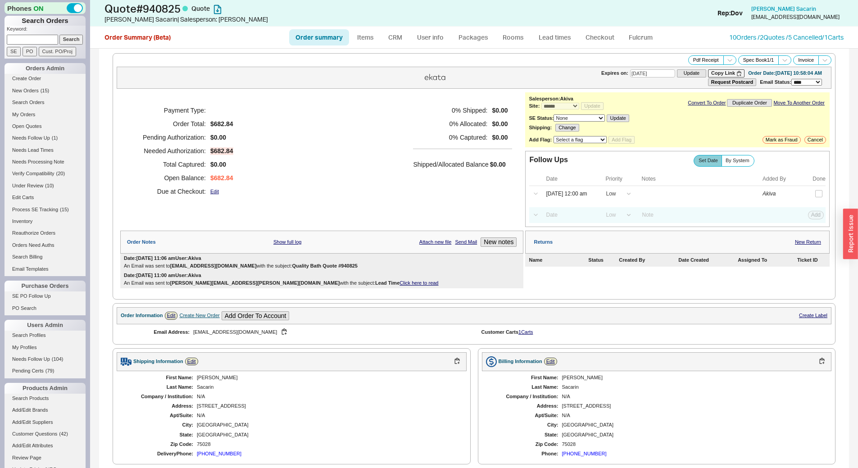
select select "LOW"
select select "3"
click at [279, 332] on button "button" at bounding box center [284, 332] width 11 height 9
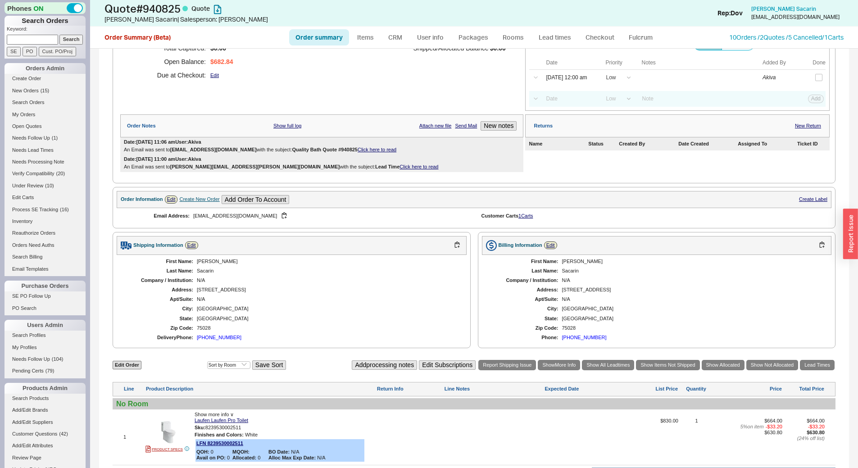
scroll to position [5, 0]
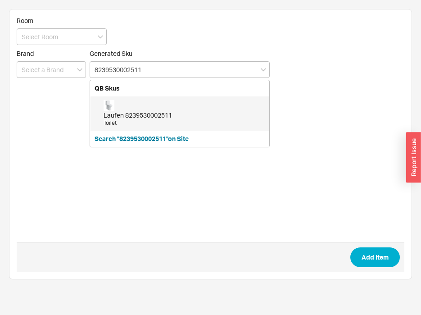
click at [204, 123] on div "Toilet" at bounding box center [184, 123] width 161 height 8
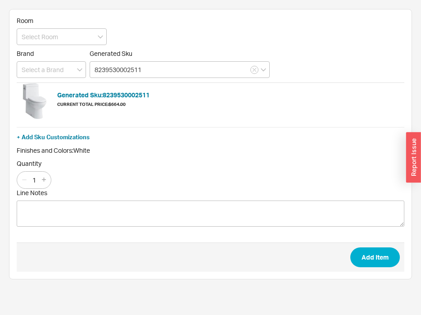
type input "8239530002511"
click at [361, 267] on span "Add Item" at bounding box center [211, 256] width 388 height 29
click at [364, 254] on button "Add Item" at bounding box center [375, 257] width 50 height 20
